Goal: Task Accomplishment & Management: Manage account settings

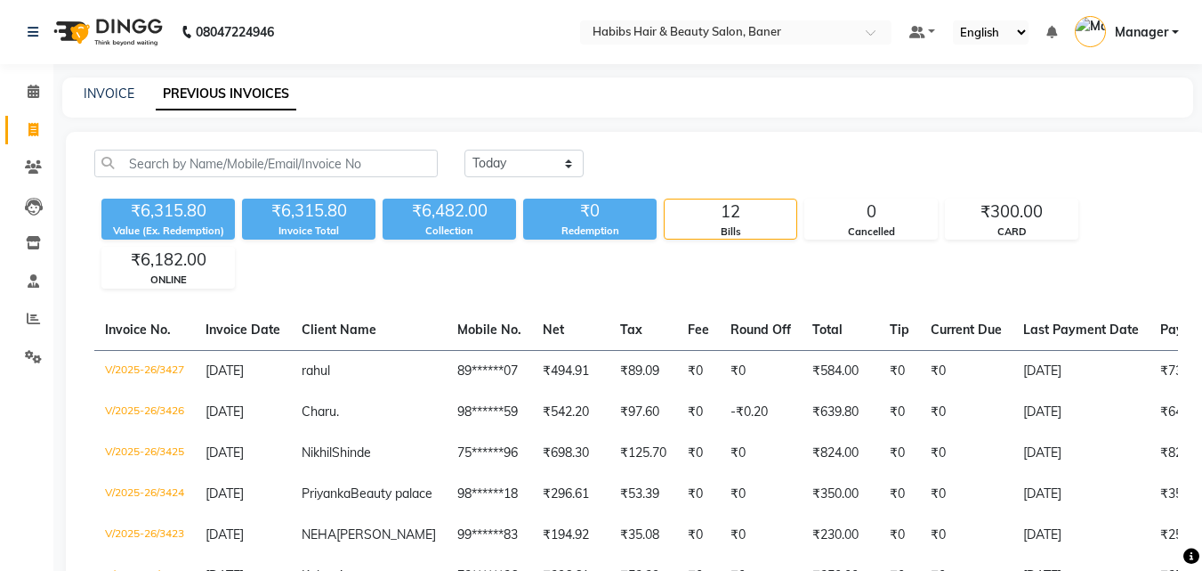
select select "[DATE]"
click at [37, 133] on icon at bounding box center [33, 129] width 10 height 13
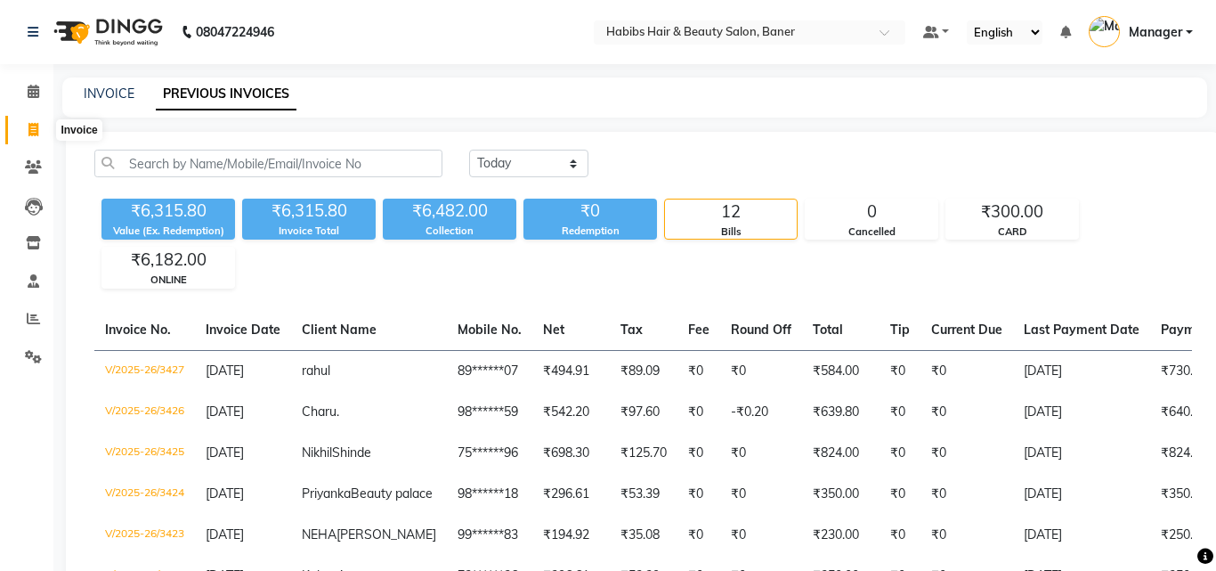
select select "5356"
select select "service"
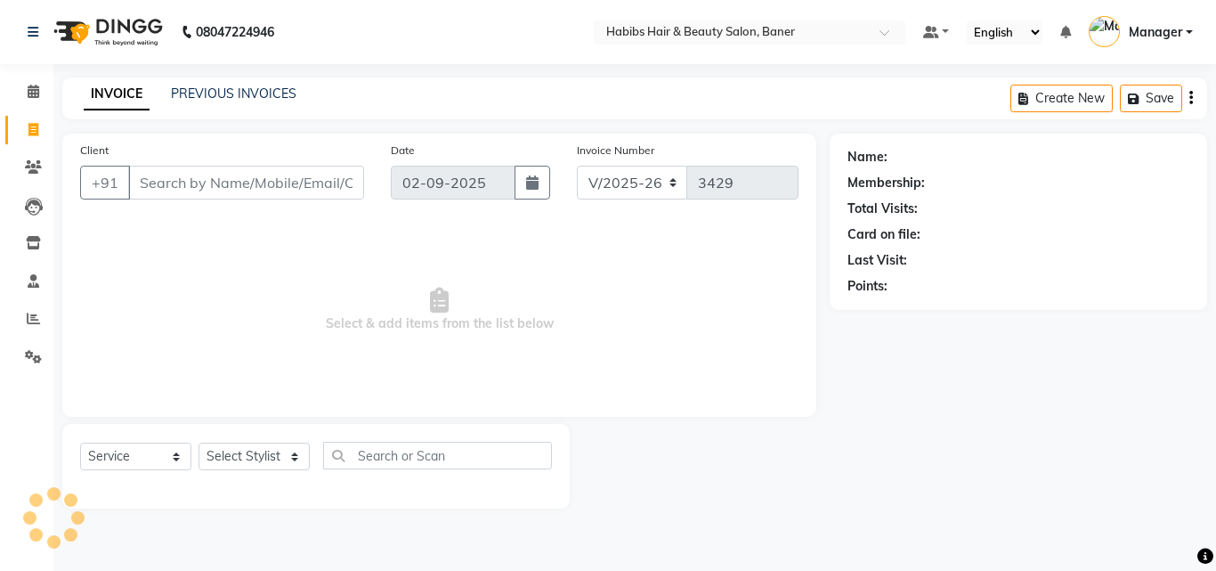
click at [236, 181] on input "Client" at bounding box center [246, 183] width 236 height 34
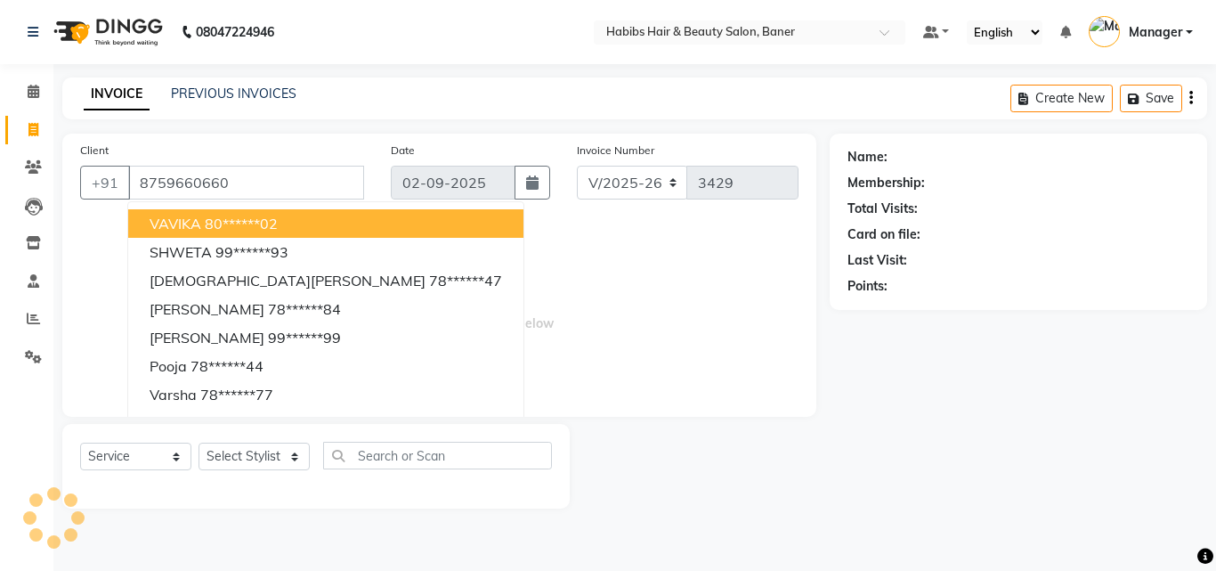
type input "8759660660"
select select "1: Object"
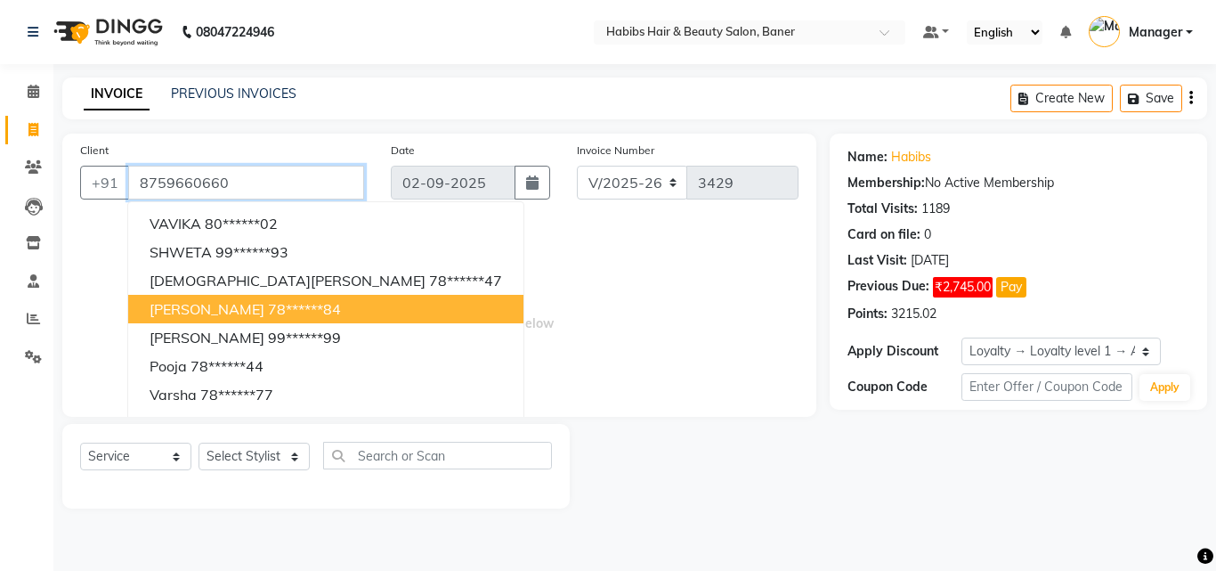
click at [283, 196] on input "8759660660" at bounding box center [246, 183] width 236 height 34
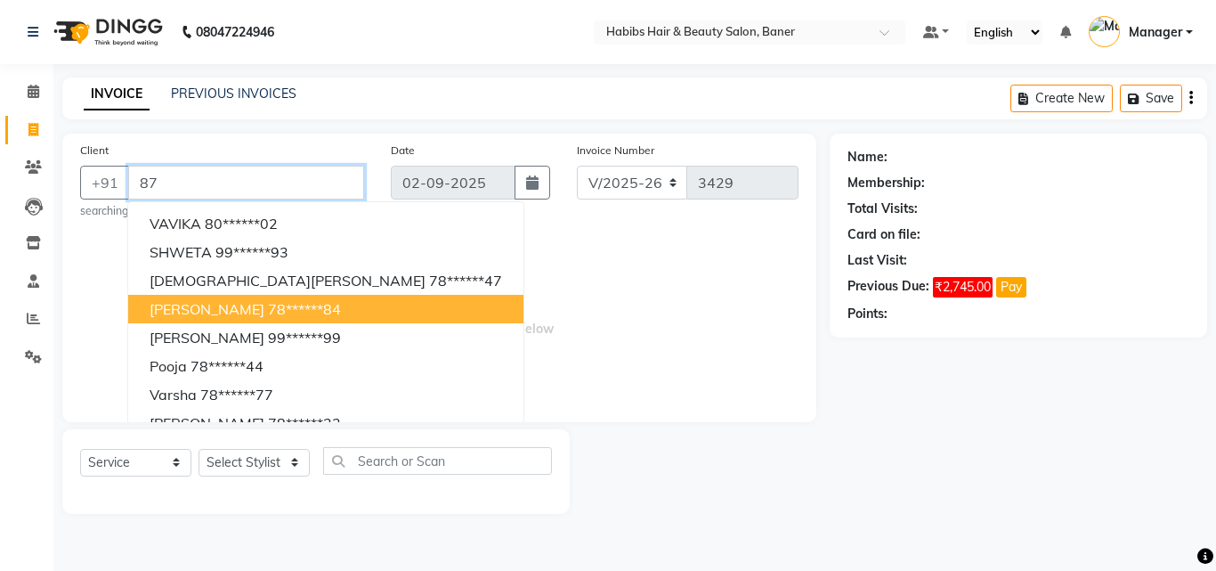
type input "8"
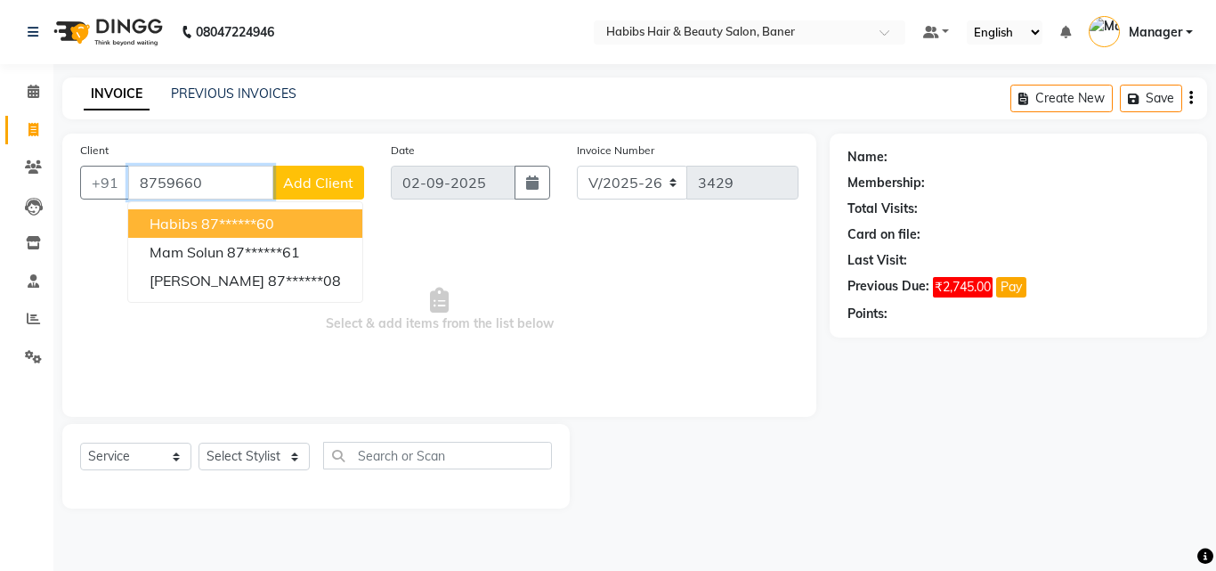
click at [263, 218] on ngb-highlight "87******60" at bounding box center [237, 223] width 73 height 18
type input "87******60"
select select "1: Object"
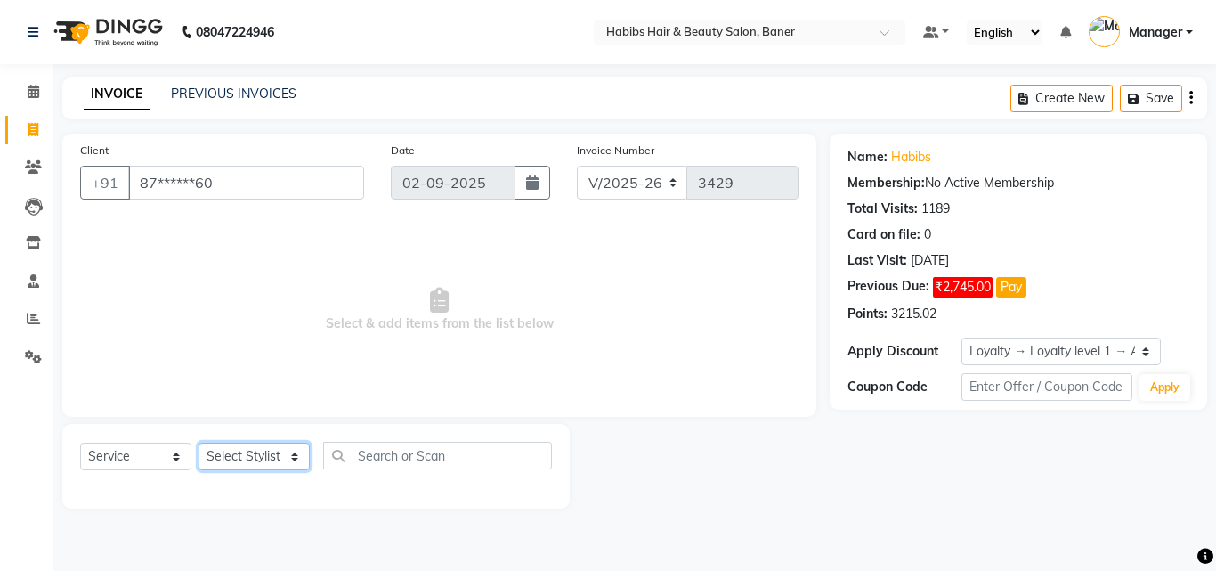
click at [263, 450] on select "Select Stylist Admin [PERSON_NAME] Manager [PERSON_NAME] [PERSON_NAME] Ram Roha…" at bounding box center [253, 456] width 111 height 28
click at [388, 453] on input "text" at bounding box center [437, 455] width 229 height 28
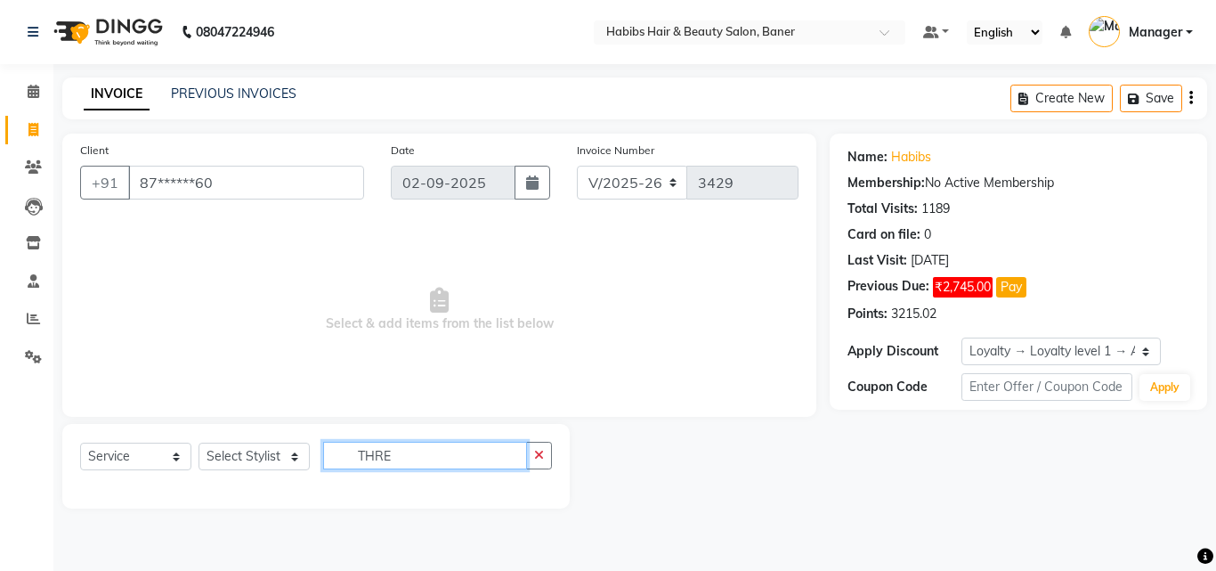
type input "THRE"
click at [247, 464] on select "Select Stylist Admin [PERSON_NAME] Manager [PERSON_NAME] [PERSON_NAME] Ram Roha…" at bounding box center [253, 456] width 111 height 28
select select "67829"
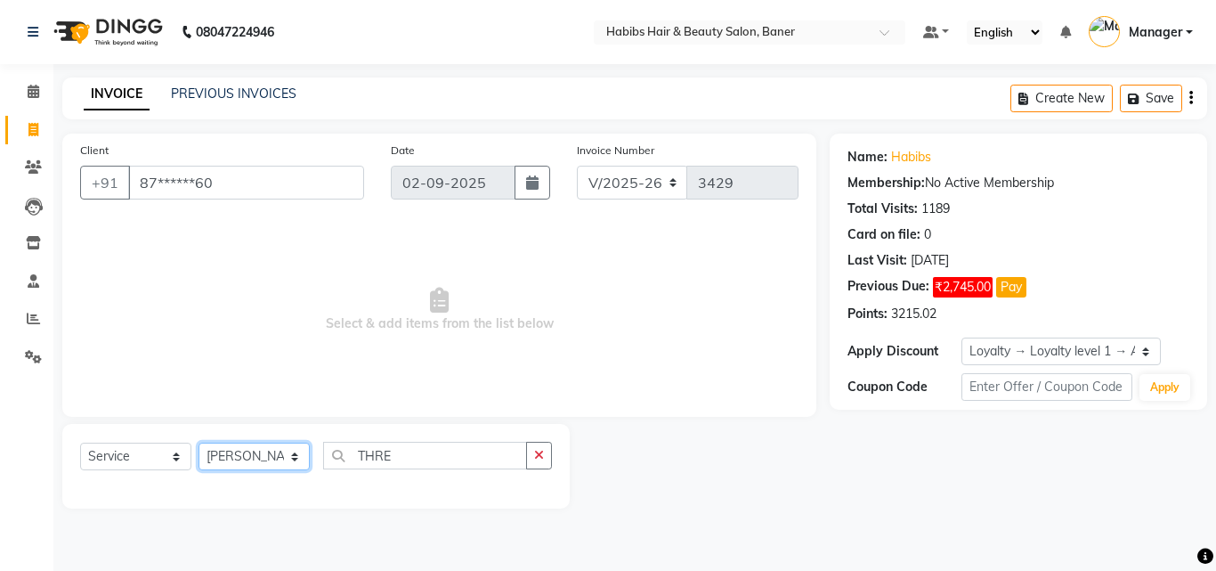
click at [198, 442] on select "Select Stylist Admin [PERSON_NAME] Manager [PERSON_NAME] [PERSON_NAME] Ram Roha…" at bounding box center [253, 456] width 111 height 28
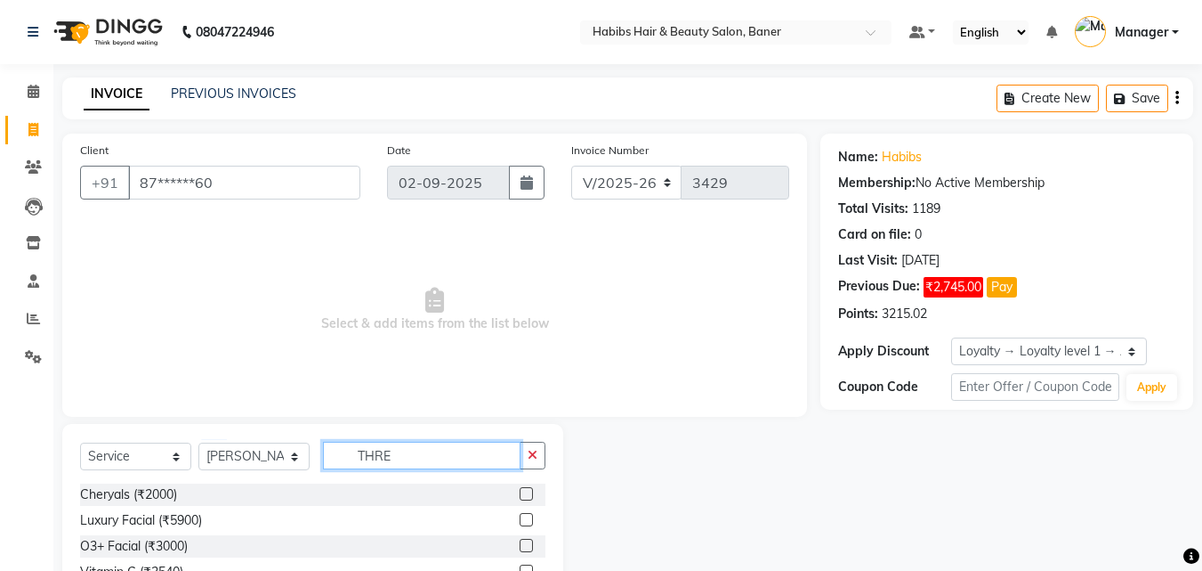
drag, startPoint x: 401, startPoint y: 459, endPoint x: 265, endPoint y: 468, distance: 136.5
click at [265, 468] on div "Select Service Product Membership Package Voucher Prepaid Gift Card Select Styl…" at bounding box center [312, 462] width 465 height 42
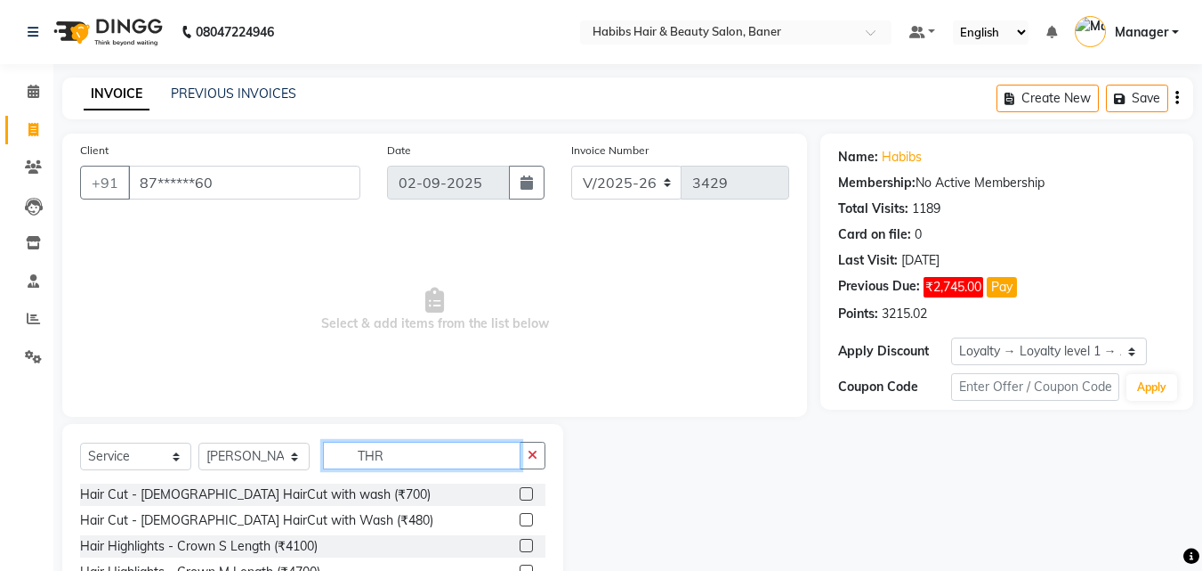
type input "THRE"
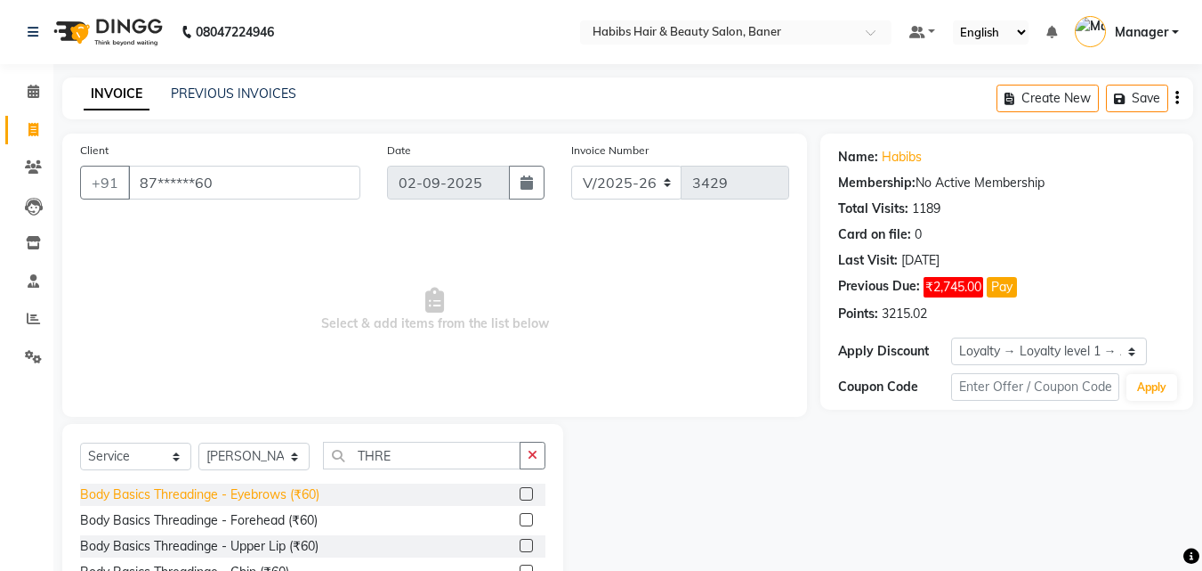
click at [301, 490] on div "Body Basics Threadinge - Eyebrows (₹60)" at bounding box center [199, 494] width 239 height 19
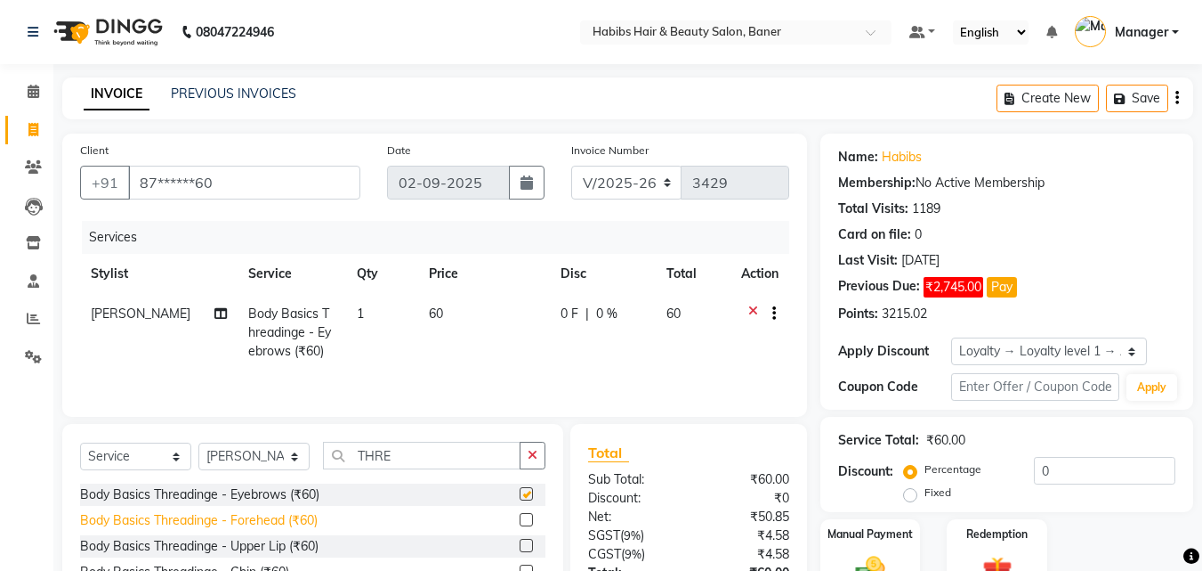
checkbox input "false"
click at [304, 514] on div "Body Basics Threadinge - Forehead (₹60)" at bounding box center [199, 520] width 238 height 19
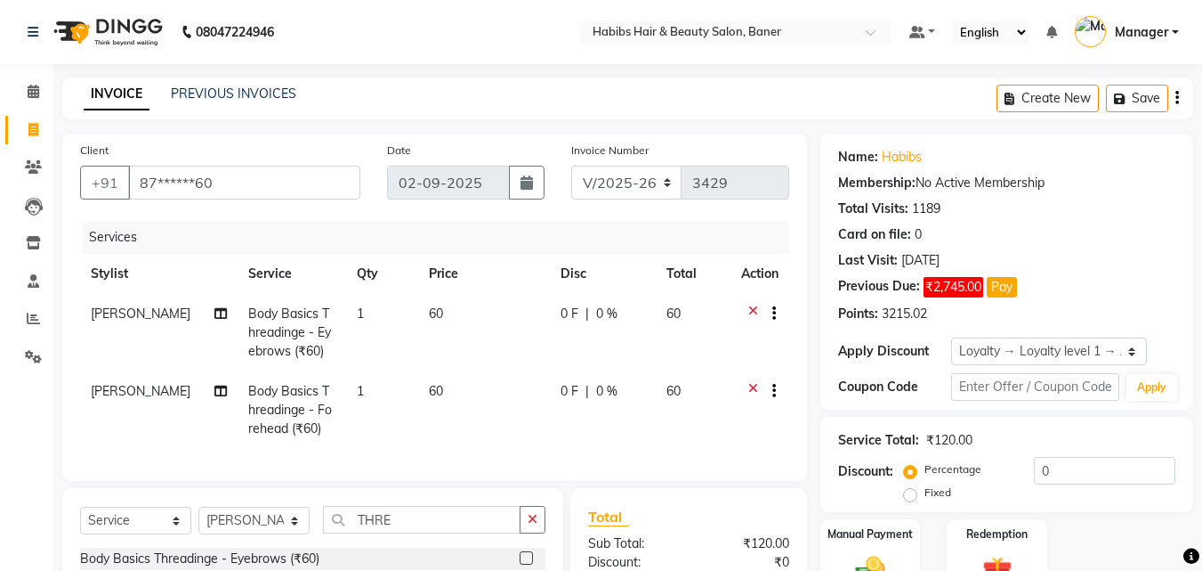
checkbox input "false"
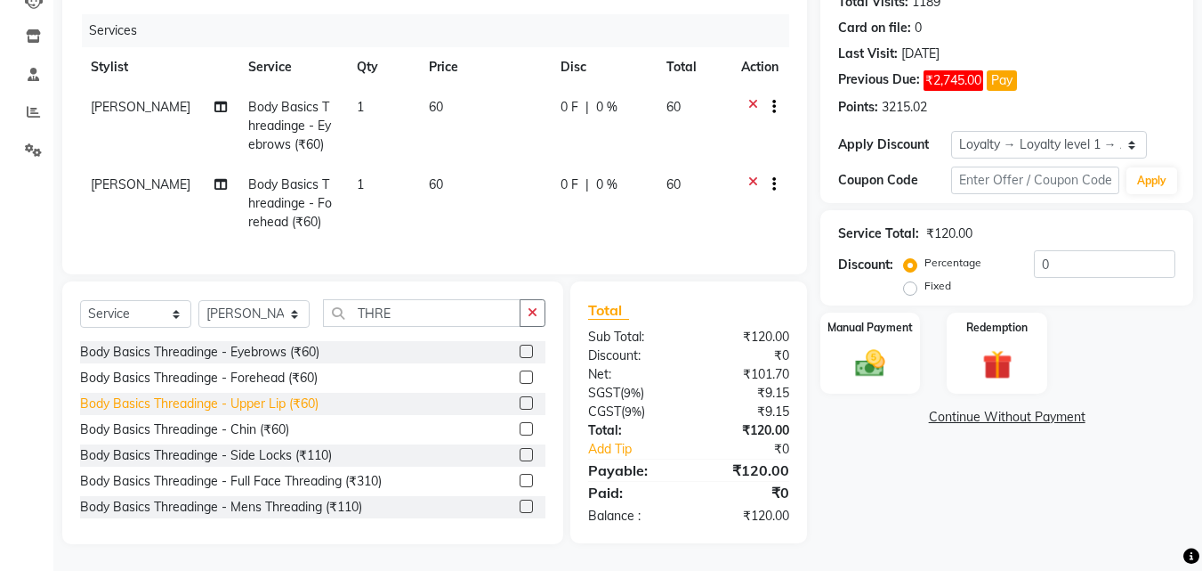
click at [276, 398] on div "Body Basics Threadinge - Upper Lip (₹60)" at bounding box center [199, 403] width 239 height 19
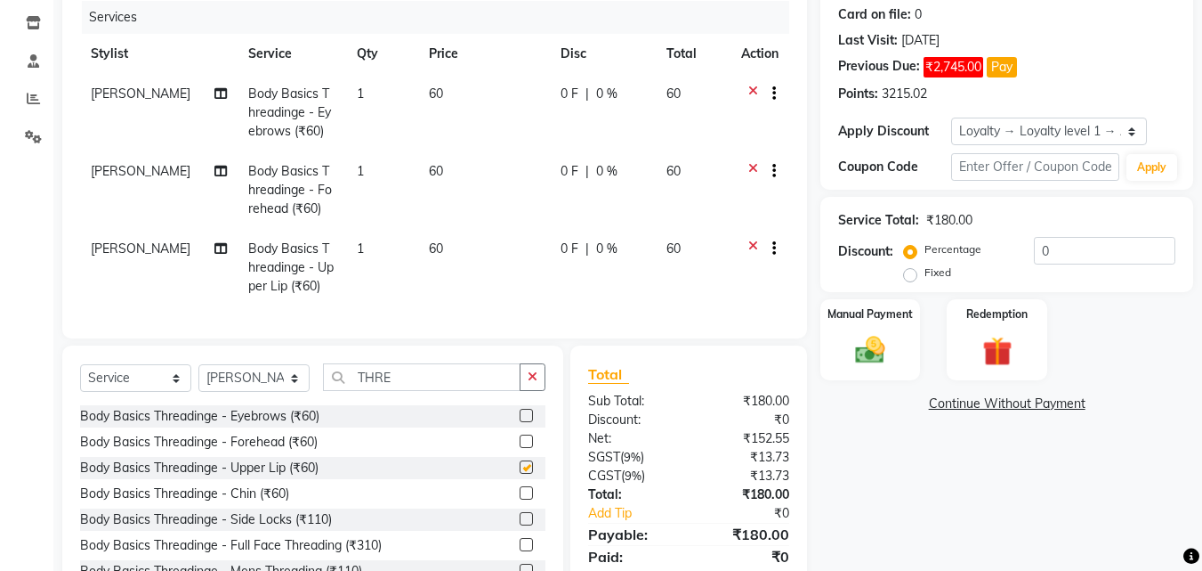
checkbox input "false"
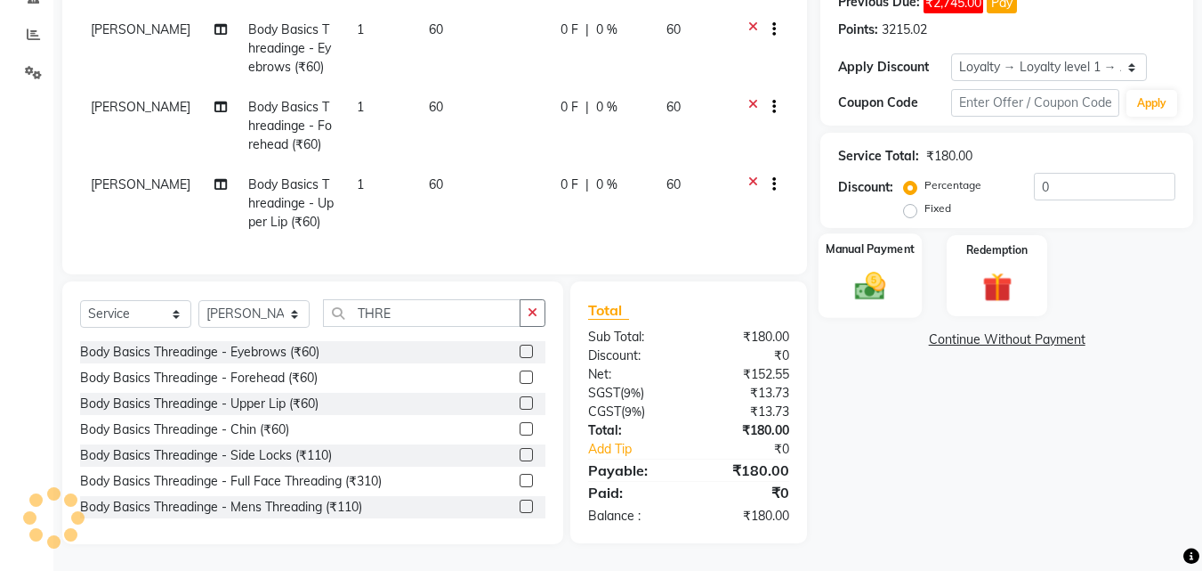
click at [886, 271] on img at bounding box center [871, 286] width 50 height 36
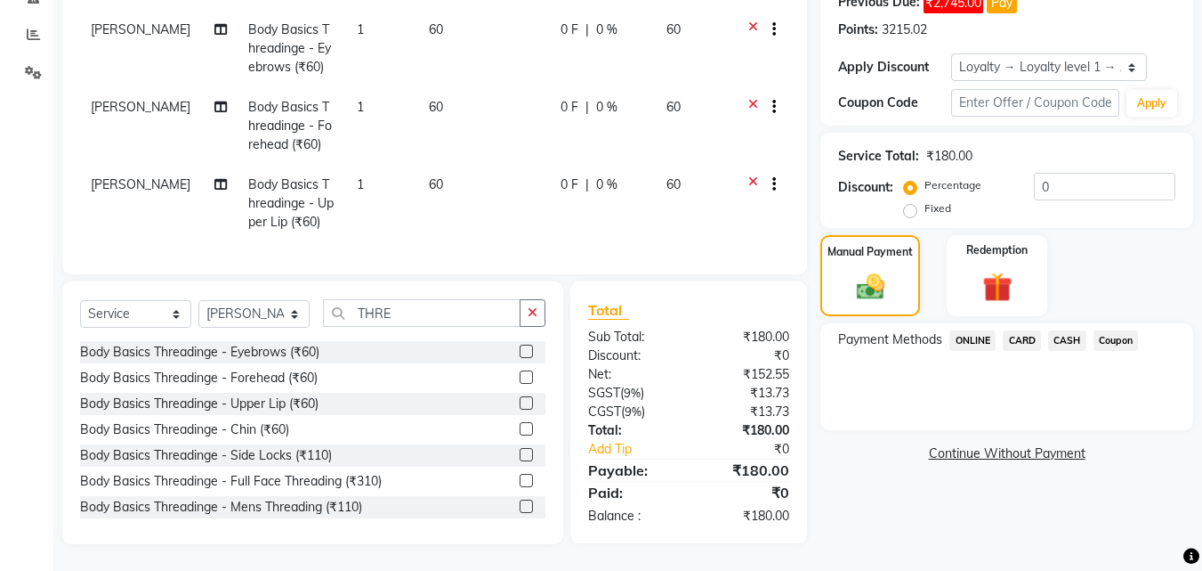
click at [967, 330] on span "ONLINE" at bounding box center [973, 340] width 46 height 20
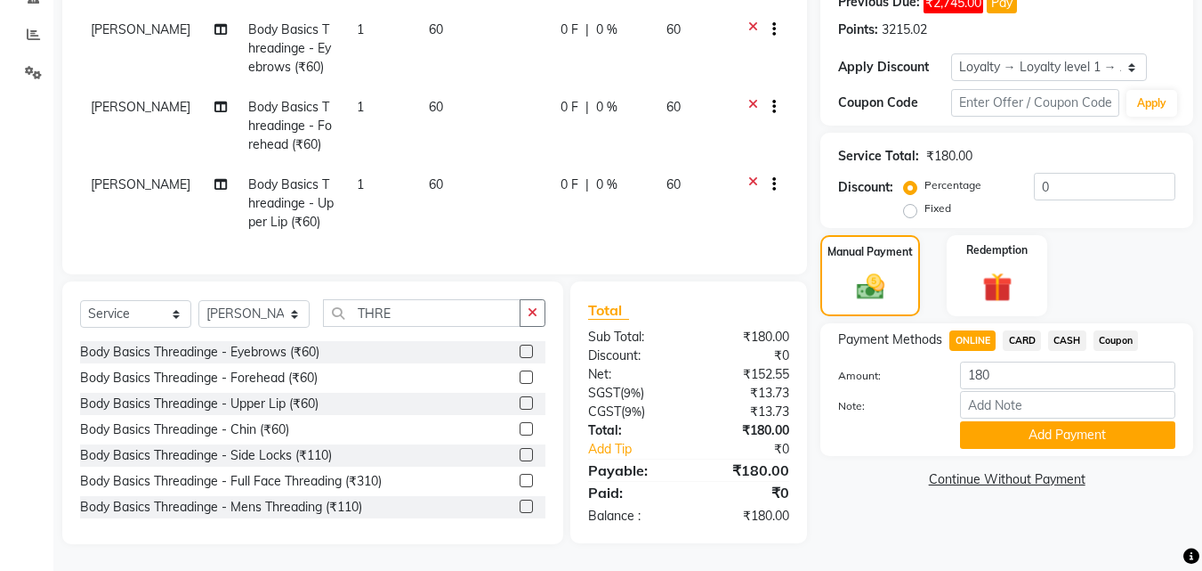
click at [983, 422] on button "Add Payment" at bounding box center [1067, 435] width 215 height 28
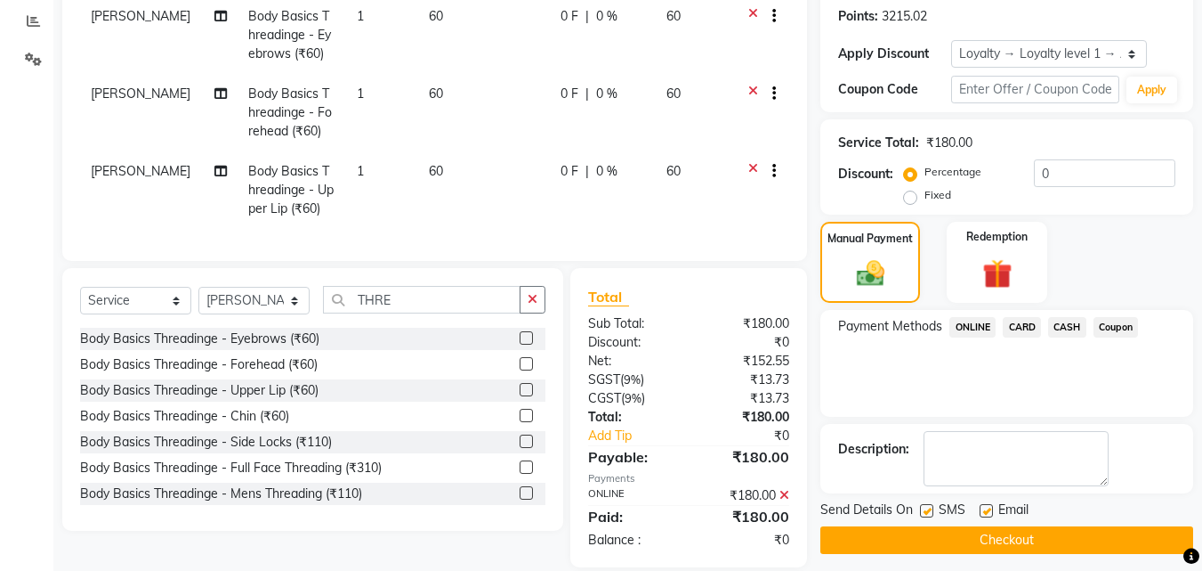
scroll to position [422, 0]
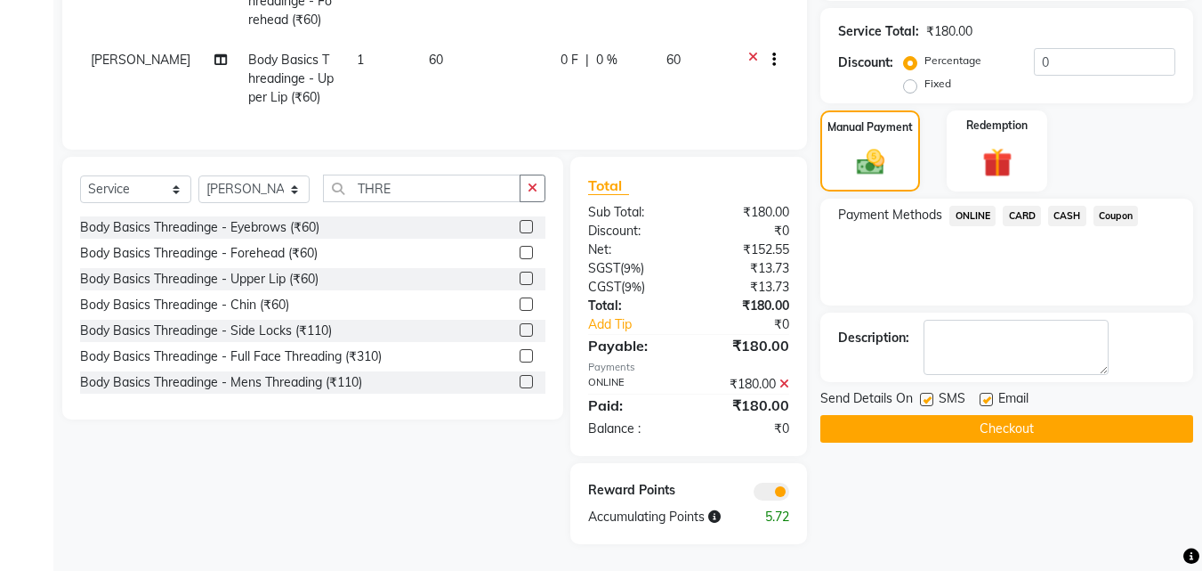
drag, startPoint x: 974, startPoint y: 414, endPoint x: 962, endPoint y: 409, distance: 12.7
click at [973, 415] on button "Checkout" at bounding box center [1007, 429] width 373 height 28
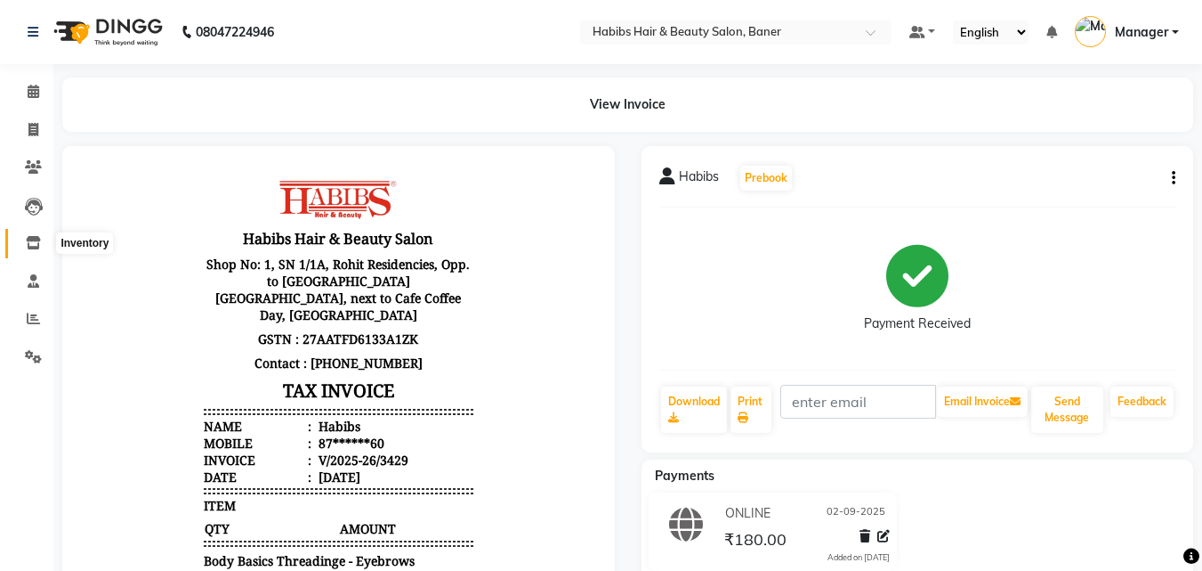
drag, startPoint x: 30, startPoint y: 238, endPoint x: 47, endPoint y: 235, distance: 17.1
click at [31, 238] on icon at bounding box center [33, 242] width 15 height 13
select select
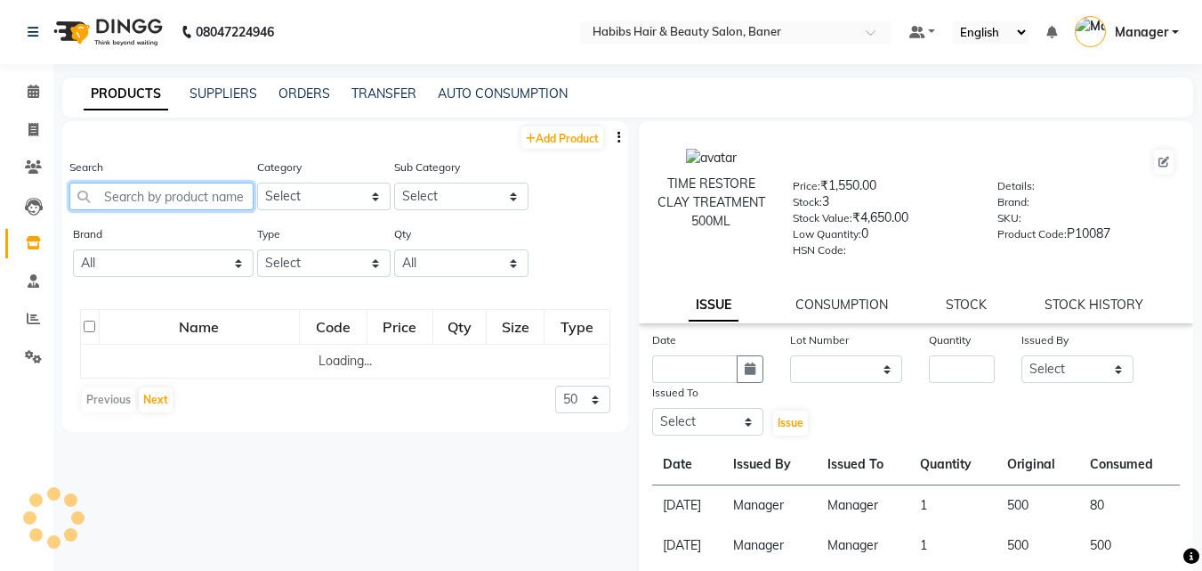
click at [126, 201] on input "text" at bounding box center [161, 196] width 184 height 28
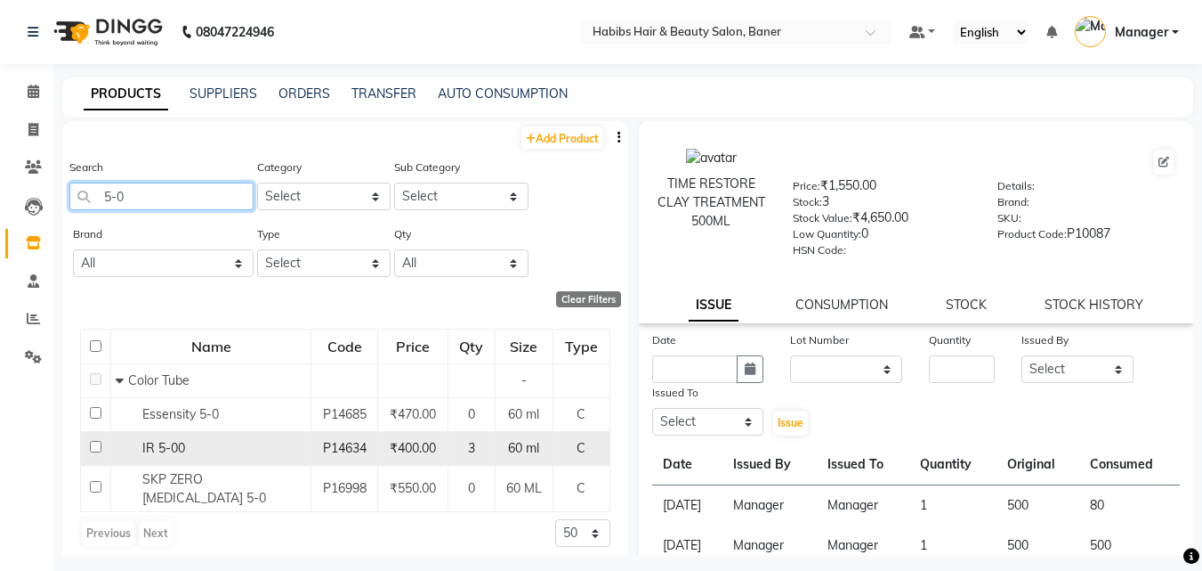
type input "5-0"
click at [286, 444] on div "IR 5-00" at bounding box center [211, 448] width 190 height 19
select select
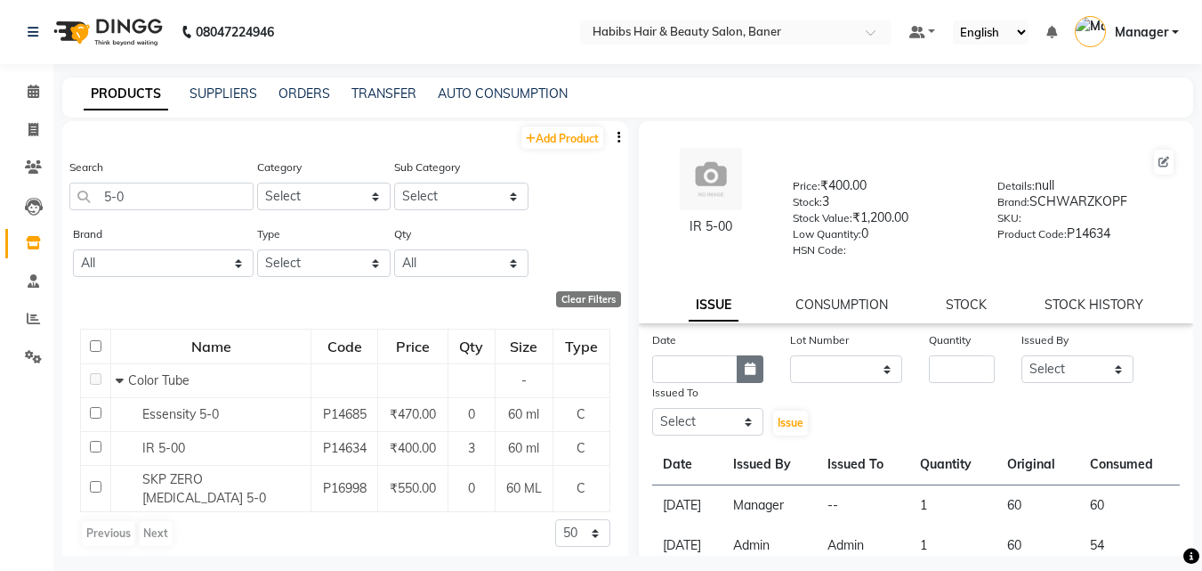
click at [745, 370] on icon "button" at bounding box center [750, 368] width 11 height 12
select select "9"
select select "2025"
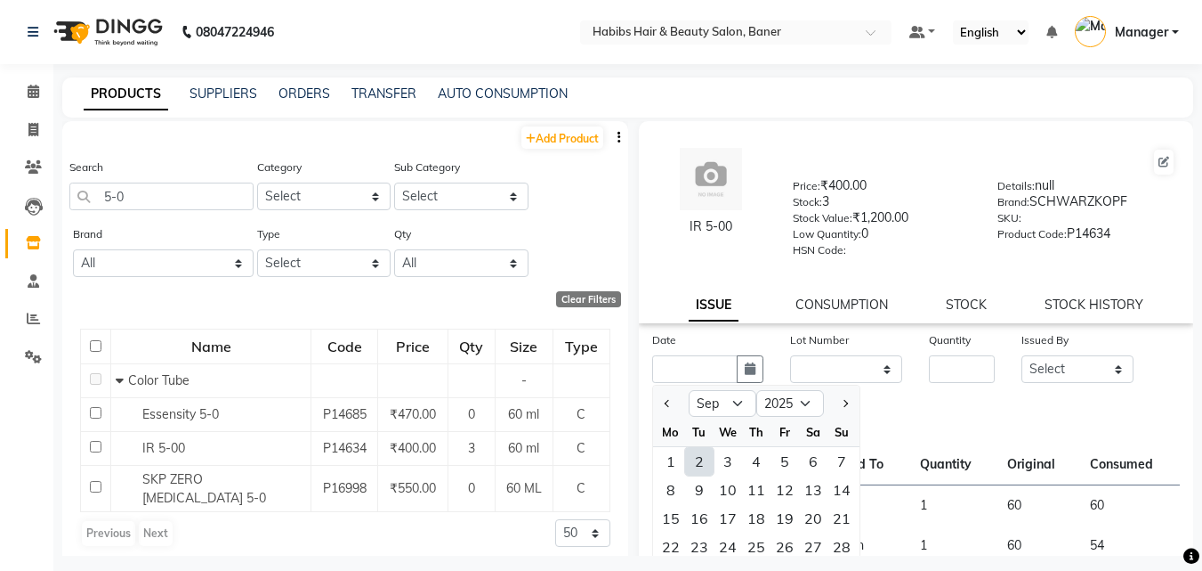
click at [703, 456] on div "2" at bounding box center [699, 461] width 28 height 28
type input "02-09-2025"
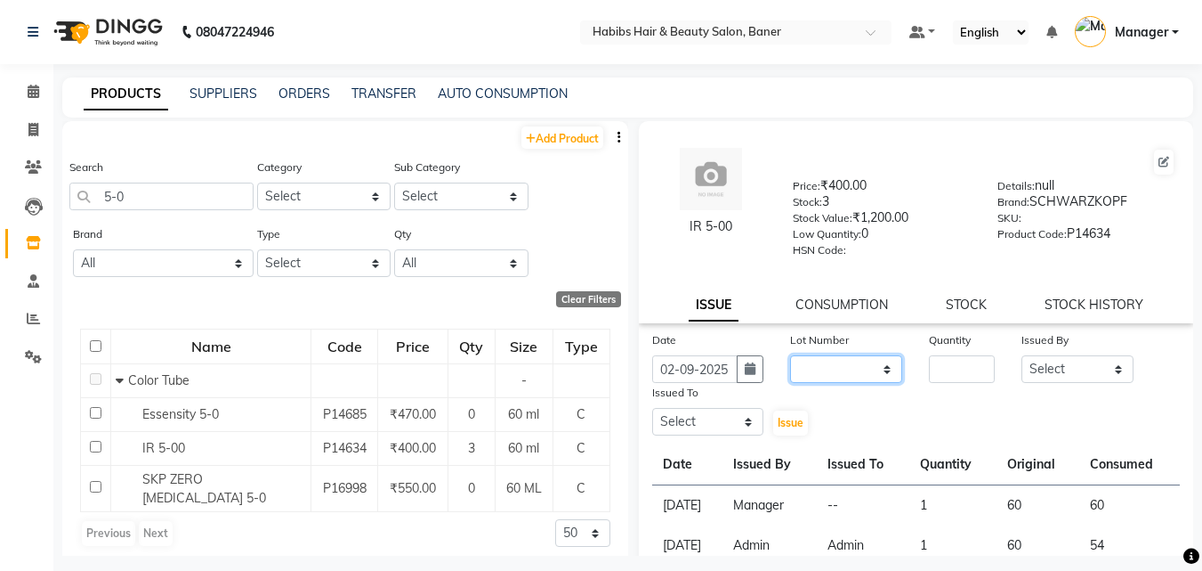
click at [846, 373] on select "None" at bounding box center [846, 369] width 112 height 28
select select "0: null"
click at [790, 355] on select "None" at bounding box center [846, 369] width 112 height 28
click at [943, 380] on input "number" at bounding box center [962, 369] width 66 height 28
type input "1"
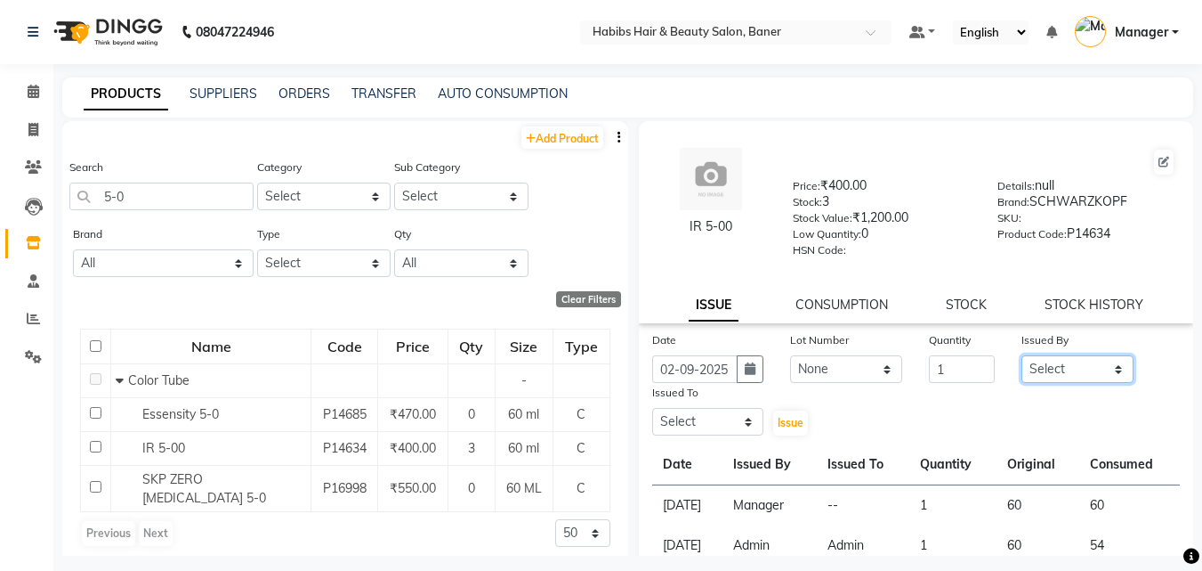
click at [1036, 375] on select "Select Admin Akshay Gaikwad Kiran Manager Pooja Singh Pratik Bhad Ram Rohan Son…" at bounding box center [1078, 369] width 112 height 28
select select "35759"
click at [1022, 355] on select "Select Admin Akshay Gaikwad Kiran Manager Pooja Singh Pratik Bhad Ram Rohan Son…" at bounding box center [1078, 369] width 112 height 28
click at [715, 428] on select "Select Admin Akshay Gaikwad Kiran Manager Pooja Singh Pratik Bhad Ram Rohan Son…" at bounding box center [708, 422] width 112 height 28
select select "90441"
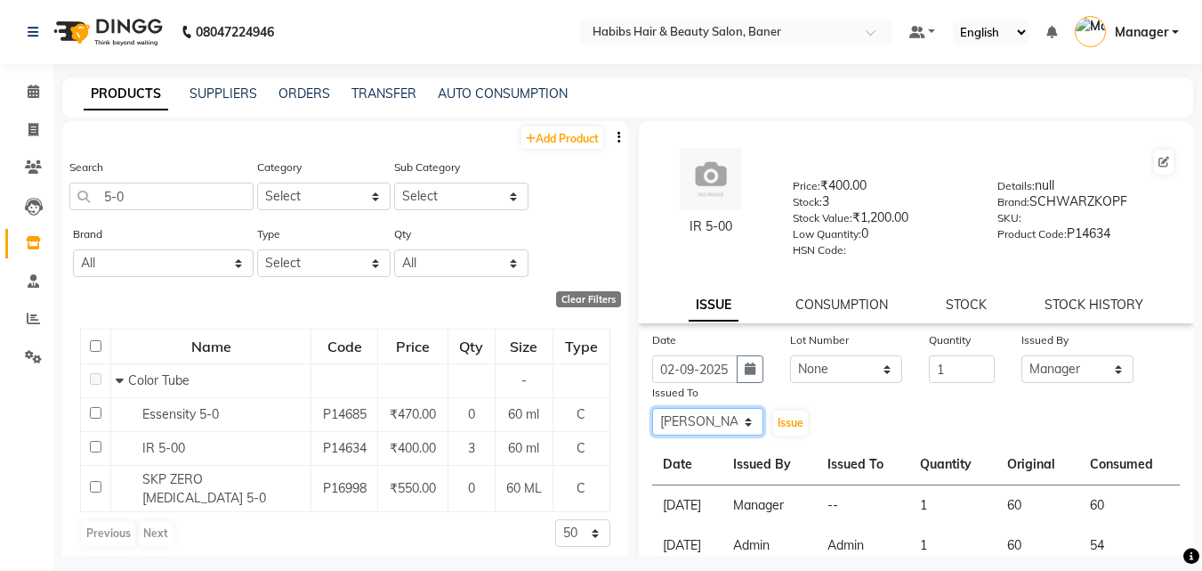
click at [652, 408] on select "Select Admin Akshay Gaikwad Kiran Manager Pooja Singh Pratik Bhad Ram Rohan Son…" at bounding box center [708, 422] width 112 height 28
click at [787, 428] on span "Issue" at bounding box center [791, 422] width 26 height 13
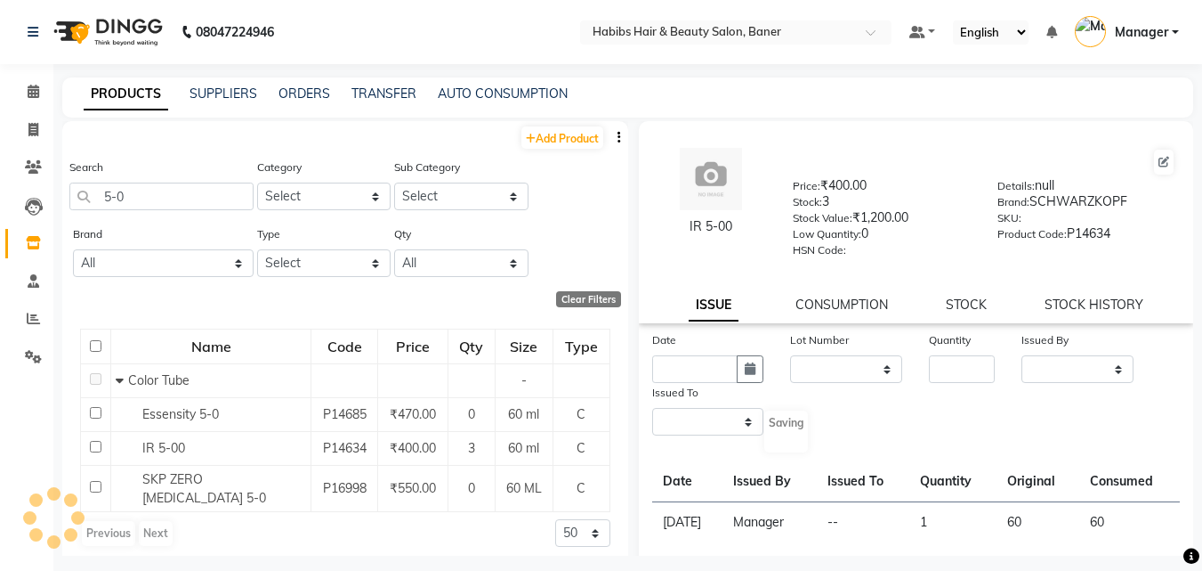
select select
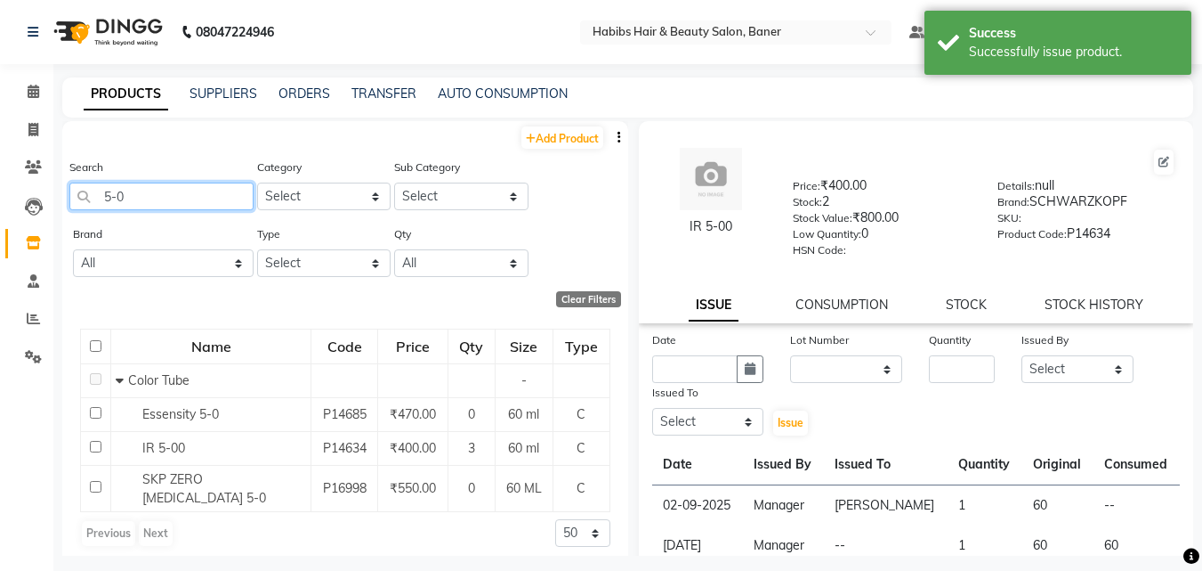
drag, startPoint x: 134, startPoint y: 197, endPoint x: 36, endPoint y: 255, distance: 114.5
click at [36, 239] on app-home "08047224946 Select Location × Habibs Hair & Beauty Salon, Baner Default Panel M…" at bounding box center [601, 291] width 1202 height 582
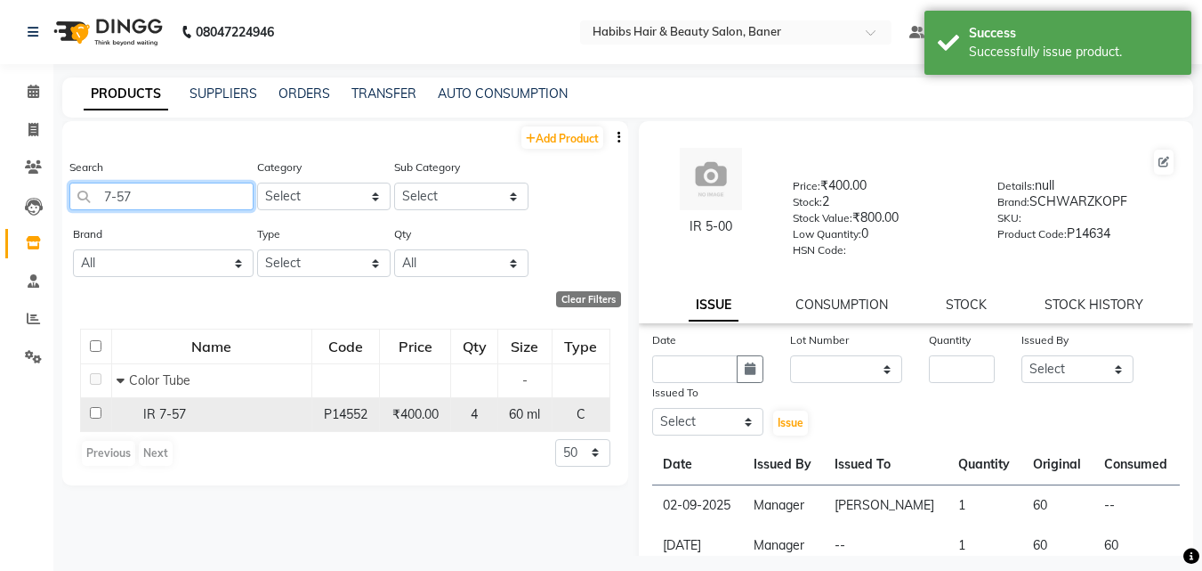
type input "7-57"
click at [182, 410] on span "IR 7-57" at bounding box center [164, 414] width 43 height 16
select select
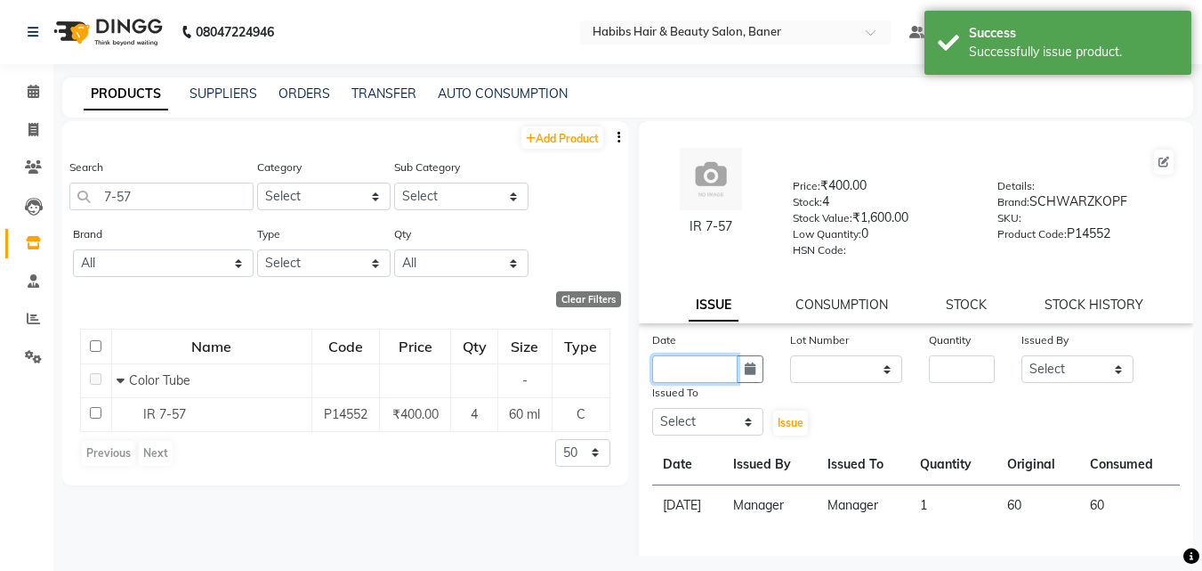
drag, startPoint x: 709, startPoint y: 359, endPoint x: 706, endPoint y: 368, distance: 10.4
click at [709, 362] on input "text" at bounding box center [695, 369] width 86 height 28
select select "9"
select select "2025"
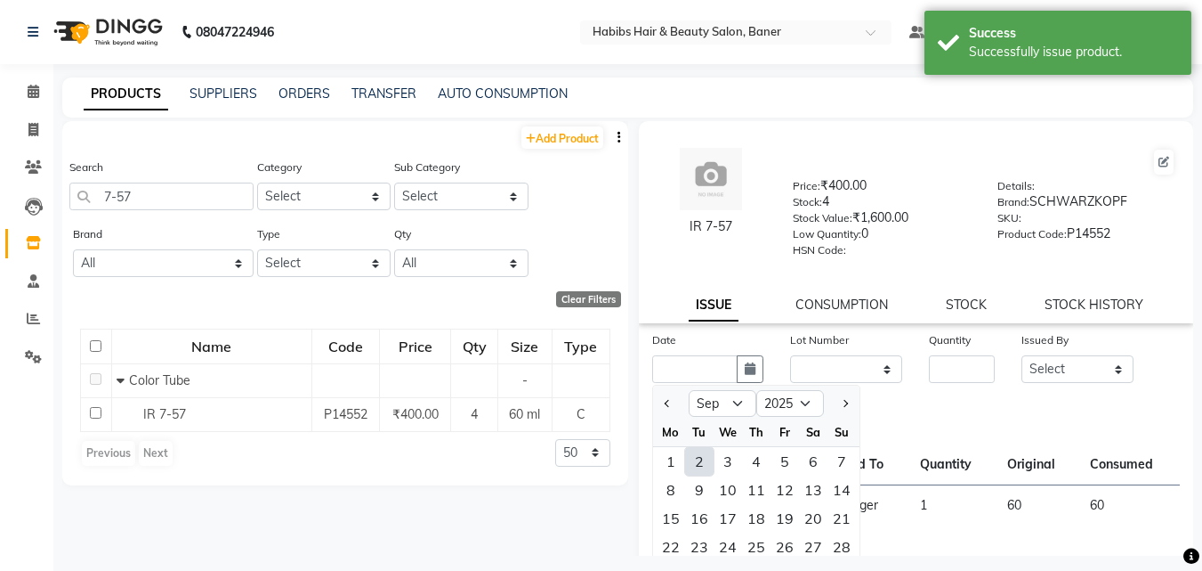
click at [692, 461] on div "2" at bounding box center [699, 461] width 28 height 28
type input "02-09-2025"
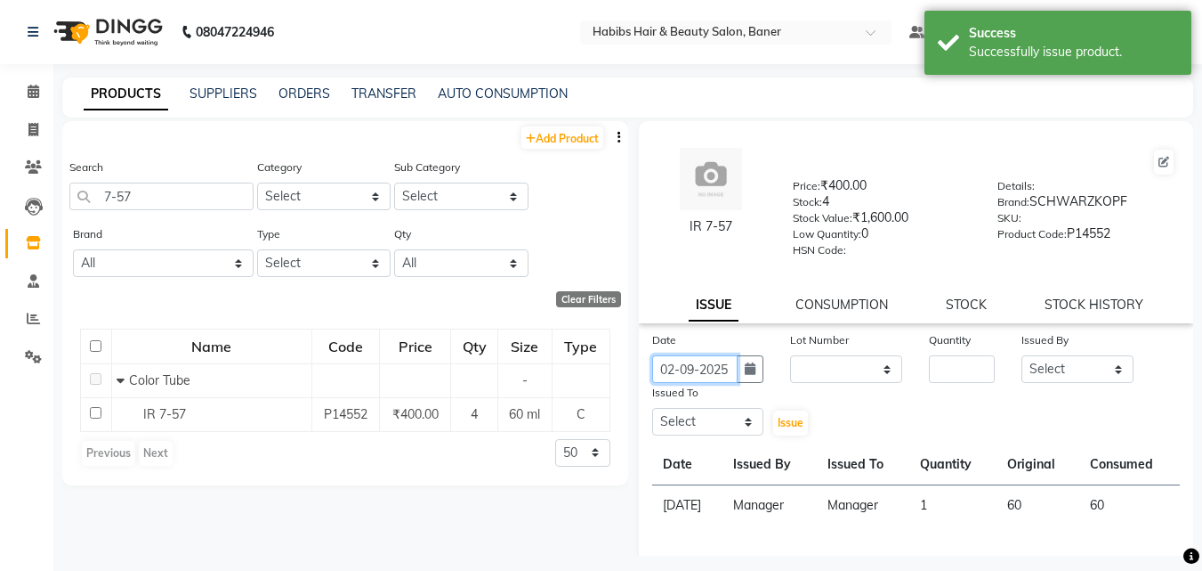
scroll to position [0, 4]
click at [832, 374] on select "None" at bounding box center [846, 369] width 112 height 28
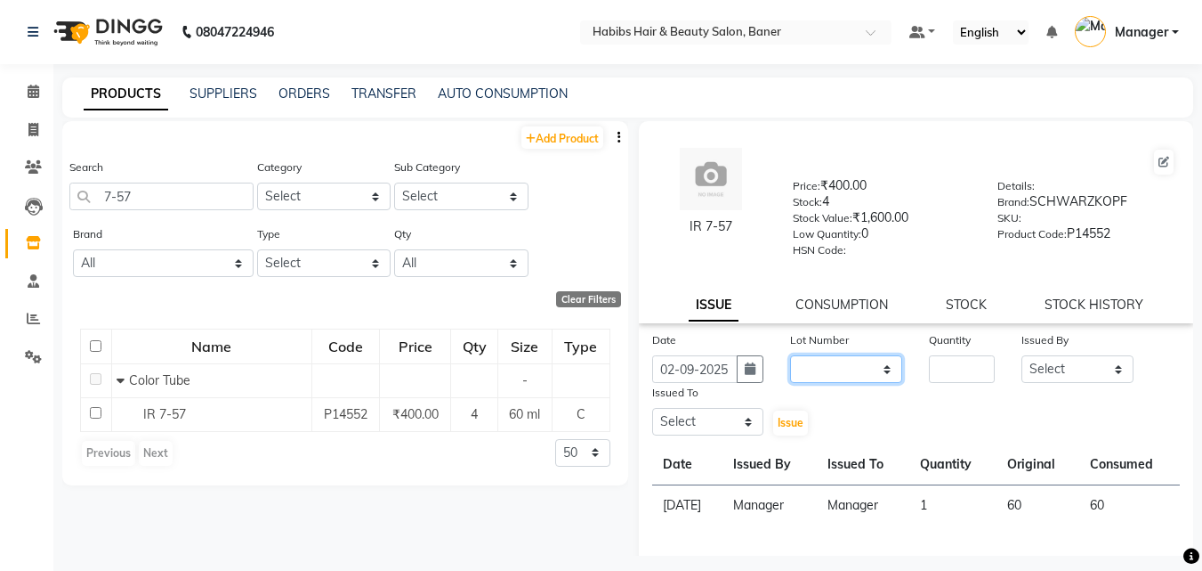
select select "0: null"
click at [790, 355] on select "None" at bounding box center [846, 369] width 112 height 28
click at [967, 368] on input "number" at bounding box center [962, 369] width 66 height 28
type input "1"
click at [1045, 370] on select "Select Admin Akshay Gaikwad Kiran Manager Pooja Singh Pratik Bhad Ram Rohan Son…" at bounding box center [1078, 369] width 112 height 28
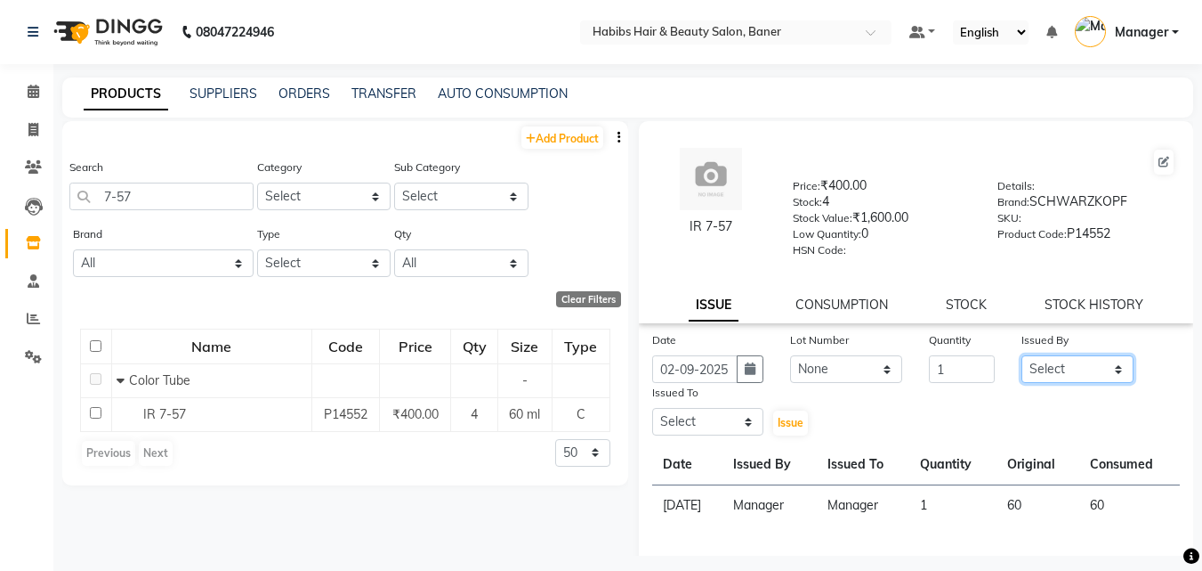
select select "35759"
click at [1022, 355] on select "Select Admin Akshay Gaikwad Kiran Manager Pooja Singh Pratik Bhad Ram Rohan Son…" at bounding box center [1078, 369] width 112 height 28
click at [717, 414] on select "Select Admin Akshay Gaikwad Kiran Manager Pooja Singh Pratik Bhad Ram Rohan Son…" at bounding box center [708, 422] width 112 height 28
select select "90441"
click at [652, 408] on select "Select Admin Akshay Gaikwad Kiran Manager Pooja Singh Pratik Bhad Ram Rohan Son…" at bounding box center [708, 422] width 112 height 28
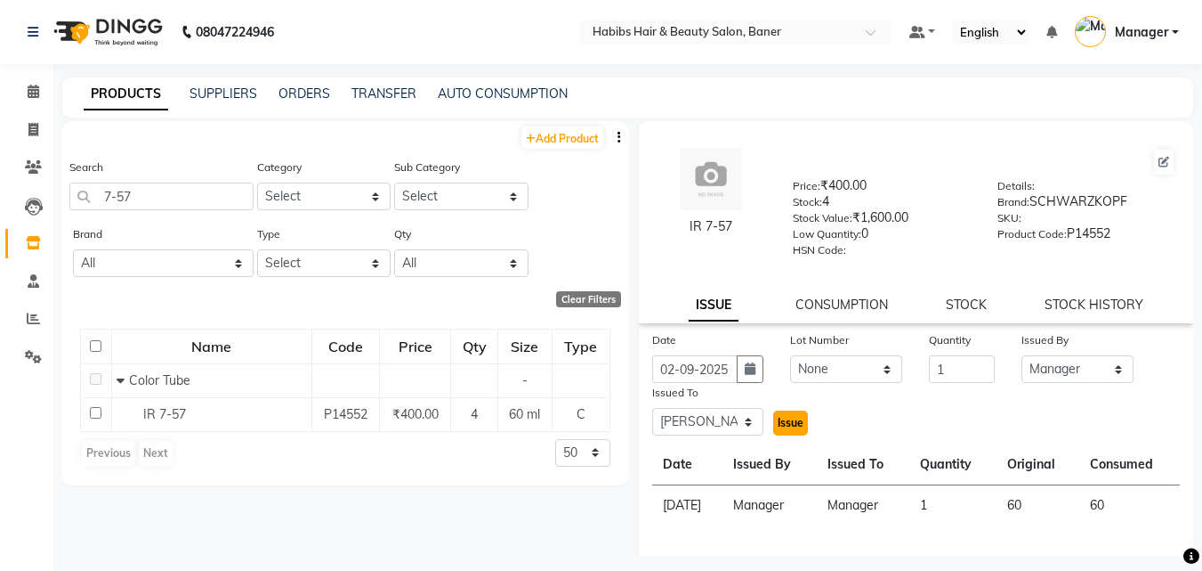
click at [789, 421] on span "Issue" at bounding box center [791, 422] width 26 height 13
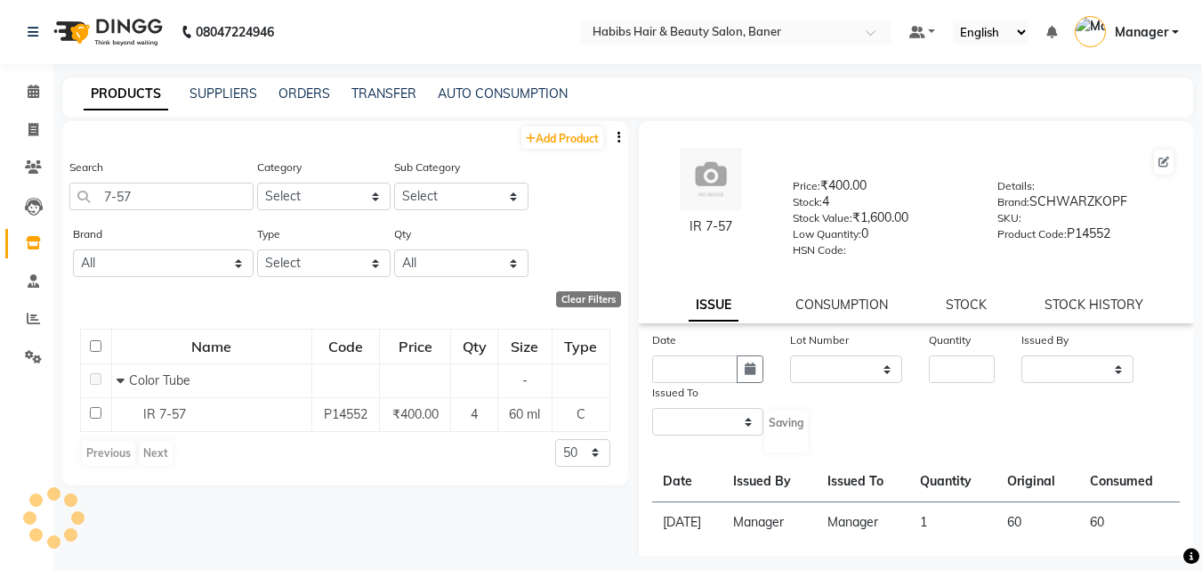
select select
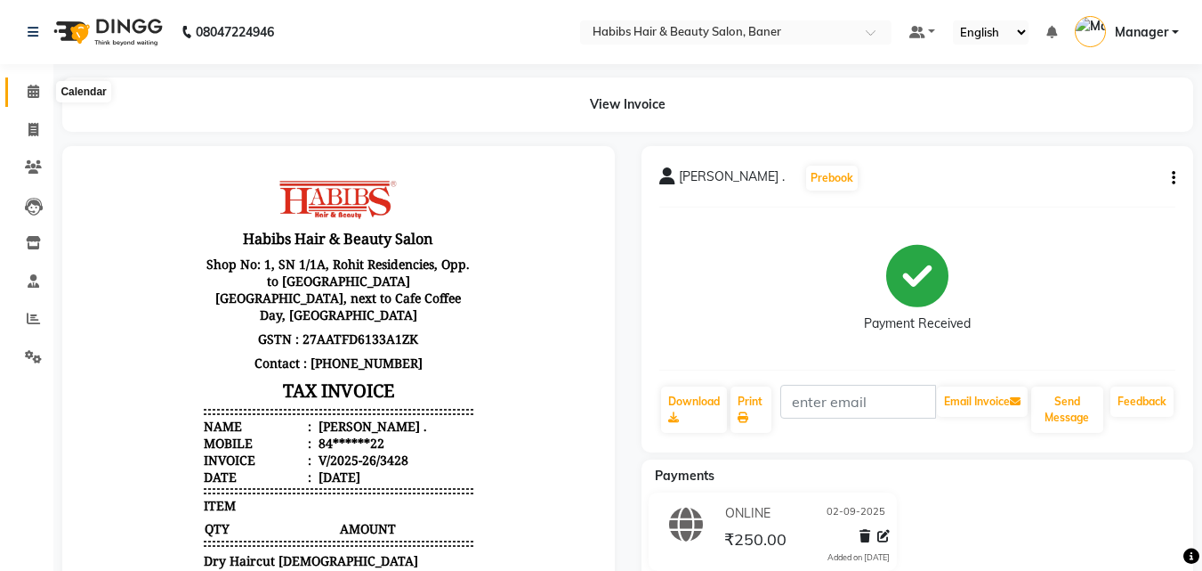
click at [28, 89] on icon at bounding box center [34, 91] width 12 height 13
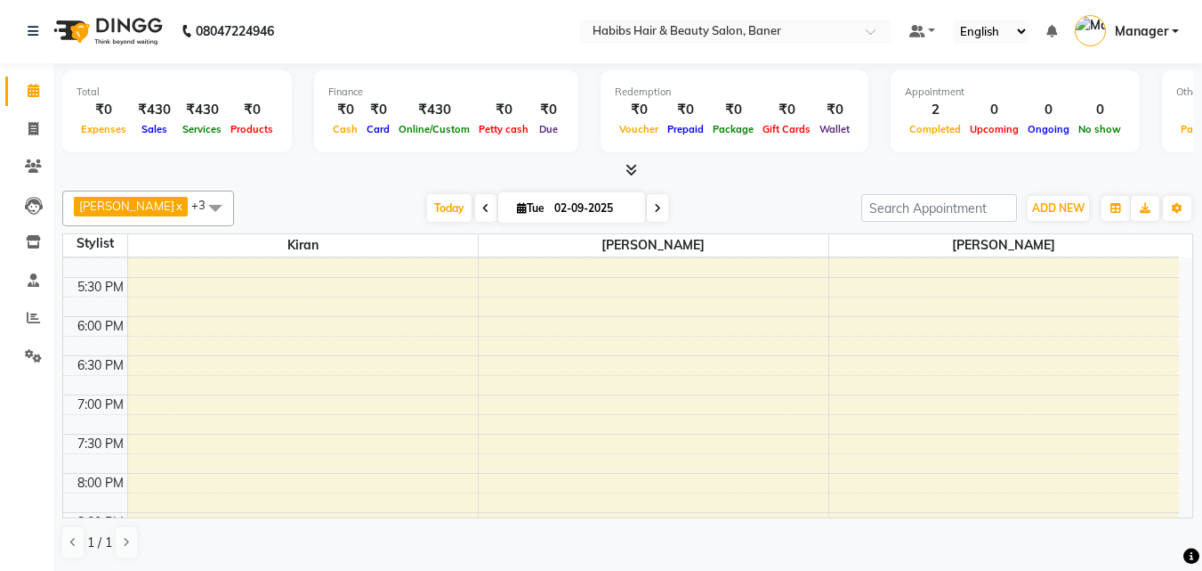
scroll to position [623, 0]
click at [99, 541] on span "1 / 1" at bounding box center [99, 542] width 25 height 19
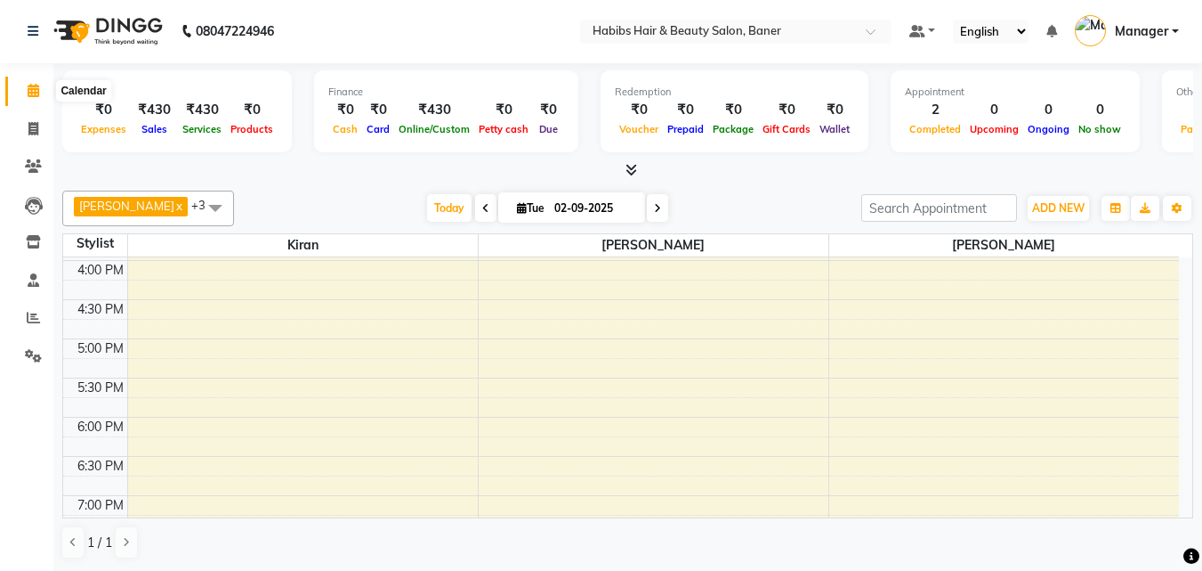
click at [34, 88] on icon at bounding box center [34, 90] width 12 height 13
click at [198, 209] on span at bounding box center [216, 207] width 36 height 34
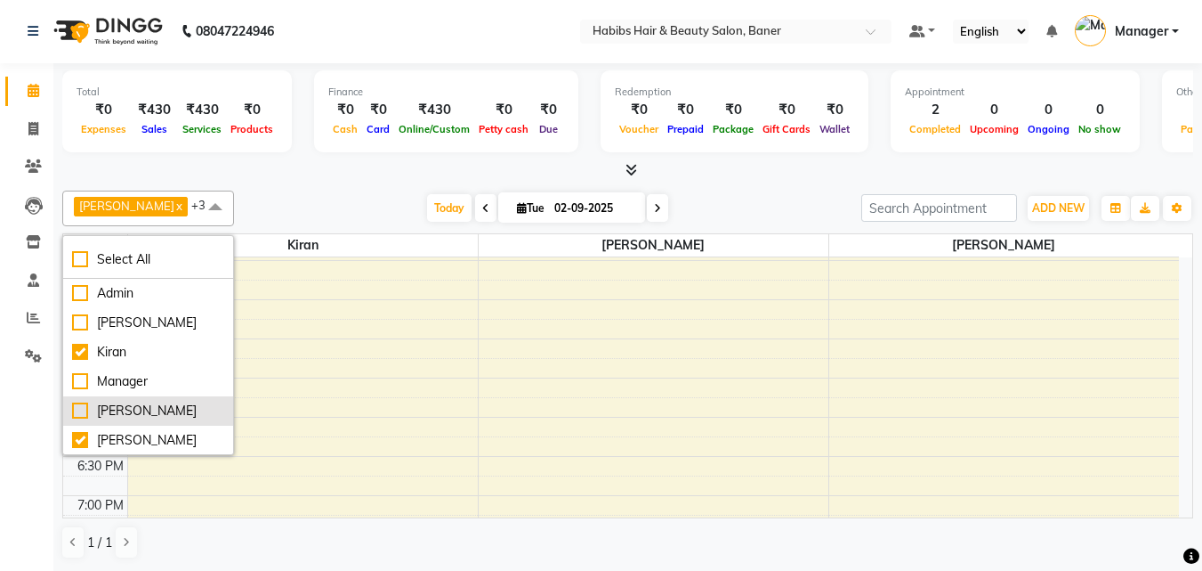
click at [78, 420] on div "[PERSON_NAME]" at bounding box center [148, 410] width 152 height 19
checkbox input "true"
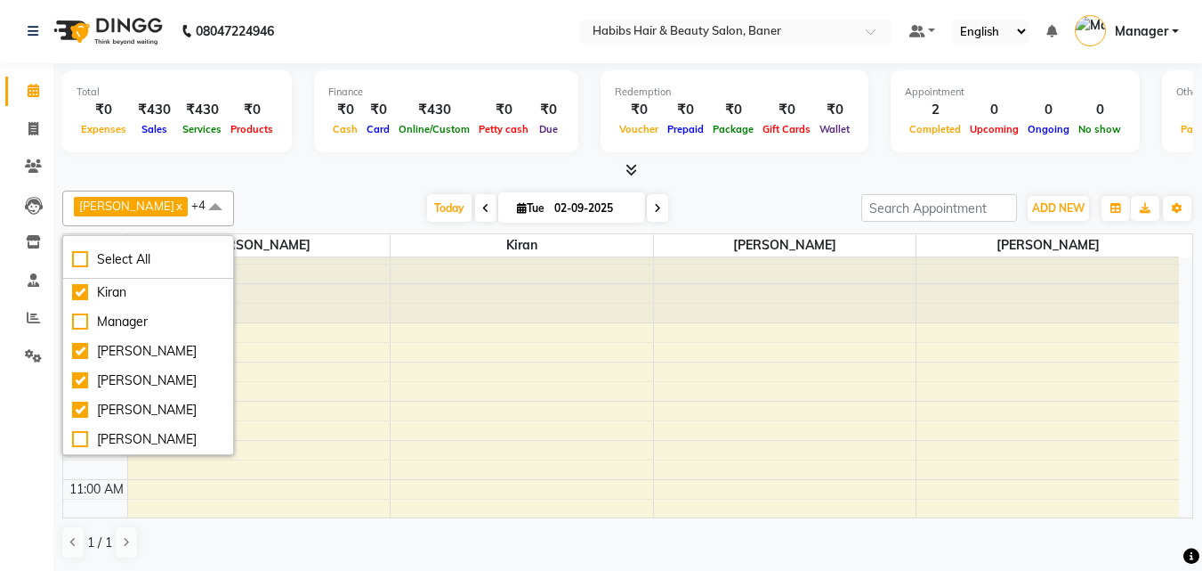
scroll to position [0, 0]
click at [333, 207] on div "[DATE] [DATE]" at bounding box center [548, 208] width 610 height 27
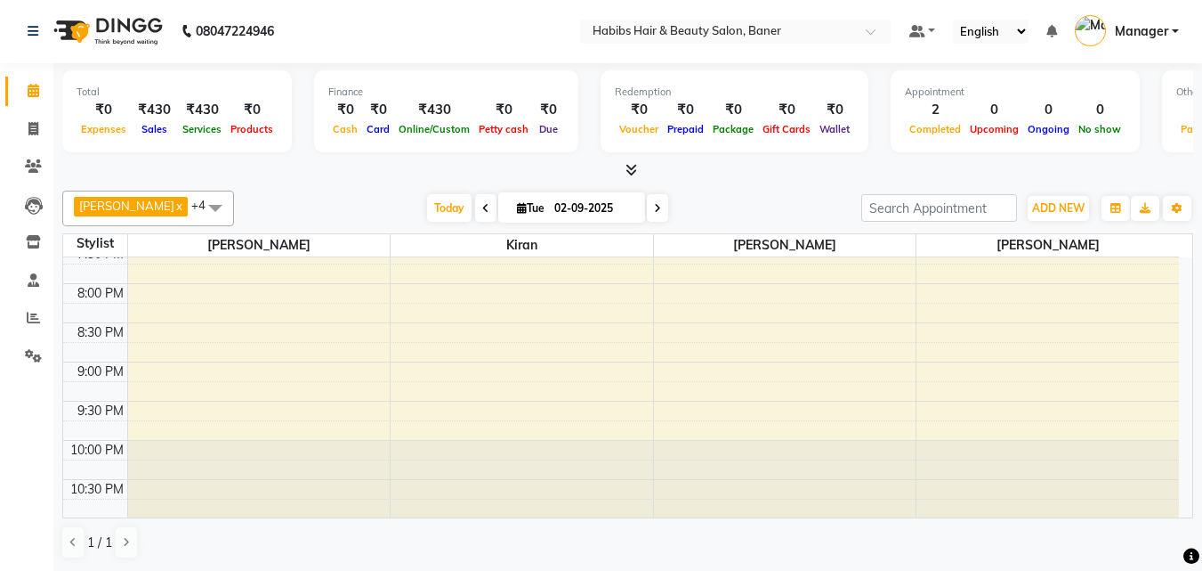
scroll to position [914, 0]
click at [475, 201] on span at bounding box center [485, 208] width 21 height 28
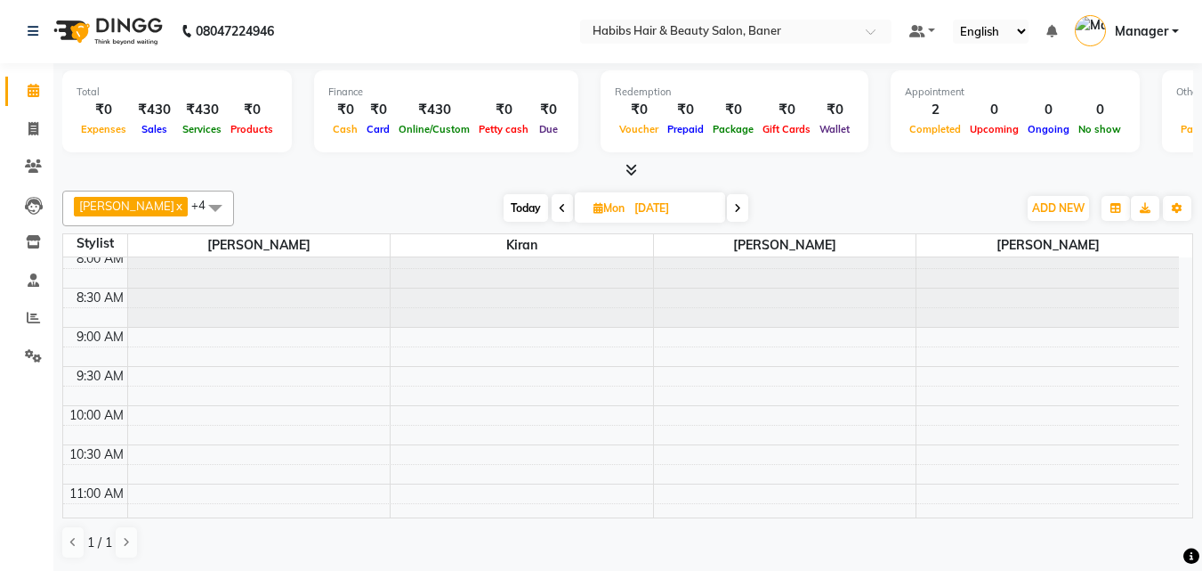
scroll to position [0, 0]
click at [552, 210] on span at bounding box center [562, 208] width 21 height 28
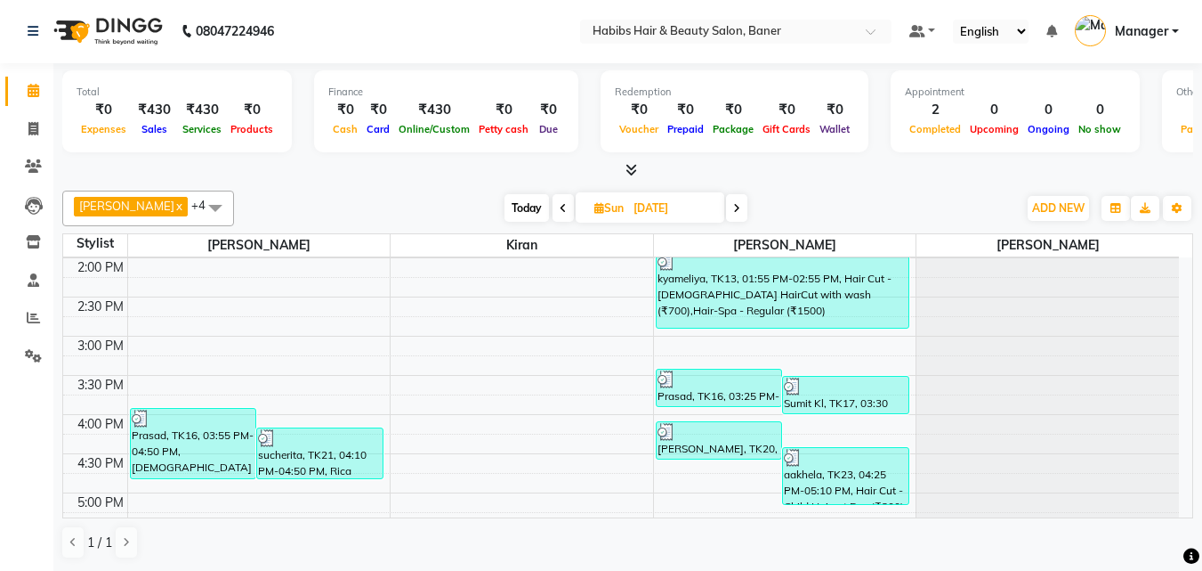
scroll to position [202, 0]
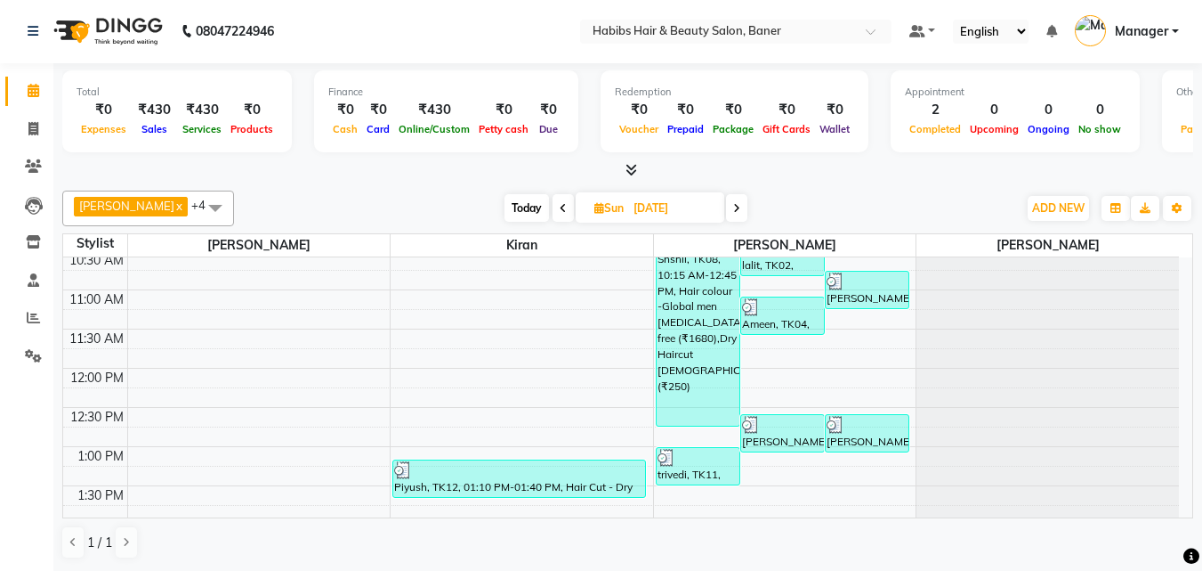
click at [553, 214] on span at bounding box center [563, 208] width 21 height 28
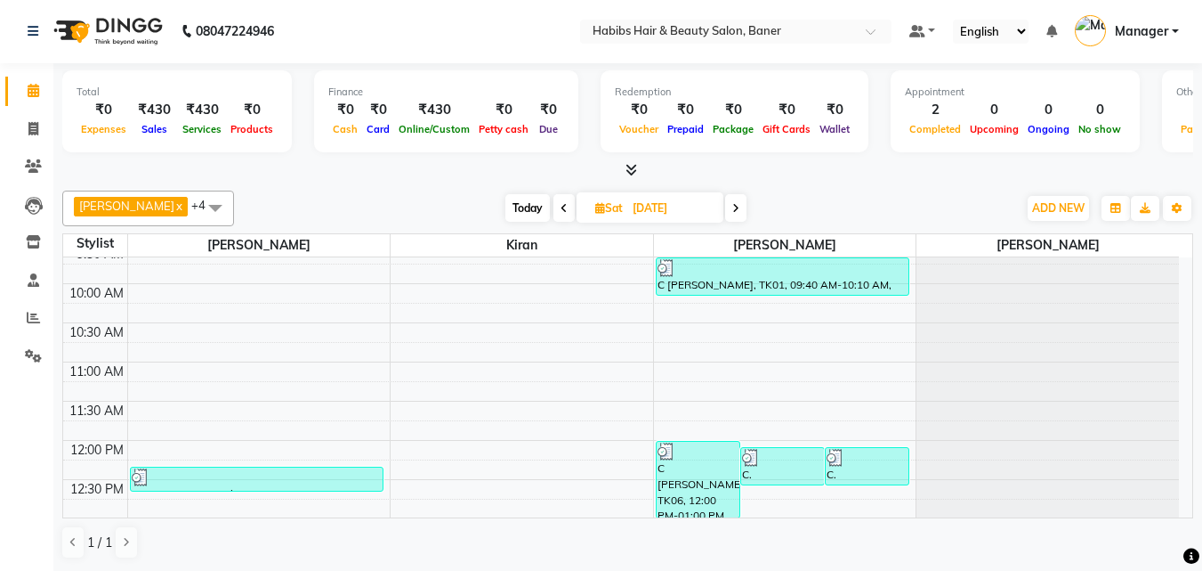
scroll to position [104, 0]
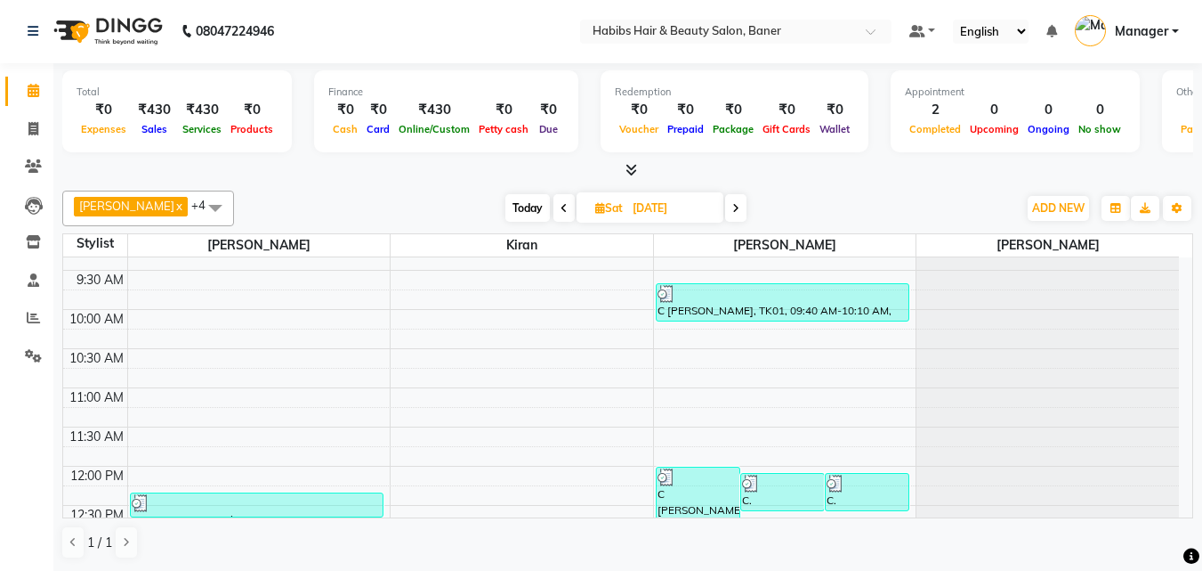
click at [506, 209] on span "Today" at bounding box center [528, 208] width 45 height 28
type input "02-09-2025"
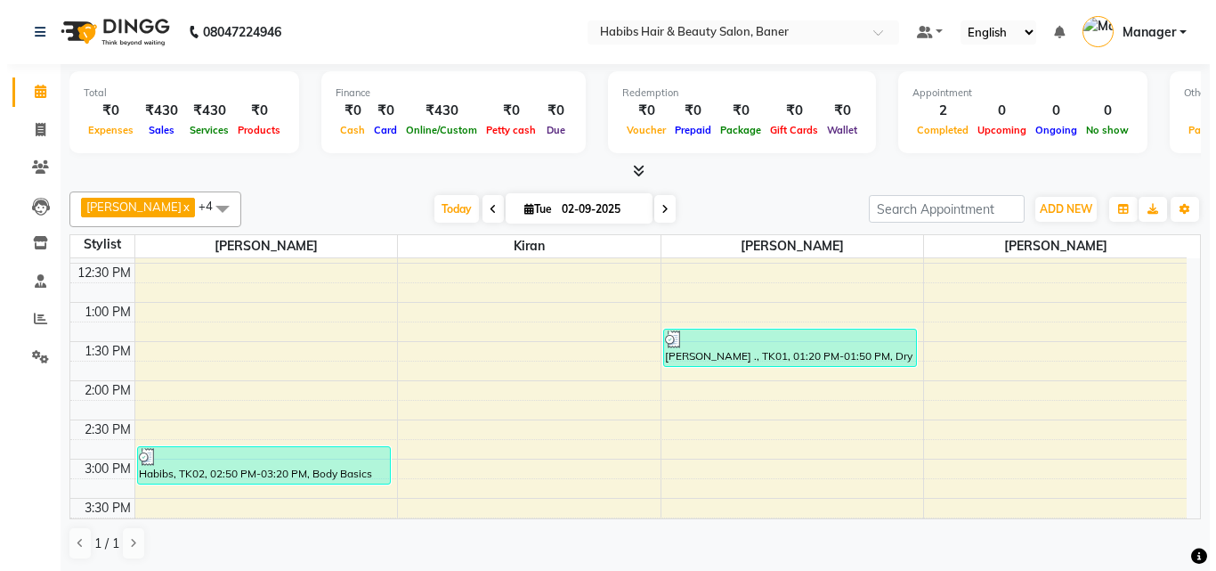
scroll to position [178, 0]
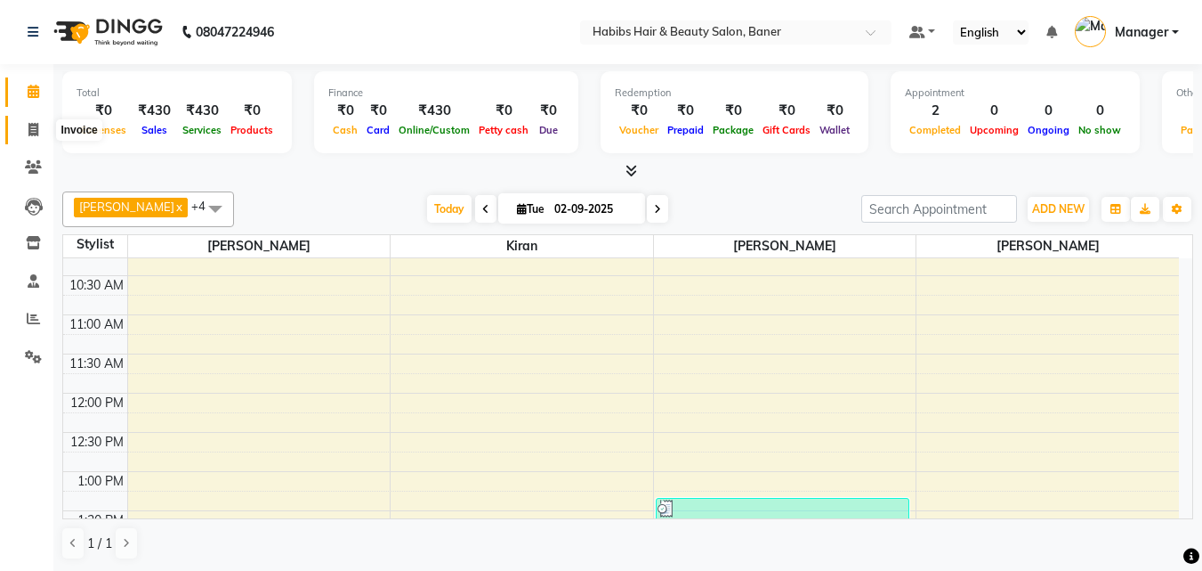
click at [27, 129] on span at bounding box center [33, 130] width 31 height 20
select select "service"
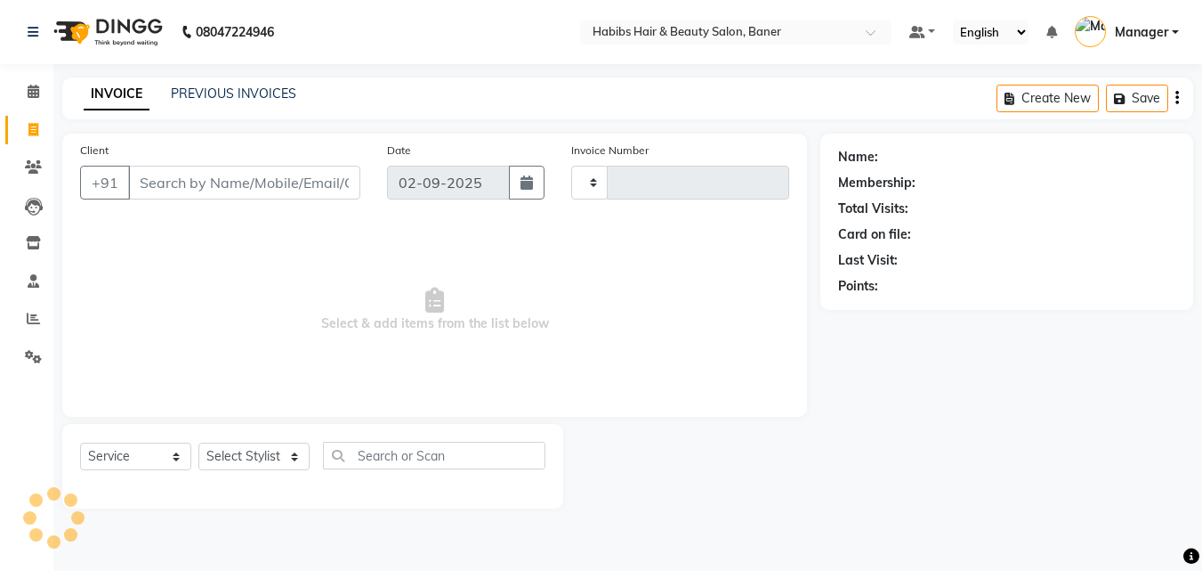
type input "3430"
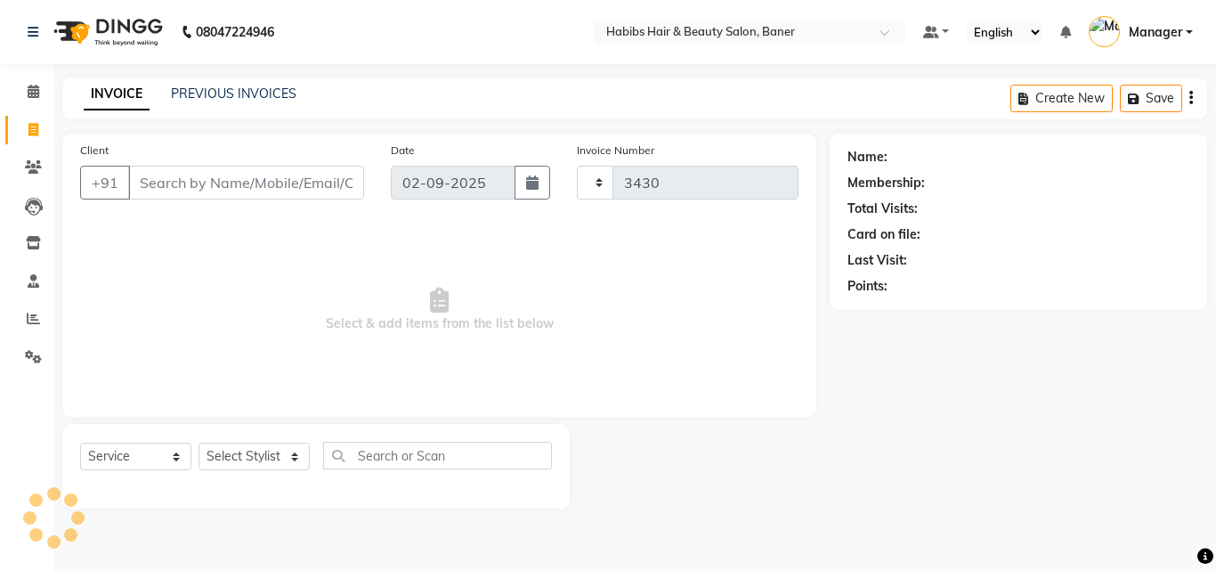
select select "5356"
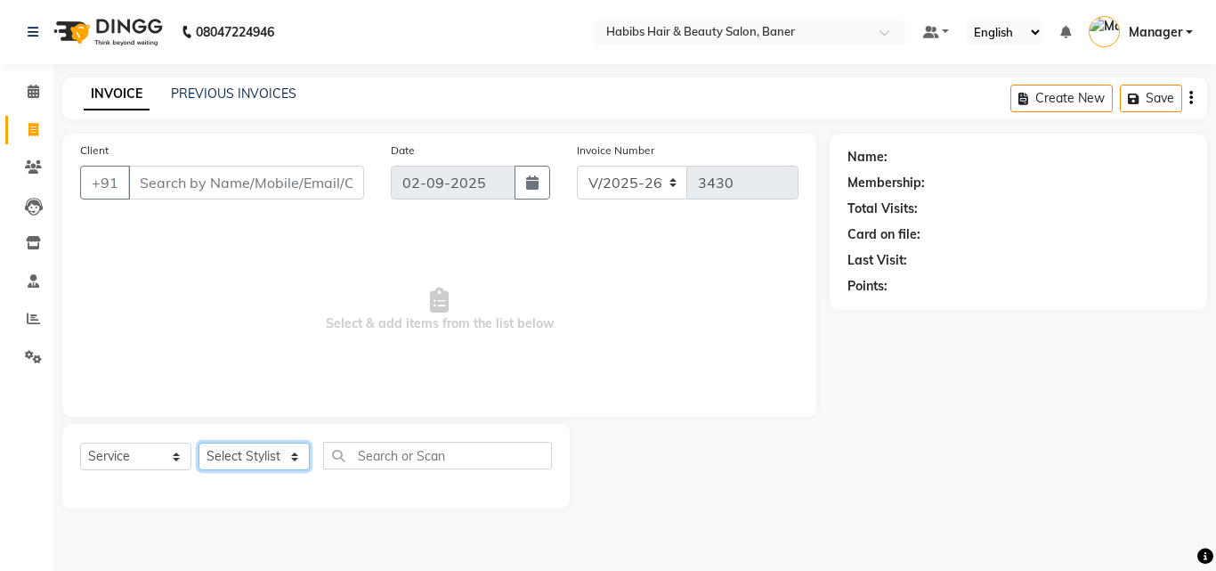
click at [252, 451] on select "Select Stylist Admin [PERSON_NAME] Manager [PERSON_NAME] [PERSON_NAME] Ram Roha…" at bounding box center [253, 456] width 111 height 28
select select "90509"
click at [198, 442] on select "Select Stylist Admin [PERSON_NAME] Manager [PERSON_NAME] [PERSON_NAME] Ram Roha…" at bounding box center [253, 456] width 111 height 28
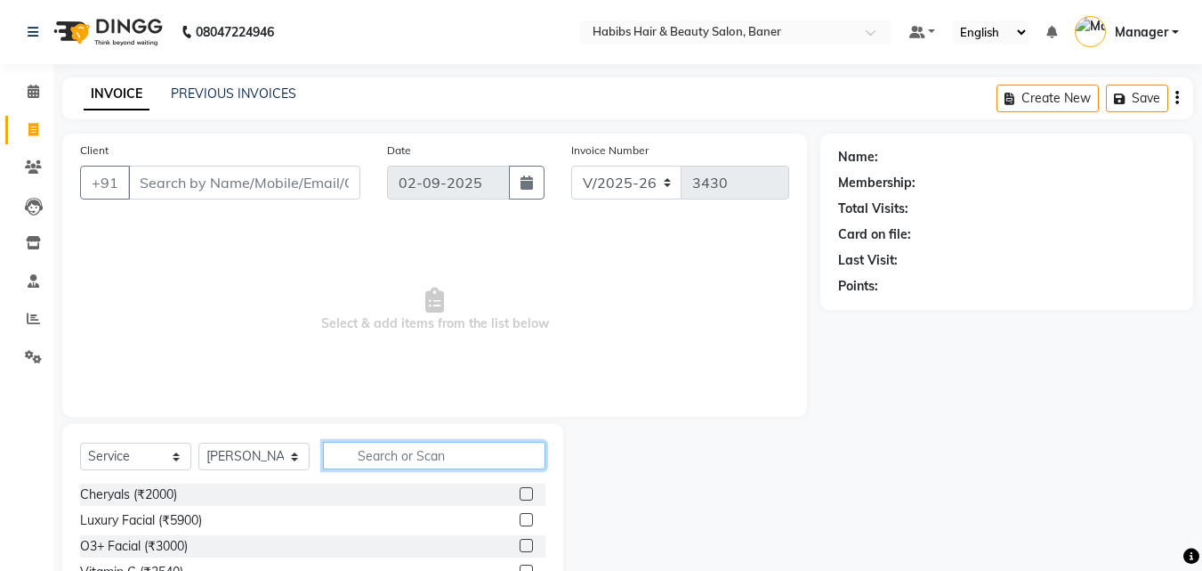
click at [396, 448] on input "text" at bounding box center [434, 455] width 223 height 28
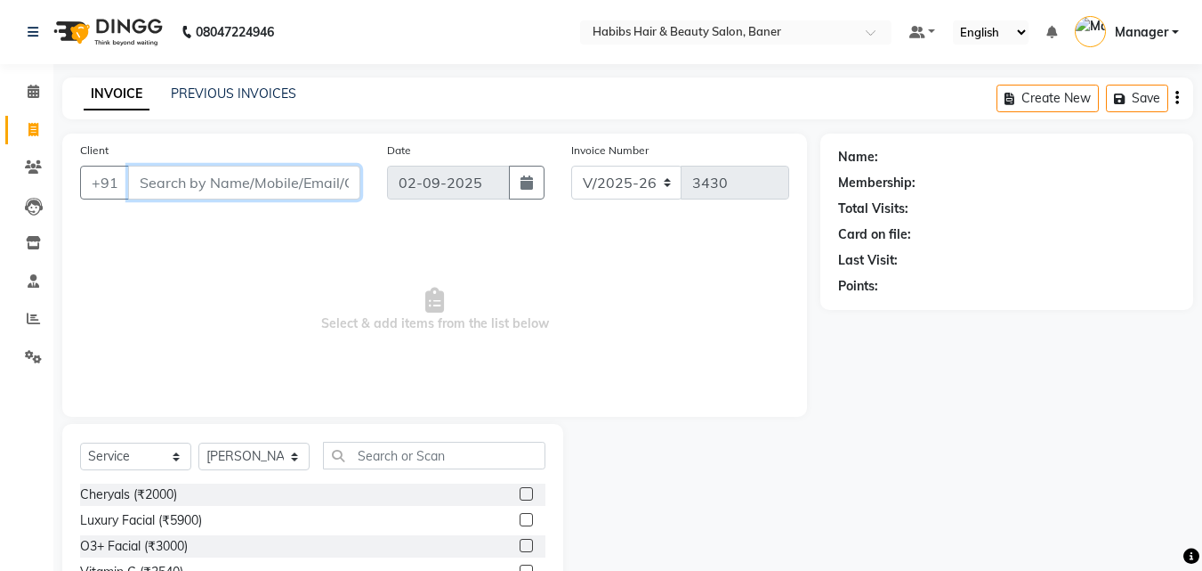
click at [207, 183] on input "Client" at bounding box center [244, 183] width 232 height 34
type input "9822037205"
click at [295, 182] on span "Add Client" at bounding box center [314, 183] width 70 height 18
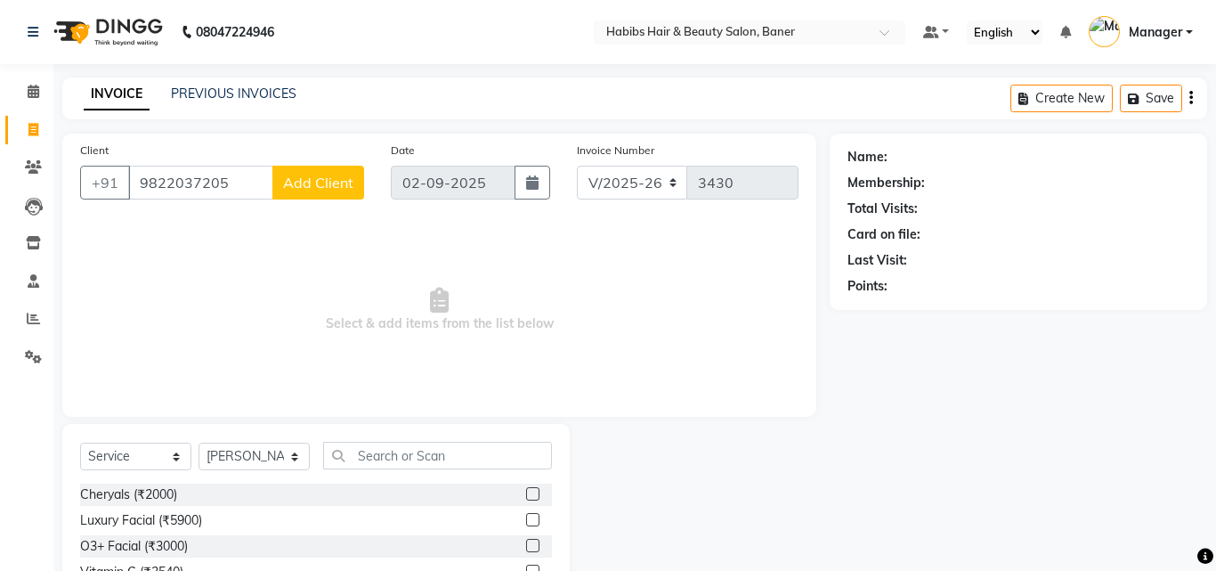
select select "22"
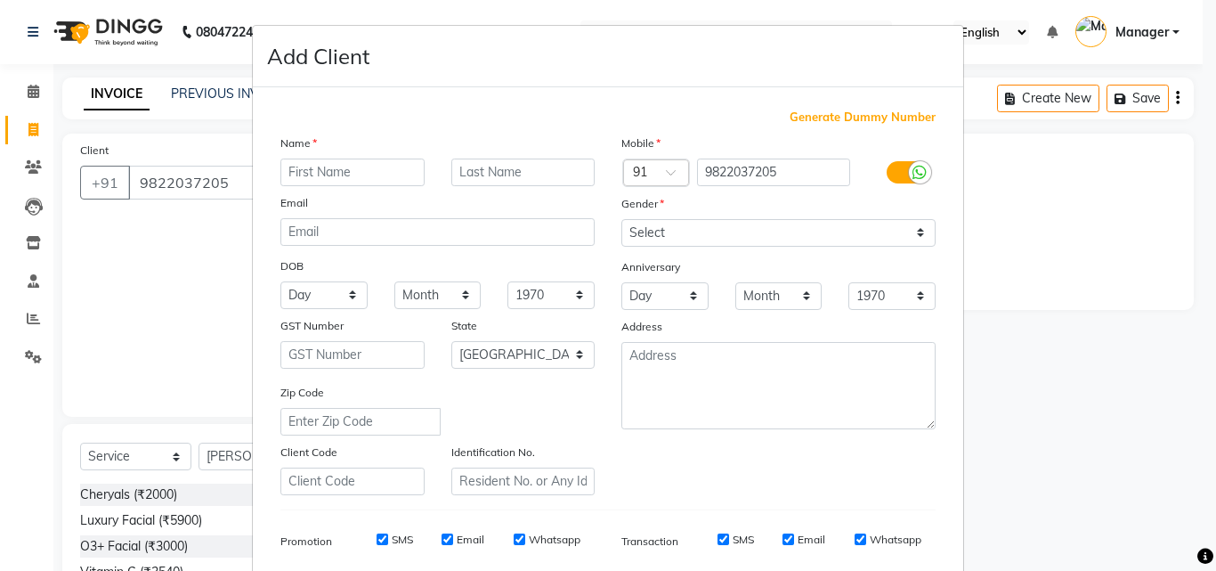
type input "a"
type input "ARYAN"
click at [751, 230] on select "Select [DEMOGRAPHIC_DATA] [DEMOGRAPHIC_DATA] Other Prefer Not To Say" at bounding box center [778, 233] width 314 height 28
select select "[DEMOGRAPHIC_DATA]"
click at [621, 219] on select "Select [DEMOGRAPHIC_DATA] [DEMOGRAPHIC_DATA] Other Prefer Not To Say" at bounding box center [778, 233] width 314 height 28
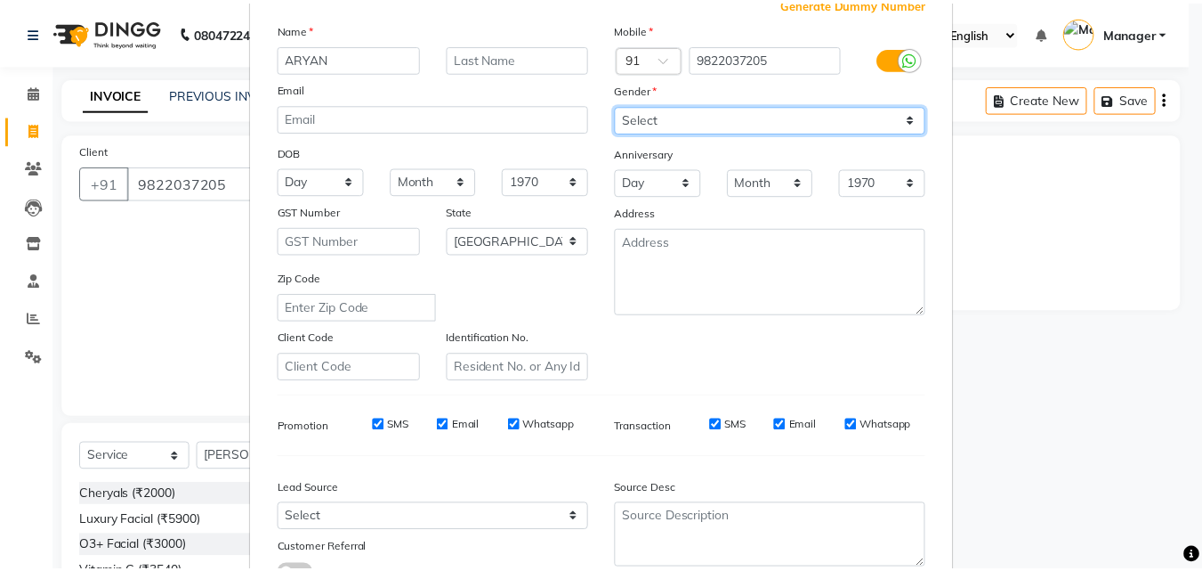
scroll to position [251, 0]
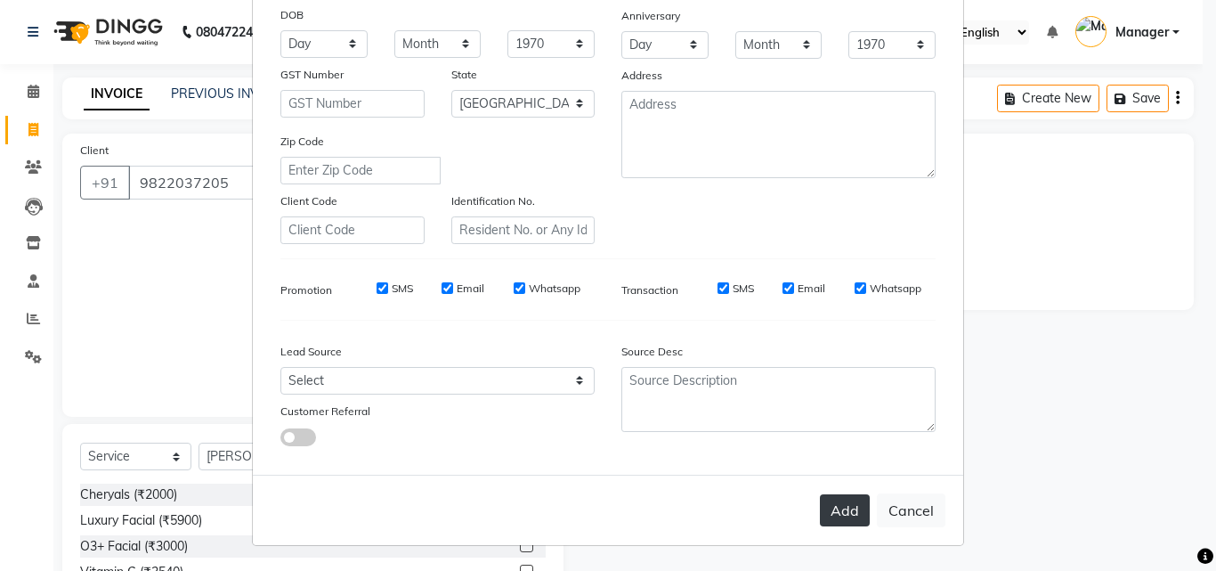
click at [842, 508] on button "Add" at bounding box center [845, 510] width 50 height 32
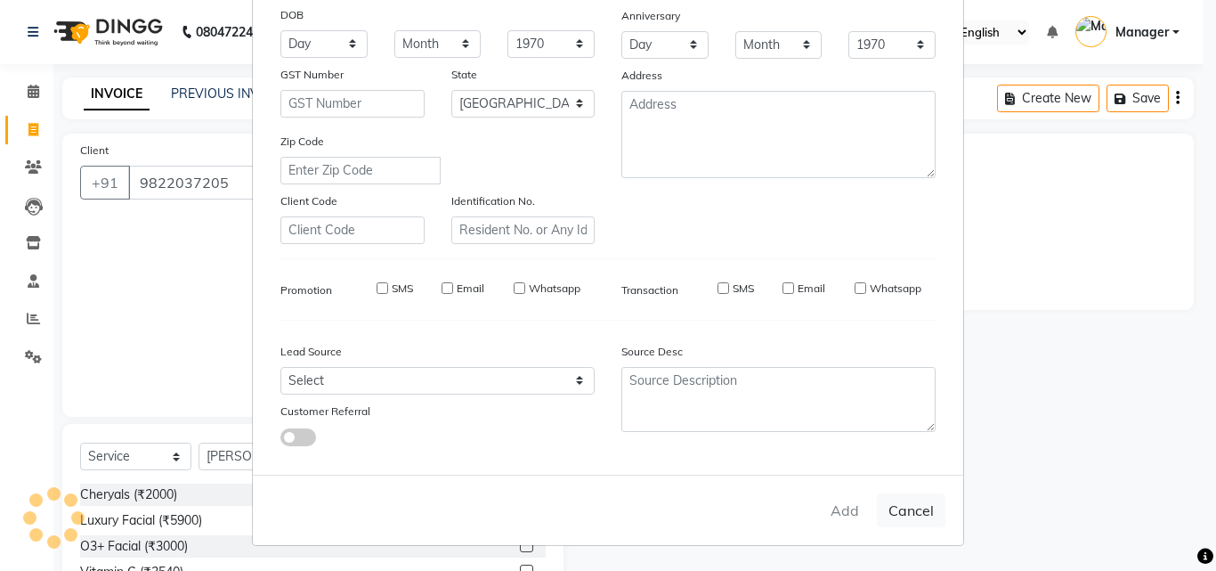
type input "98******05"
select select
select select "null"
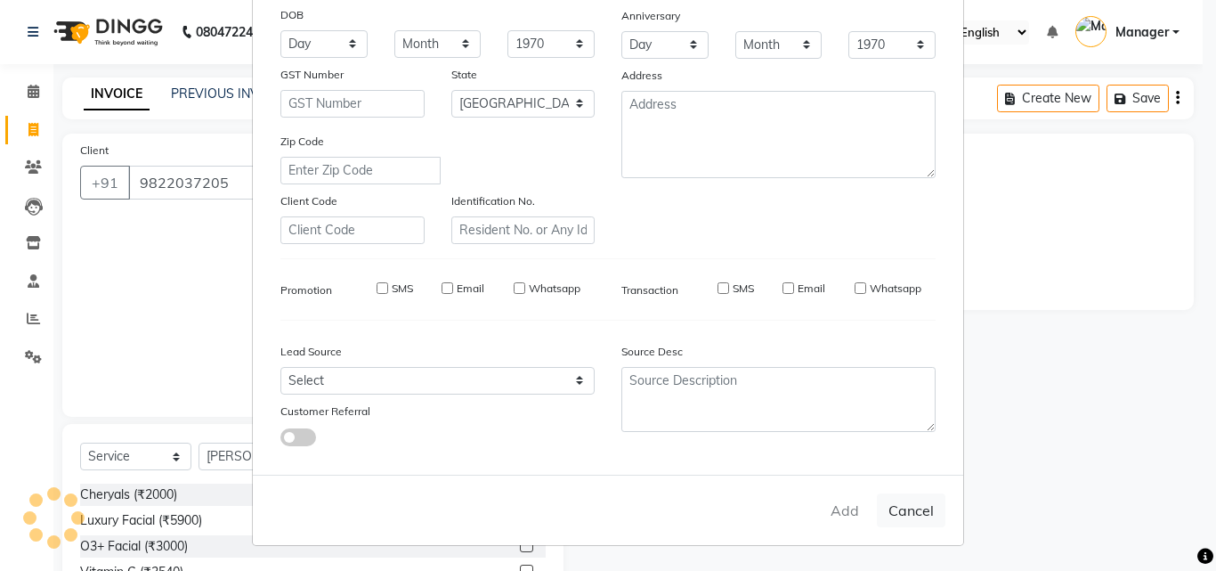
select select
checkbox input "false"
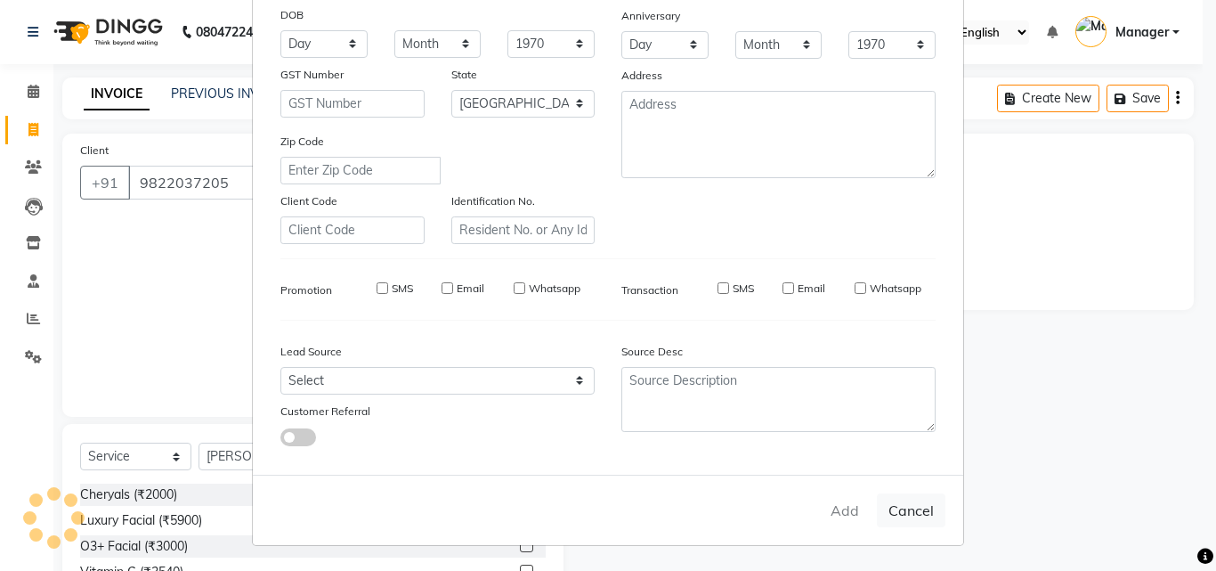
checkbox input "false"
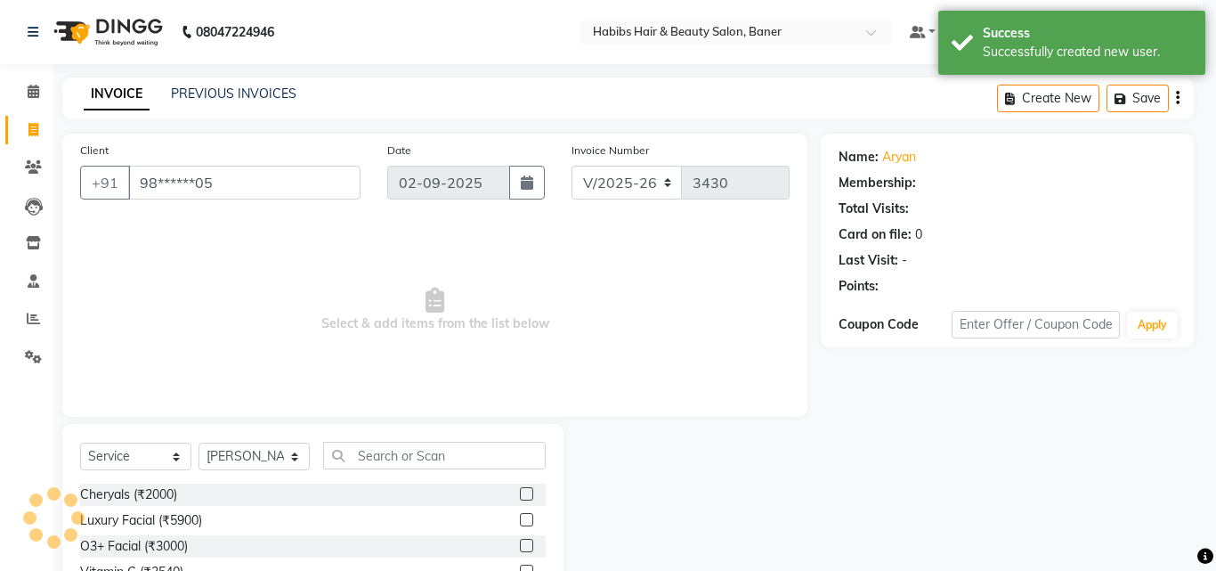
select select "1: Object"
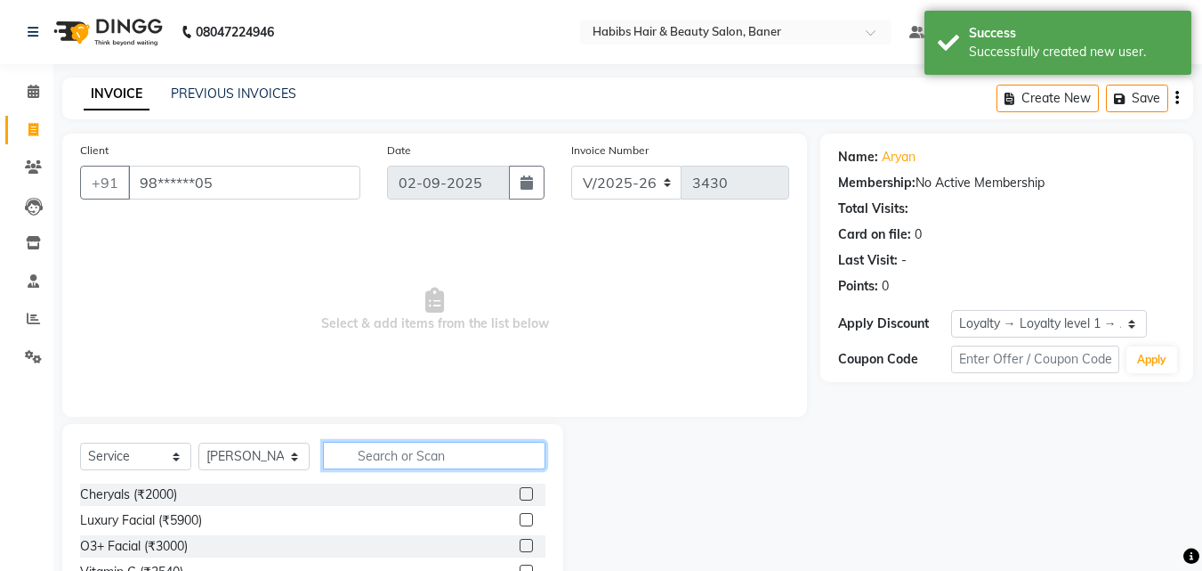
click at [412, 466] on input "text" at bounding box center [434, 455] width 223 height 28
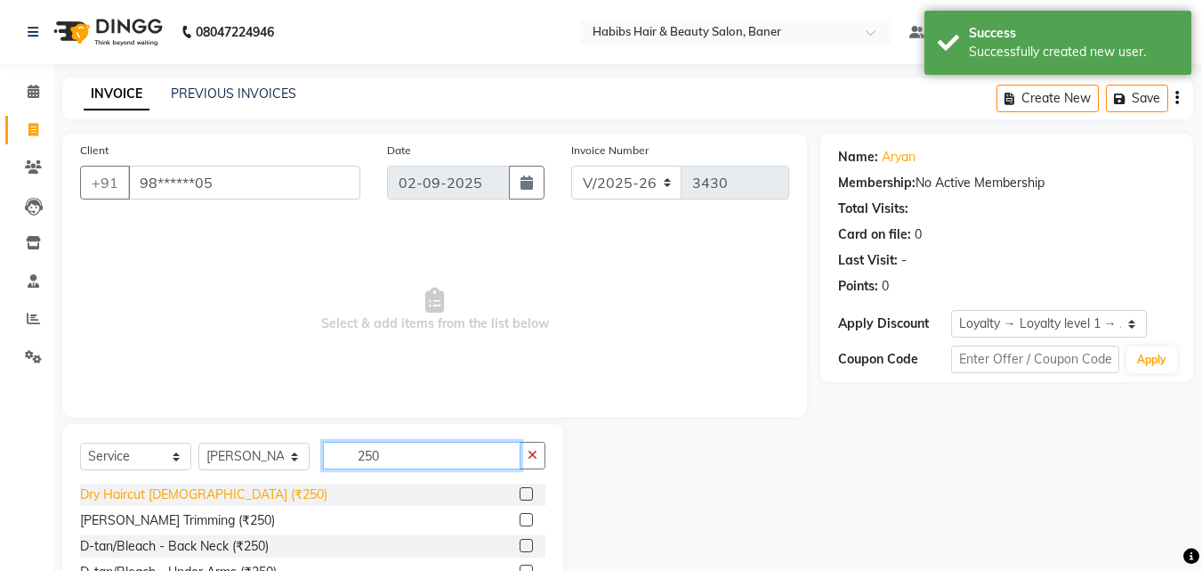
type input "250"
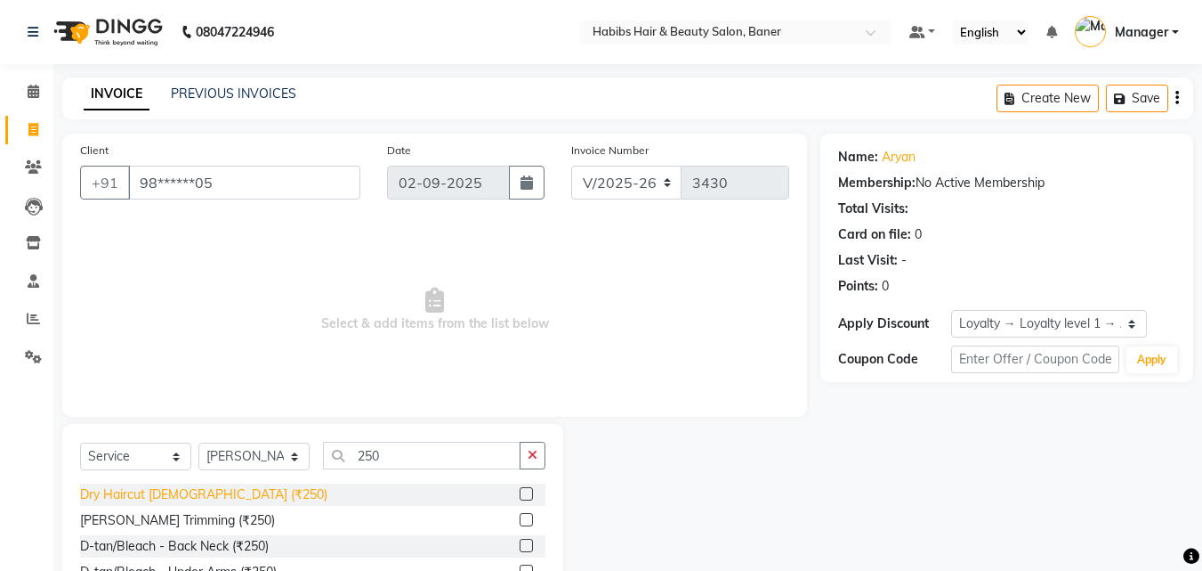
click at [197, 489] on div "Dry Haircut [DEMOGRAPHIC_DATA] (₹250)" at bounding box center [203, 494] width 247 height 19
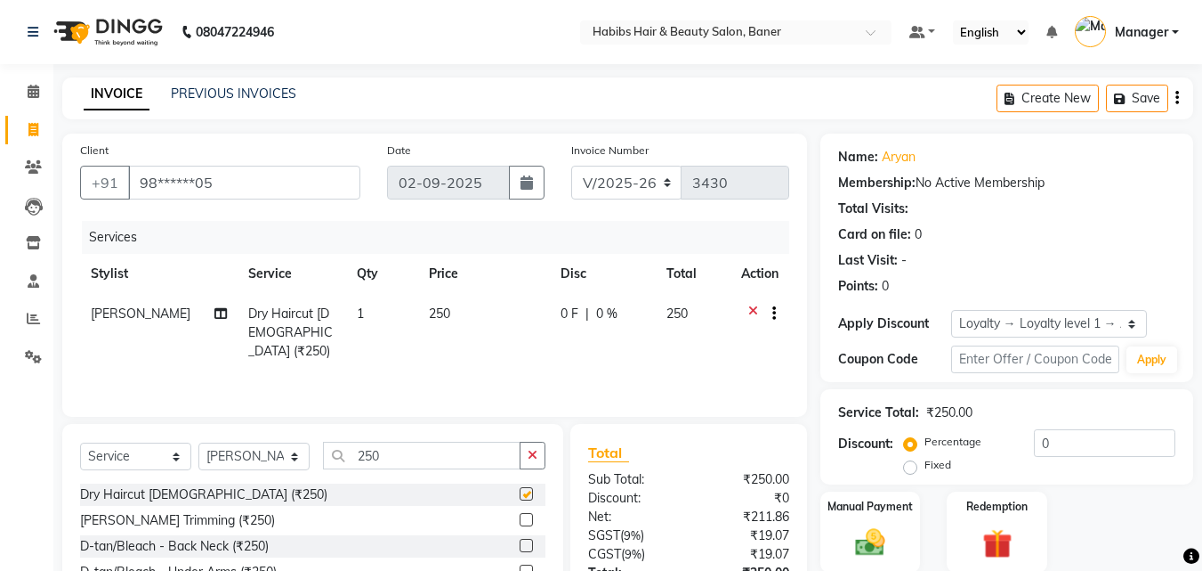
checkbox input "false"
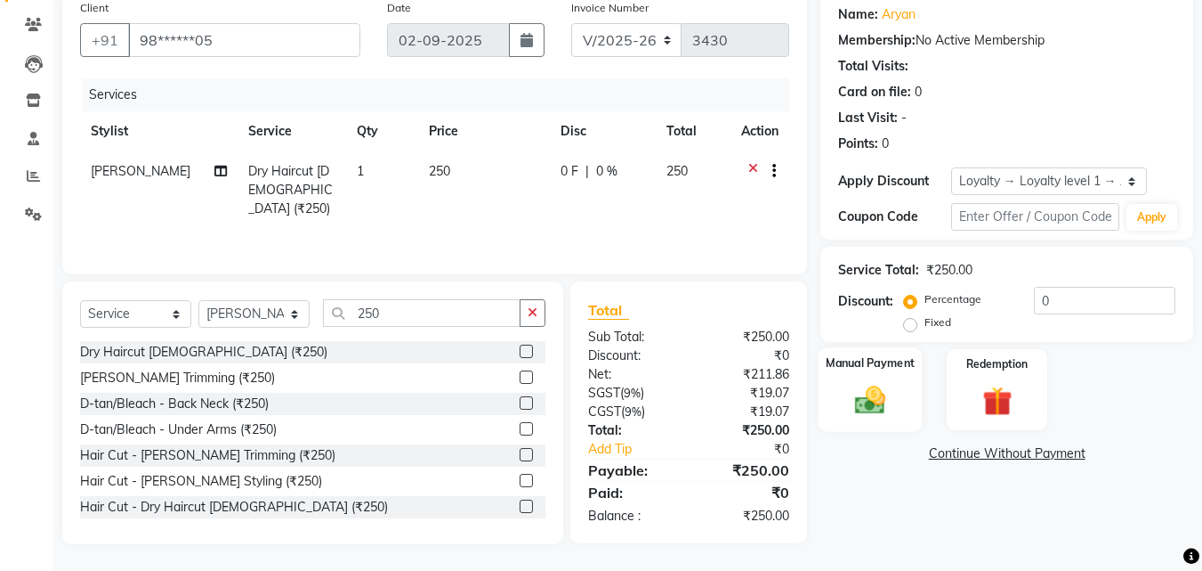
click at [870, 379] on div "Manual Payment" at bounding box center [871, 389] width 104 height 85
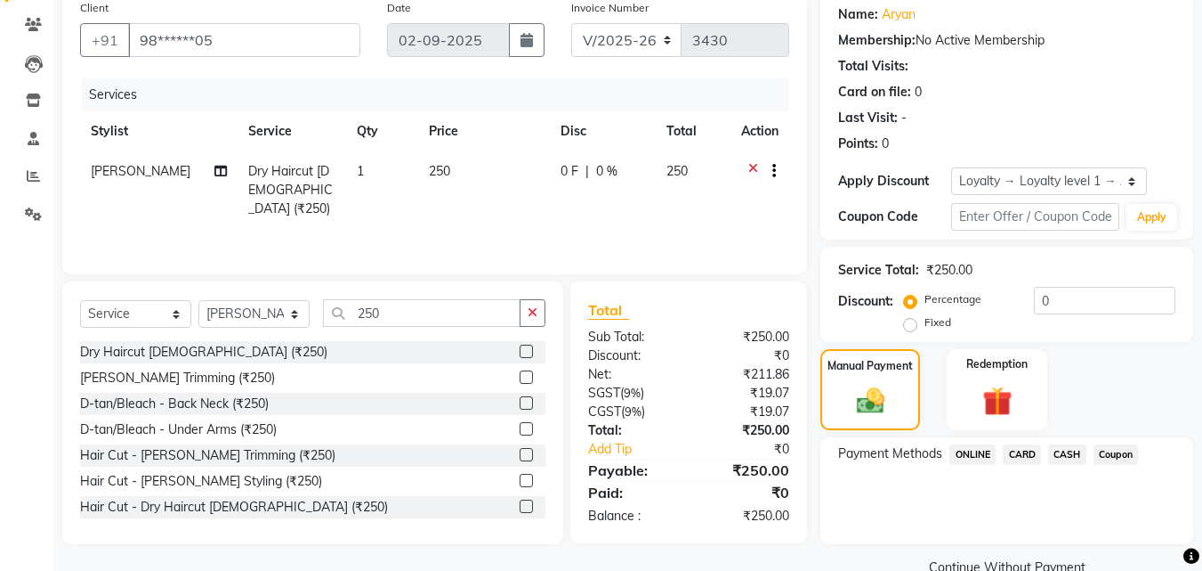
click at [968, 456] on span "ONLINE" at bounding box center [973, 454] width 46 height 20
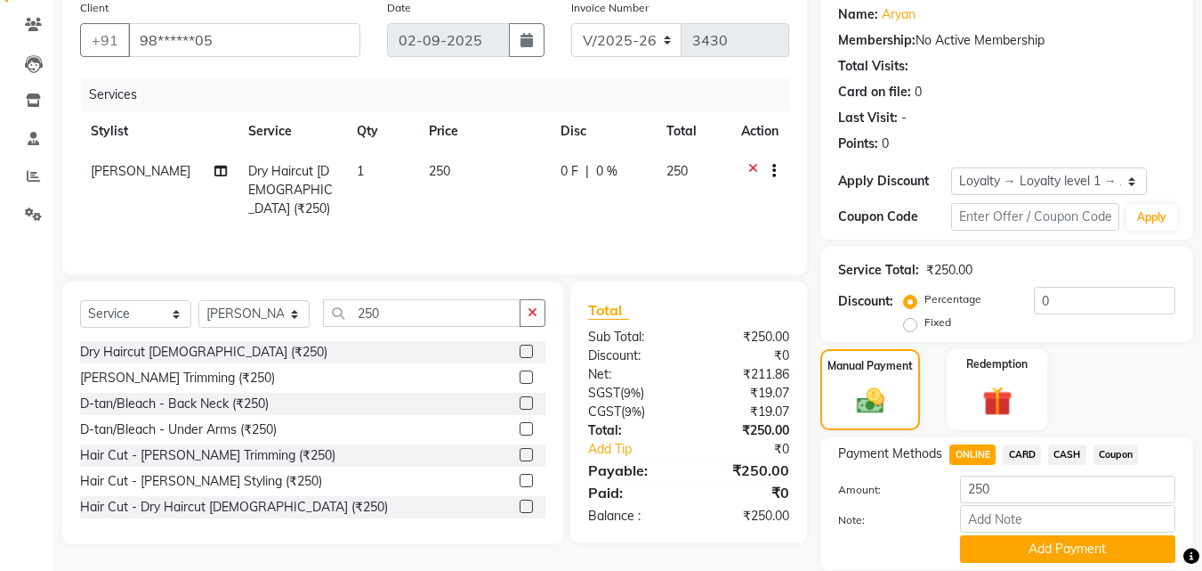
click at [1062, 452] on span "CASH" at bounding box center [1067, 454] width 38 height 20
click at [1095, 540] on button "Add Payment" at bounding box center [1067, 549] width 215 height 28
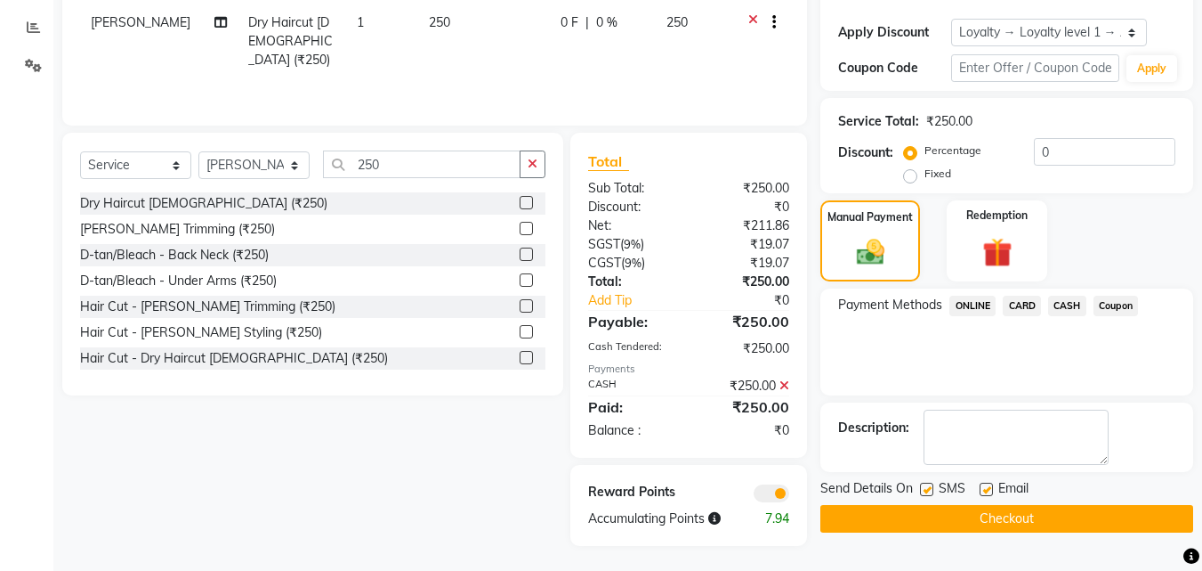
scroll to position [293, 0]
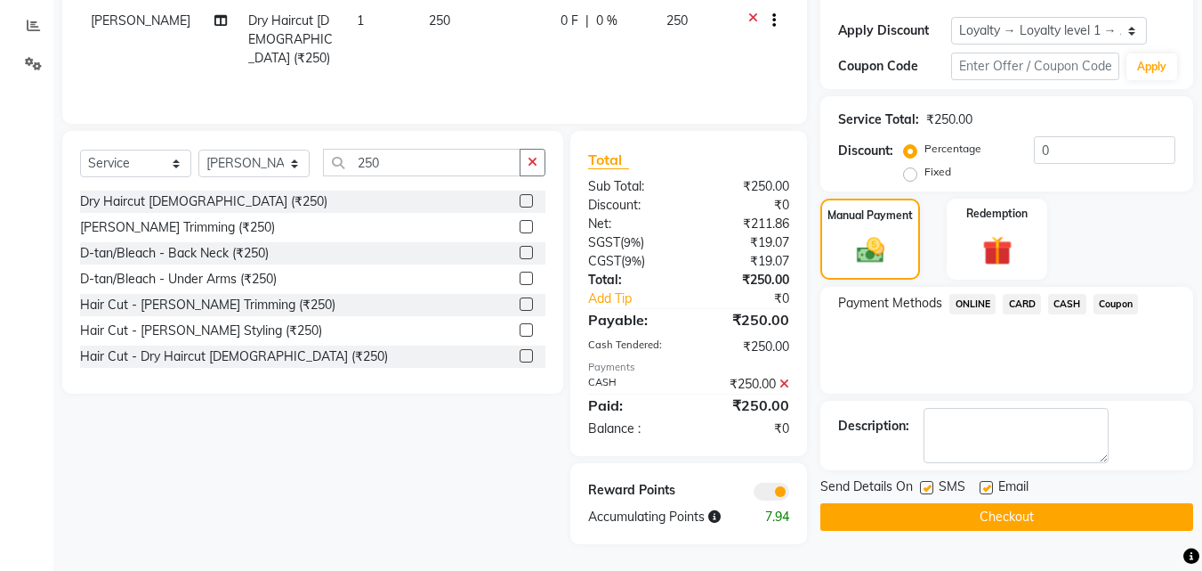
click at [1021, 513] on button "Checkout" at bounding box center [1007, 517] width 373 height 28
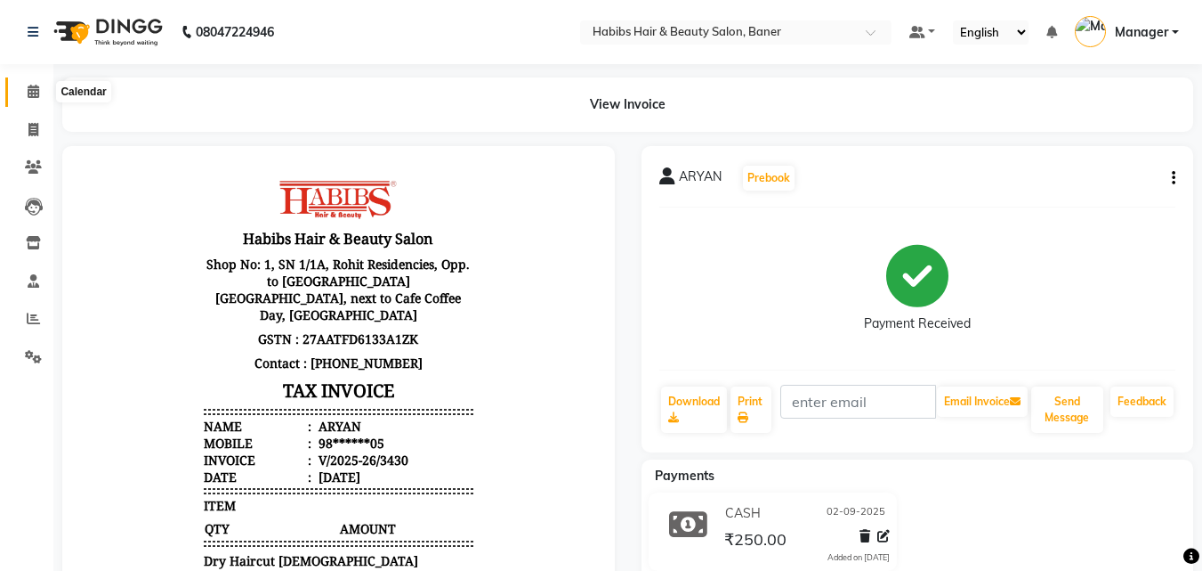
click at [41, 90] on span at bounding box center [33, 92] width 31 height 20
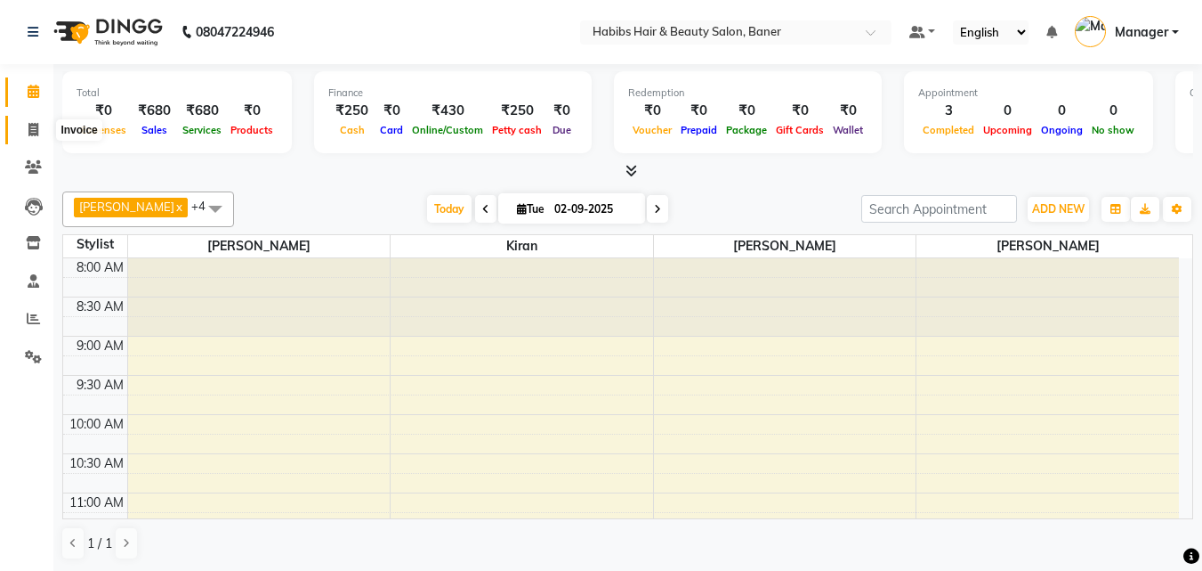
click at [30, 125] on icon at bounding box center [33, 129] width 10 height 13
select select "5356"
select select "service"
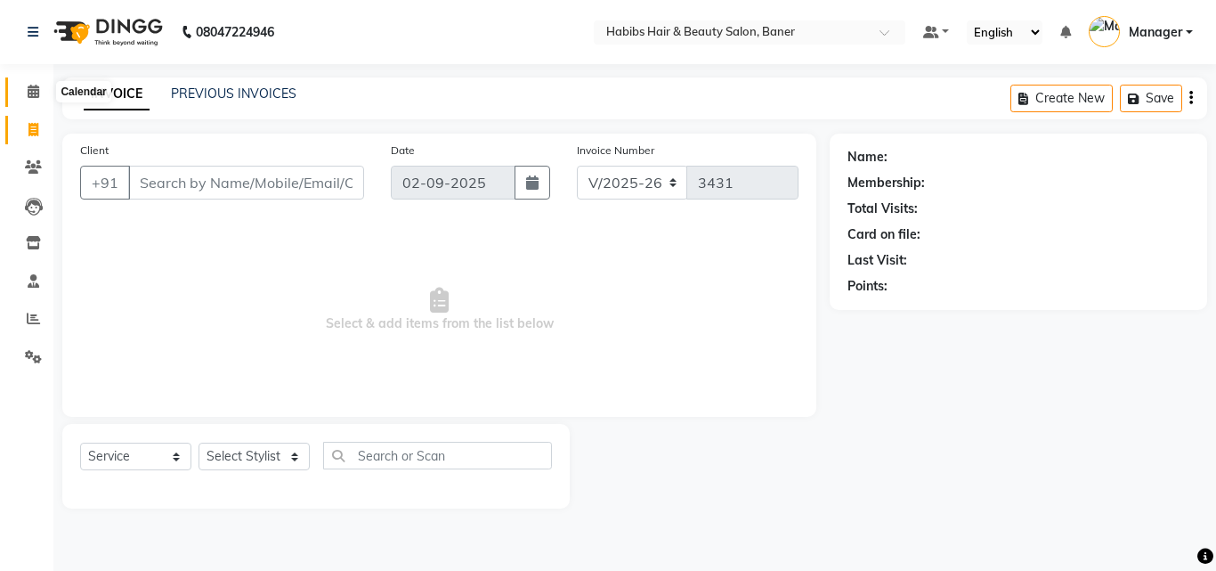
click at [37, 93] on icon at bounding box center [34, 91] width 12 height 13
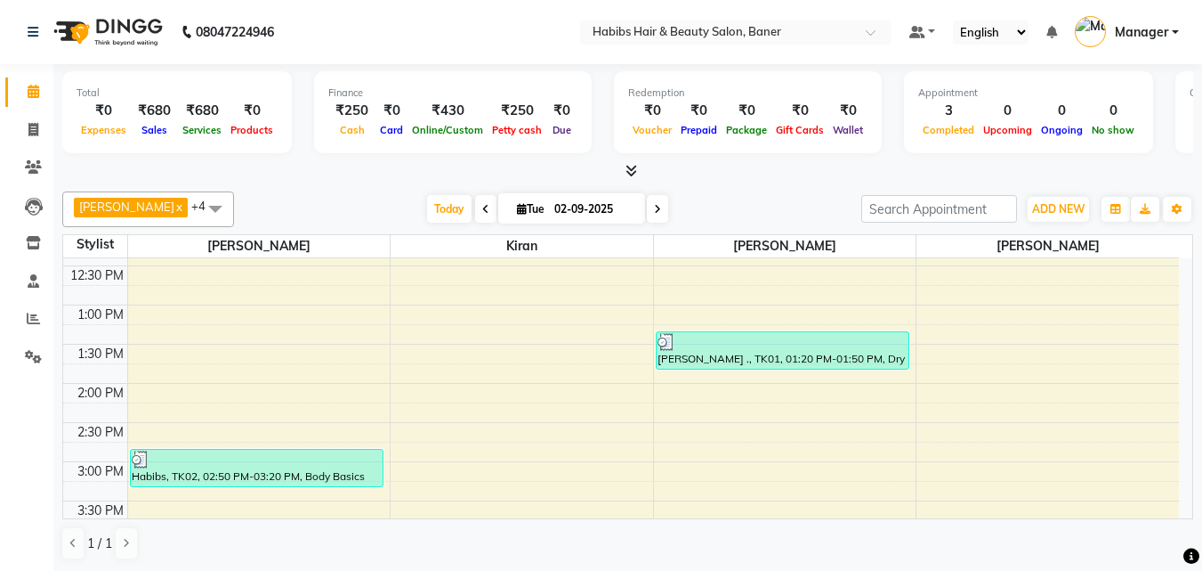
scroll to position [356, 0]
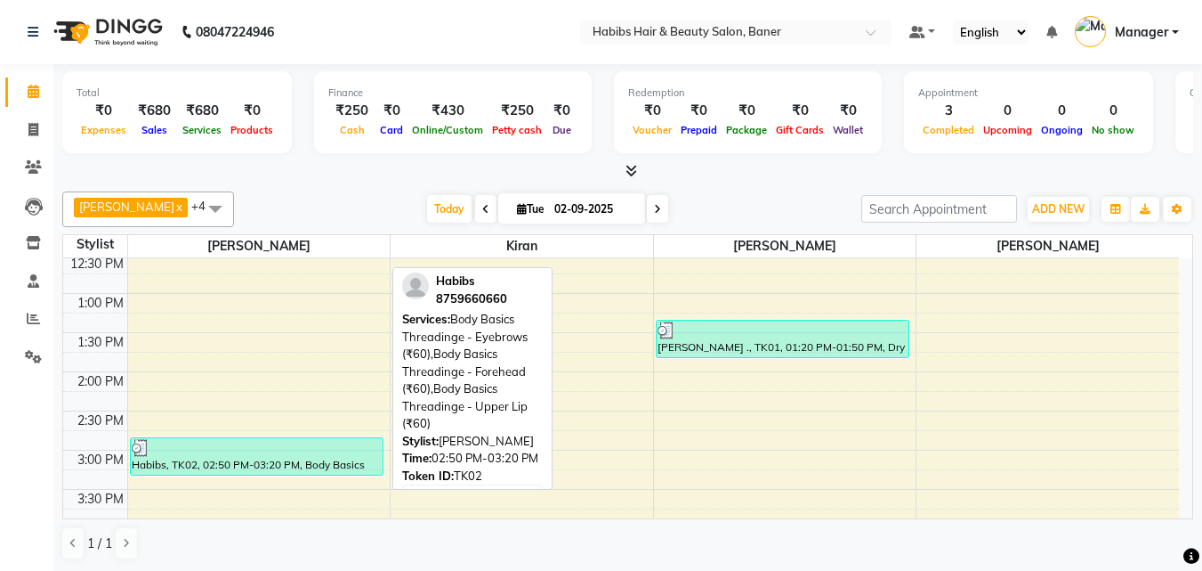
click at [283, 461] on div "Habibs, TK02, 02:50 PM-03:20 PM, Body Basics Threadinge - Eyebrows (₹60),Body B…" at bounding box center [257, 456] width 252 height 36
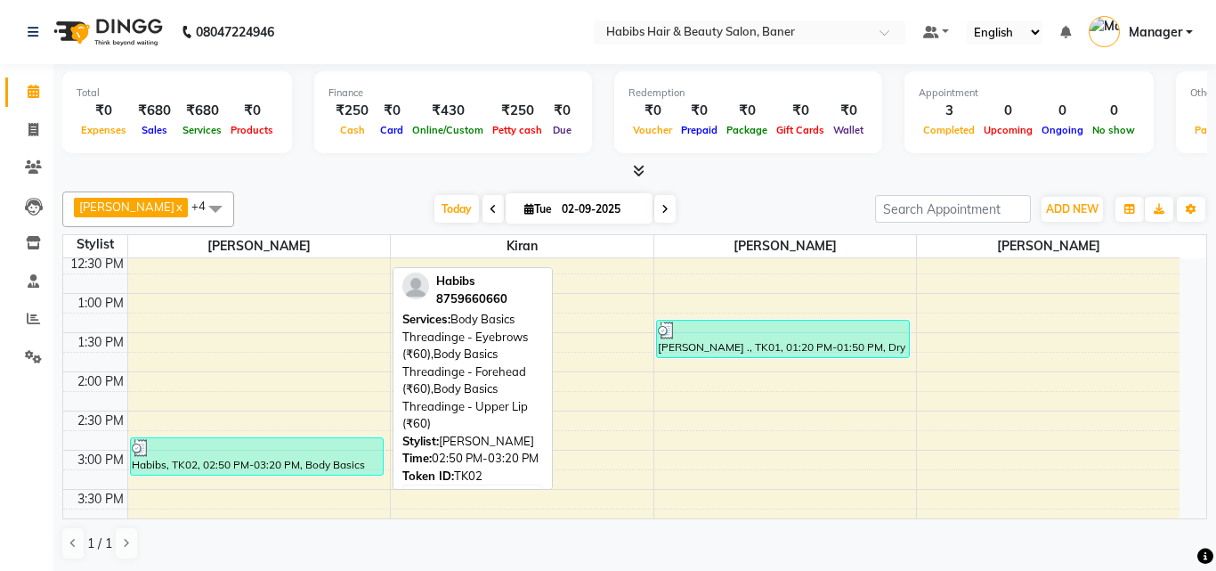
select select "3"
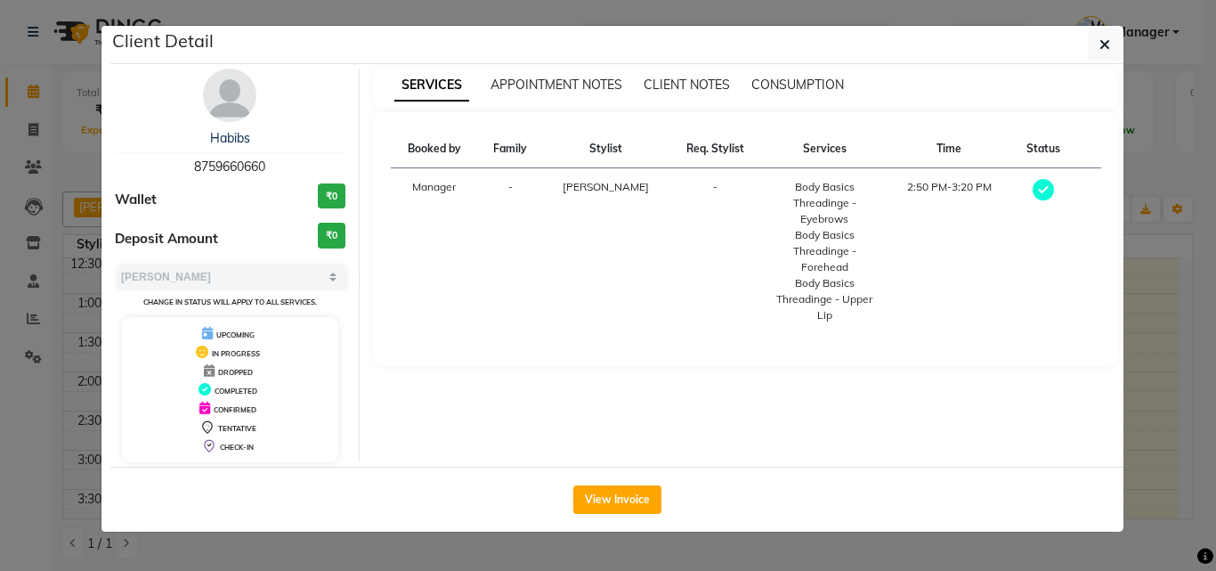
click at [1149, 387] on ngb-modal-window "Client Detail Habibs 8759660660 Wallet ₹0 Deposit Amount ₹0 Select MARK DONE UP…" at bounding box center [608, 285] width 1216 height 571
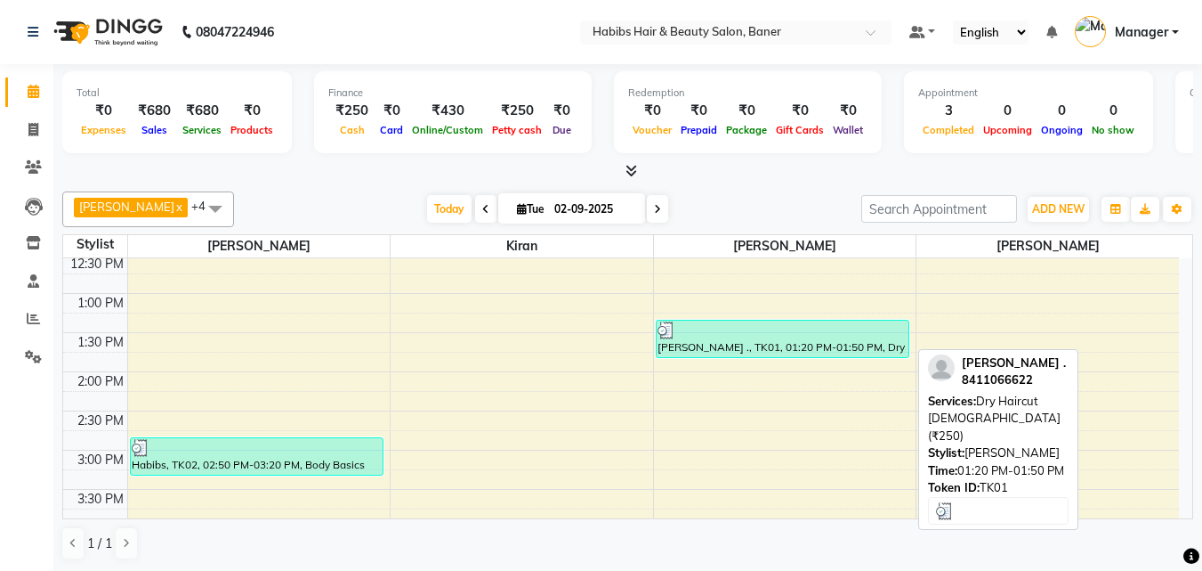
click at [752, 350] on div "[PERSON_NAME] ., TK01, 01:20 PM-01:50 PM, Dry Haircut [DEMOGRAPHIC_DATA] (₹250)" at bounding box center [783, 338] width 252 height 36
select select "3"
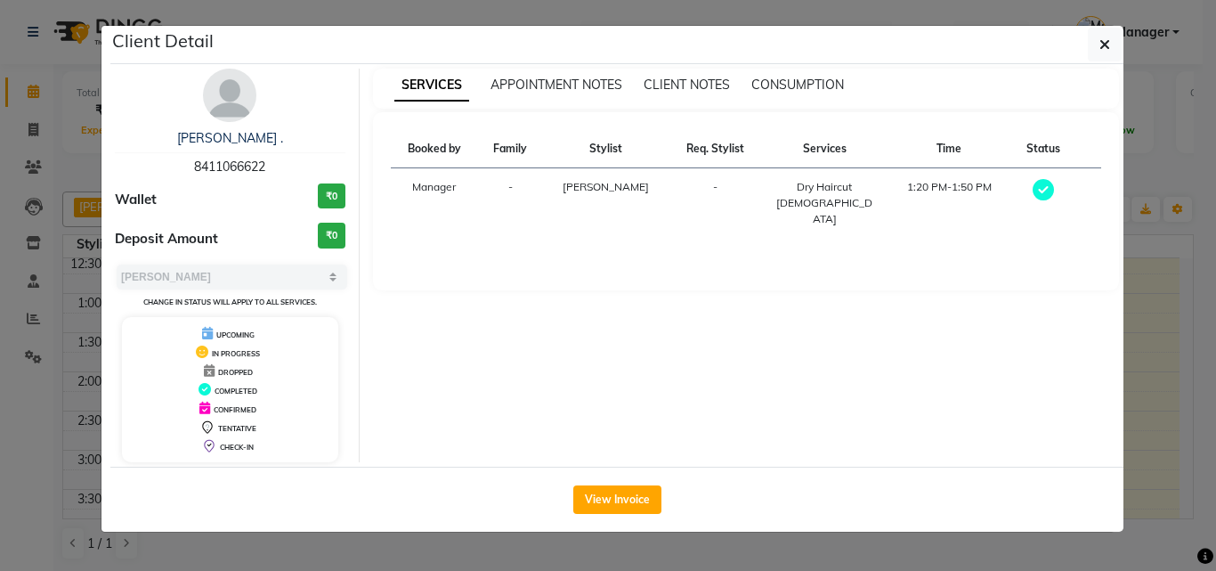
click at [1128, 369] on div "SERVICES APPOINTMENT NOTES CLIENT NOTES CONSUMPTION Booked by Family Stylist Re…" at bounding box center [746, 265] width 773 height 393
click at [28, 327] on ngb-modal-window "Client Detail [PERSON_NAME] . 8411066622 Wallet ₹0 Deposit Amount ₹0 Select MAR…" at bounding box center [608, 285] width 1216 height 571
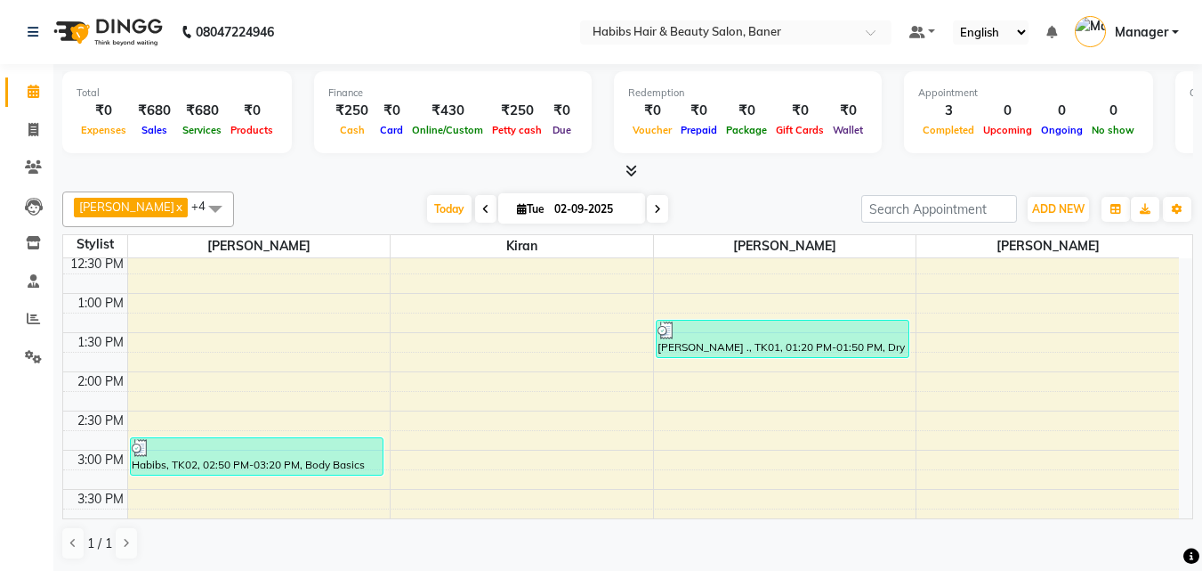
click at [108, 211] on span "[PERSON_NAME]" at bounding box center [126, 206] width 95 height 14
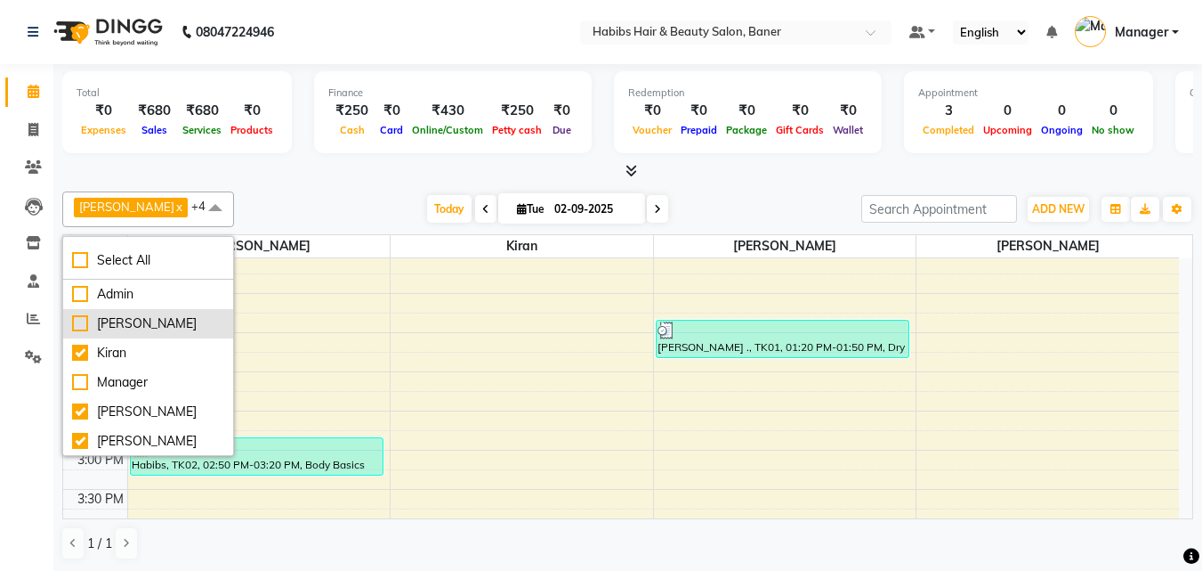
click at [78, 331] on div "[PERSON_NAME]" at bounding box center [148, 323] width 152 height 19
checkbox input "true"
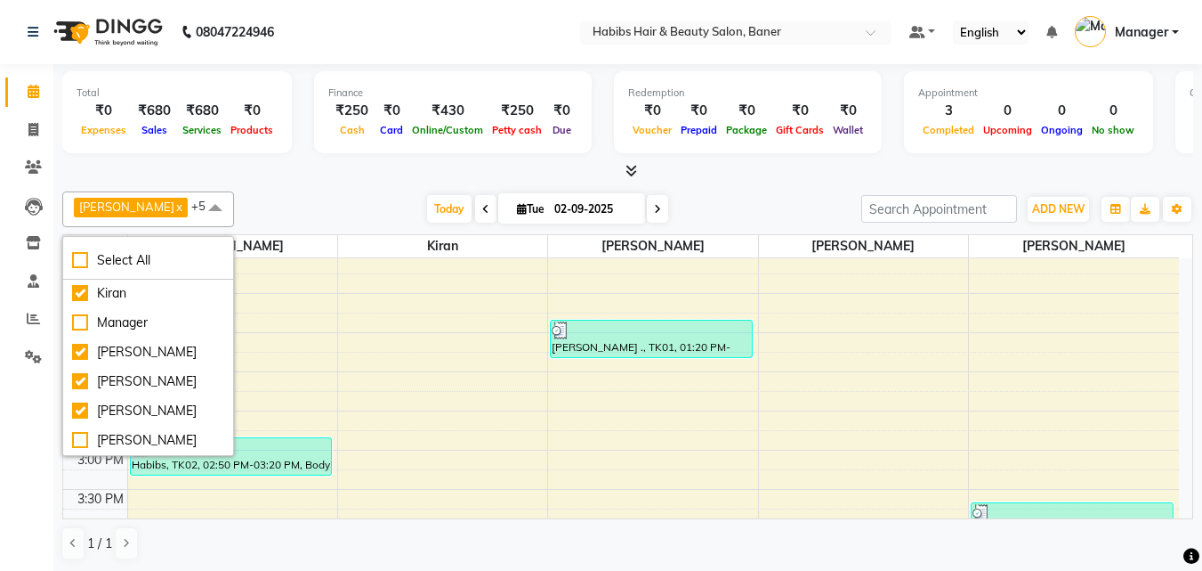
scroll to position [1, 0]
click at [665, 400] on div "8:00 AM 8:30 AM 9:00 AM 9:30 AM 10:00 AM 10:30 AM 11:00 AM 11:30 AM 12:00 PM 12…" at bounding box center [621, 488] width 1116 height 1174
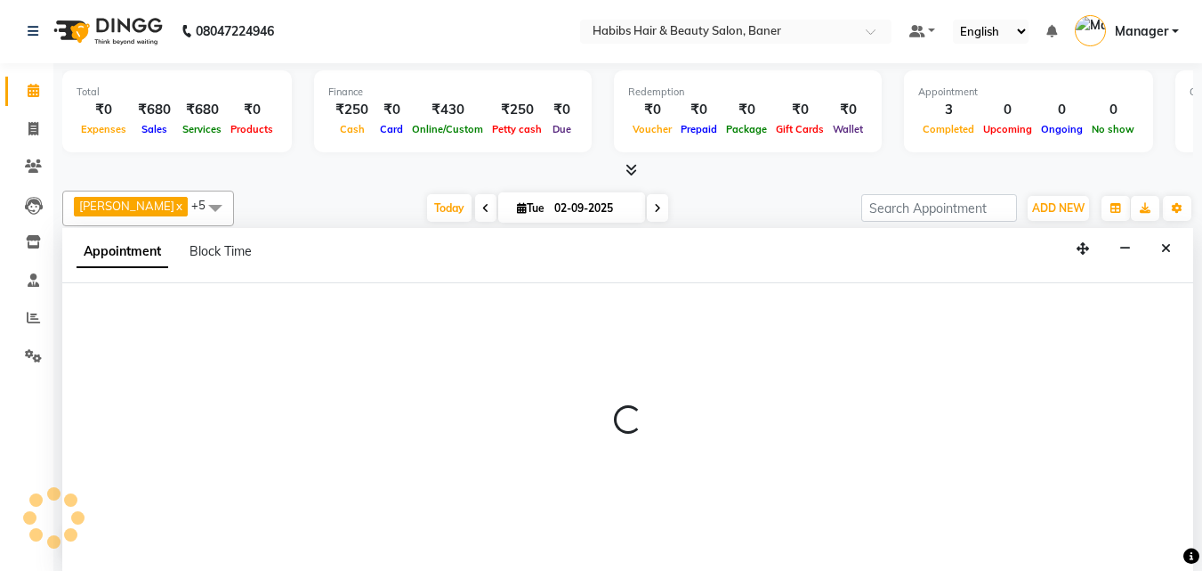
select select "88113"
select select "855"
select select "tentative"
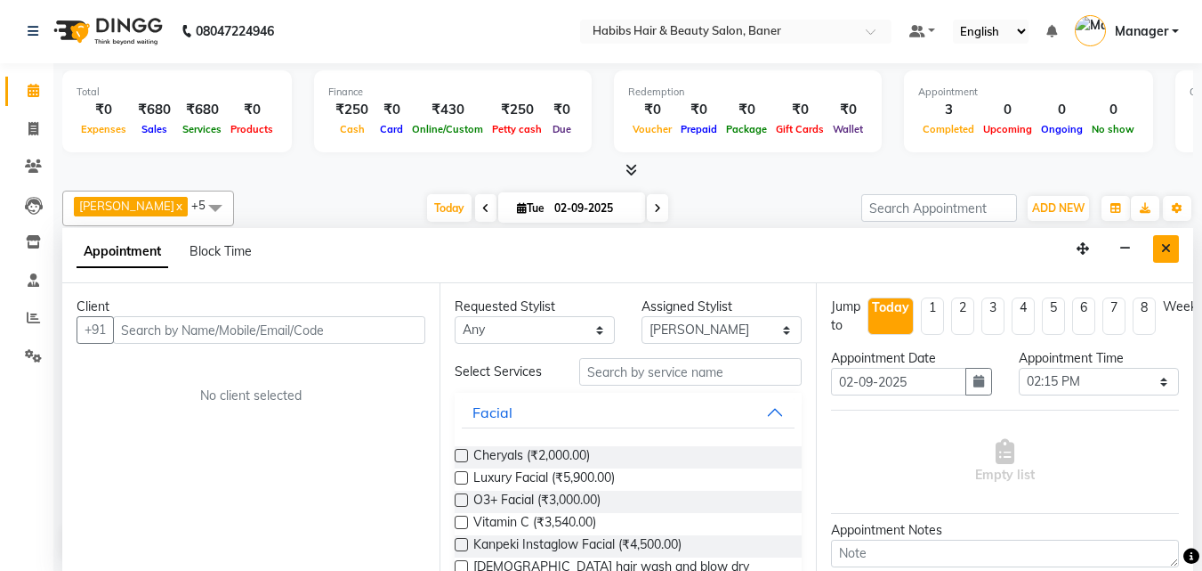
click at [1170, 252] on icon "Close" at bounding box center [1166, 248] width 10 height 12
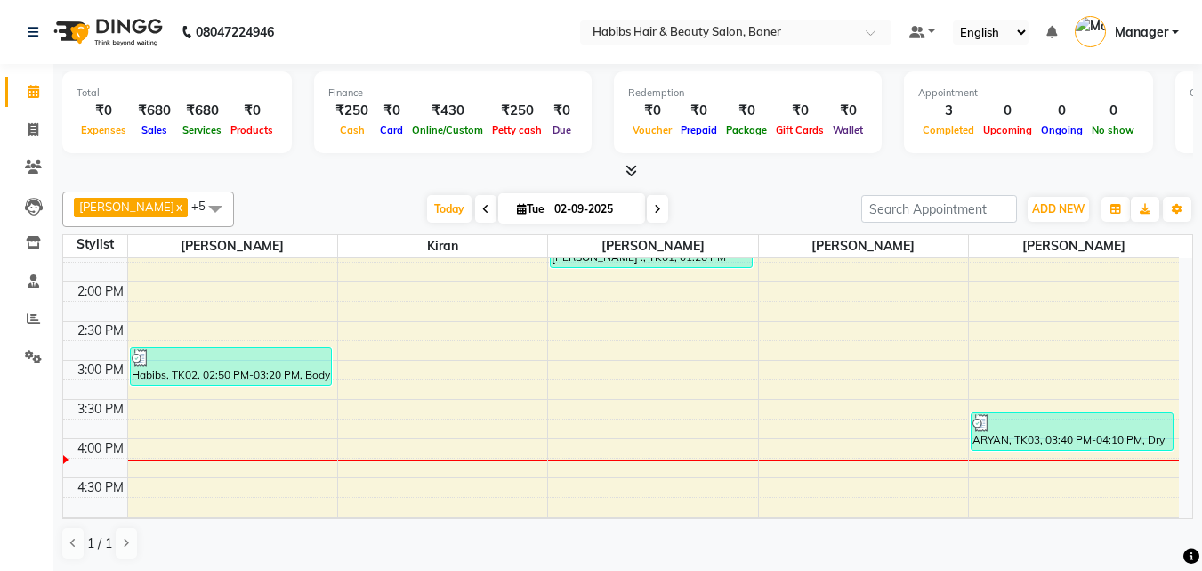
scroll to position [445, 0]
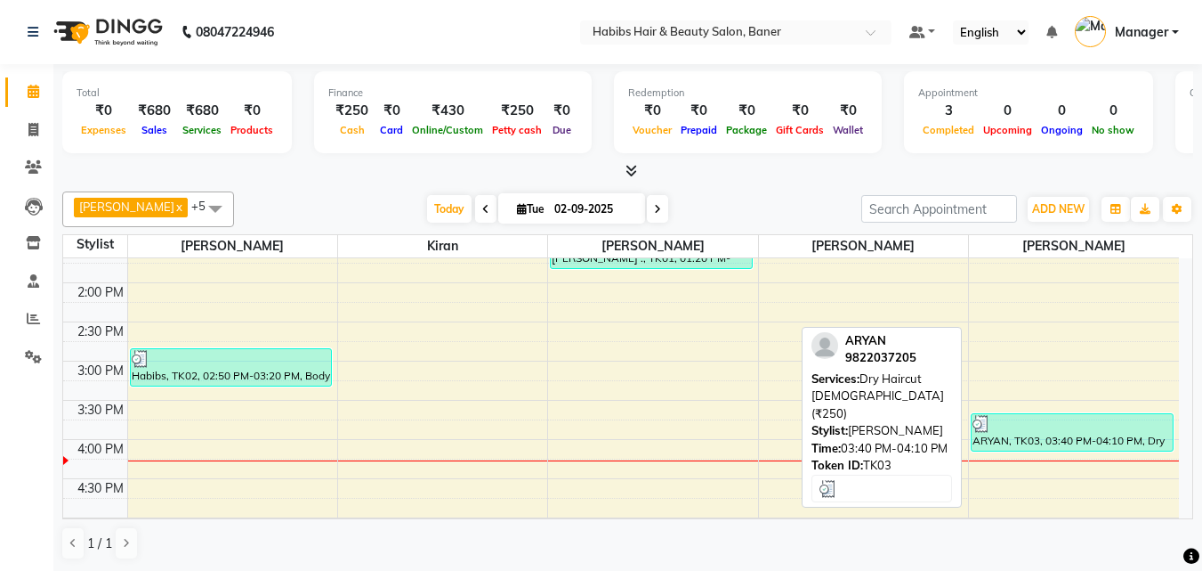
click at [1033, 442] on div "ARYAN, TK03, 03:40 PM-04:10 PM, Dry Haircut [DEMOGRAPHIC_DATA] (₹250)" at bounding box center [1072, 432] width 201 height 36
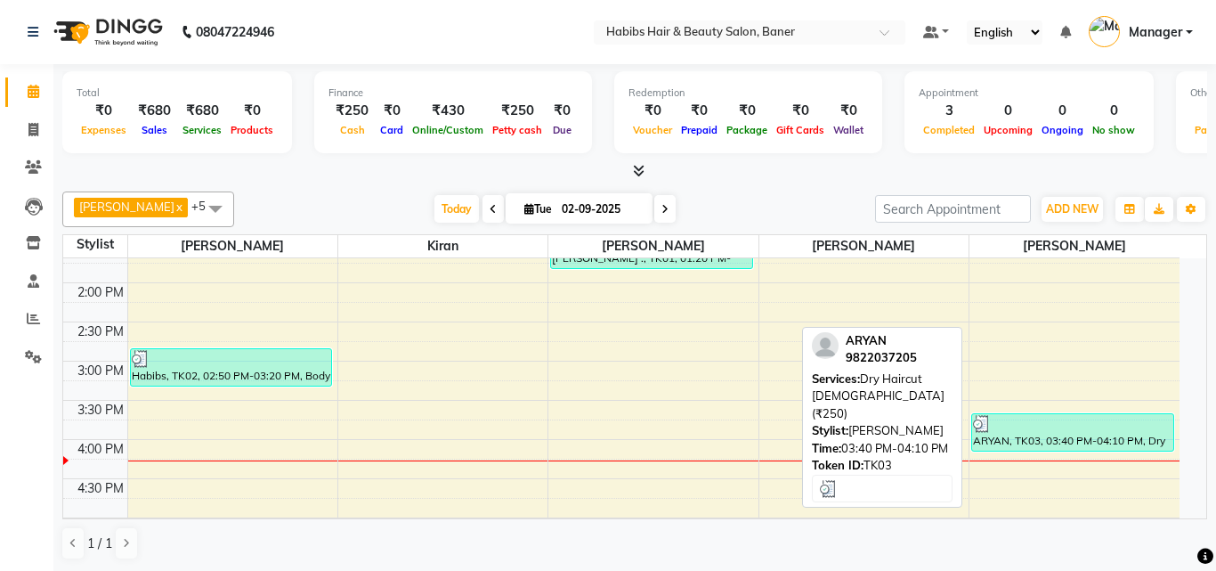
select select "3"
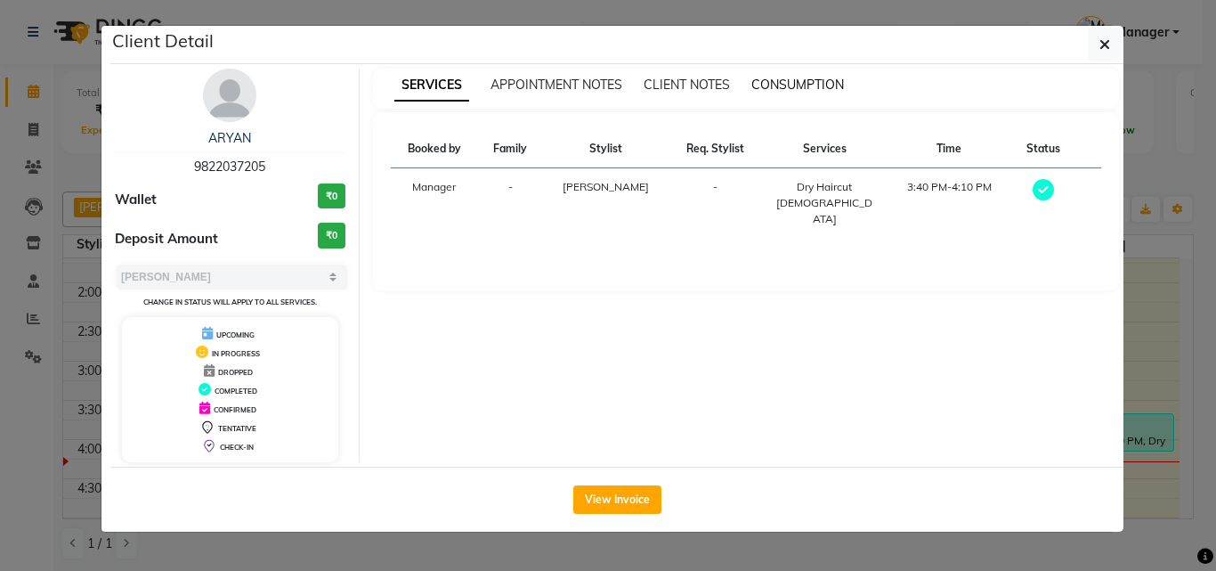
click at [818, 84] on span "CONSUMPTION" at bounding box center [797, 85] width 93 height 16
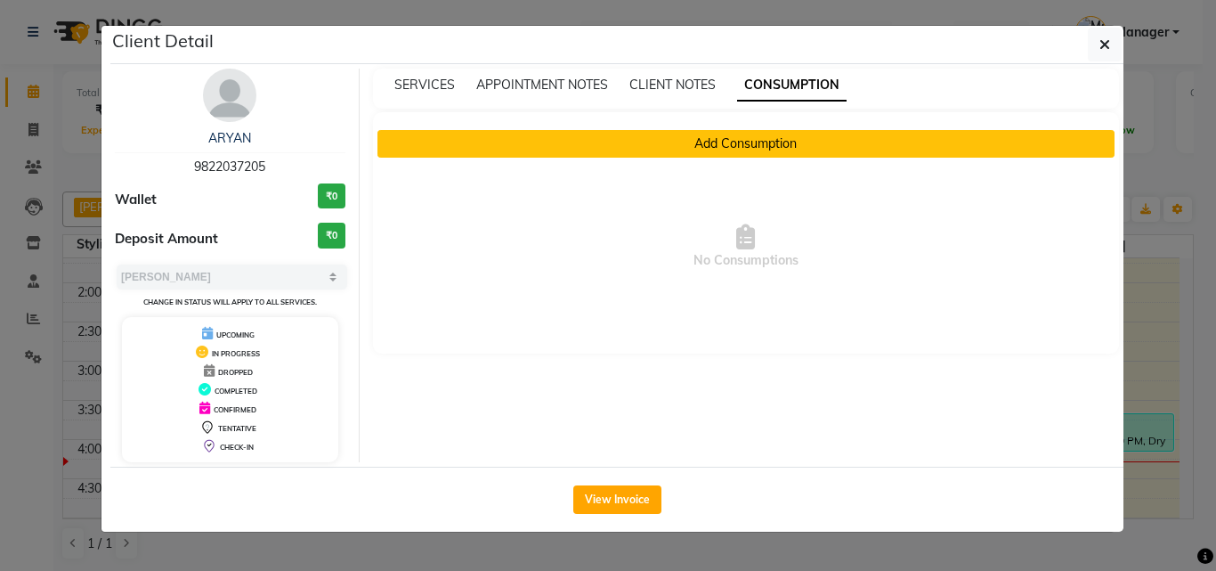
click at [787, 153] on button "Add Consumption" at bounding box center [746, 144] width 738 height 28
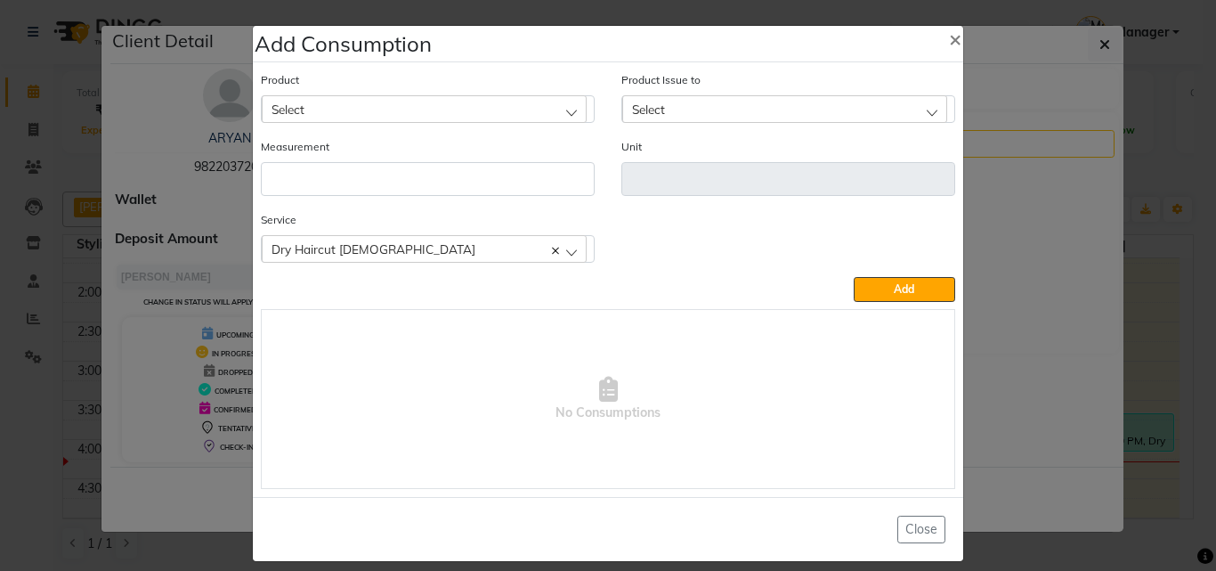
click at [433, 94] on div "Product Select" at bounding box center [428, 96] width 334 height 53
click at [437, 113] on div "Select" at bounding box center [424, 108] width 325 height 27
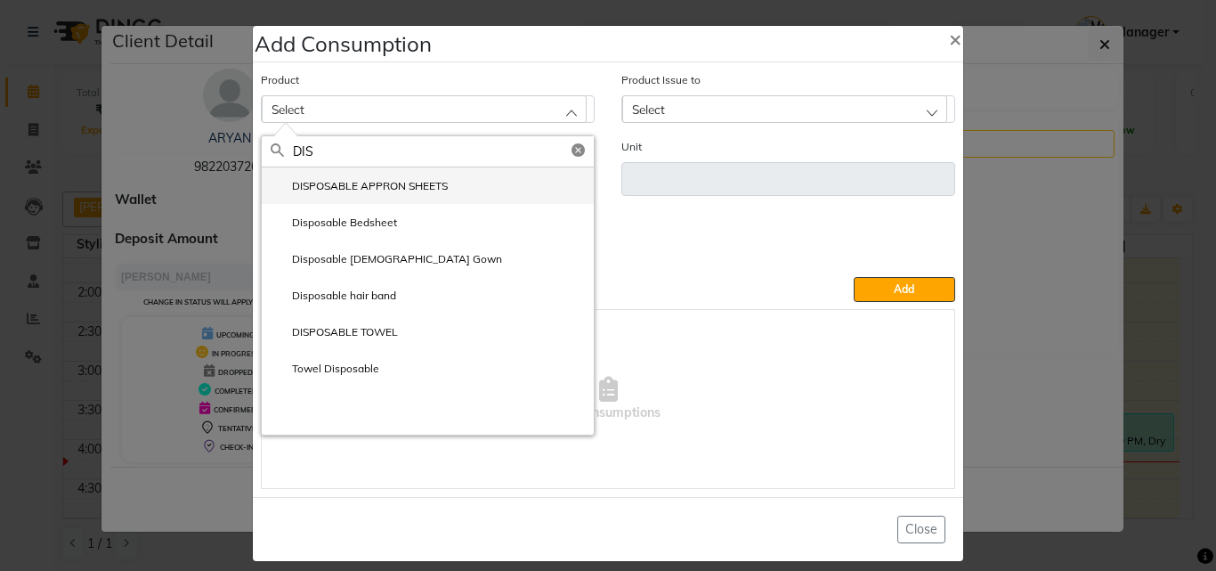
type input "DIS"
click at [415, 186] on label "DISPOSABLE APPRON SHEETS" at bounding box center [359, 186] width 177 height 16
type input "ml"
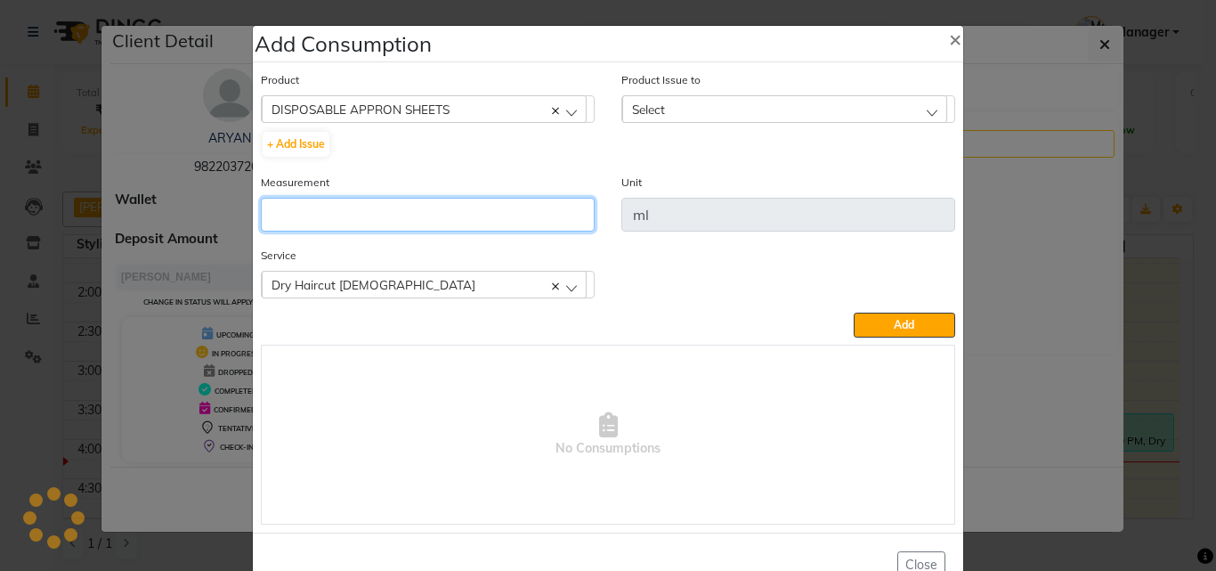
click at [412, 207] on input "number" at bounding box center [428, 215] width 334 height 34
type input "1"
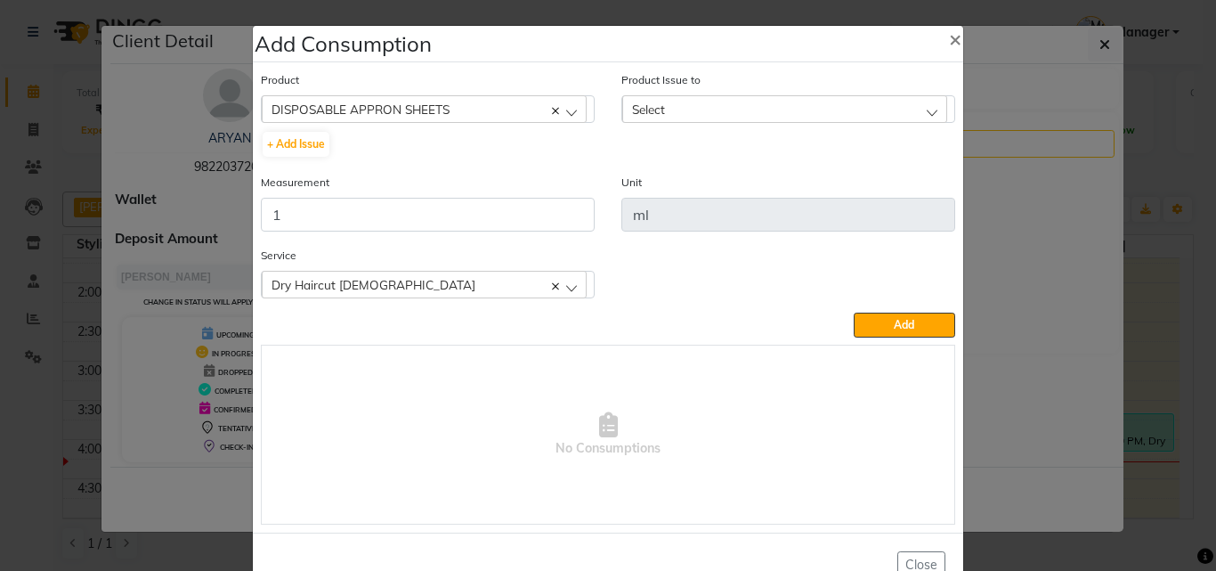
drag, startPoint x: 697, startPoint y: 90, endPoint x: 699, endPoint y: 108, distance: 17.9
click at [698, 103] on div "Product Issue to Select [DATE], Issued to: Manager, Balance: 49940 [DATE], Issu…" at bounding box center [788, 96] width 334 height 53
click at [700, 111] on div "Select" at bounding box center [784, 108] width 325 height 27
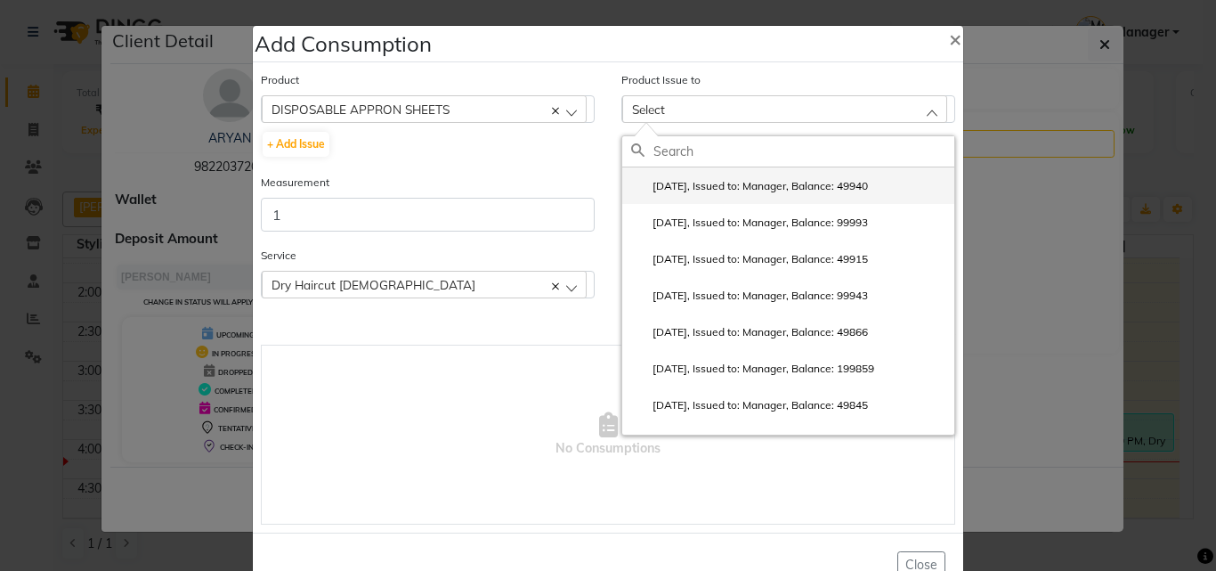
click at [754, 190] on label "[DATE], Issued to: Manager, Balance: 49940" at bounding box center [749, 186] width 237 height 16
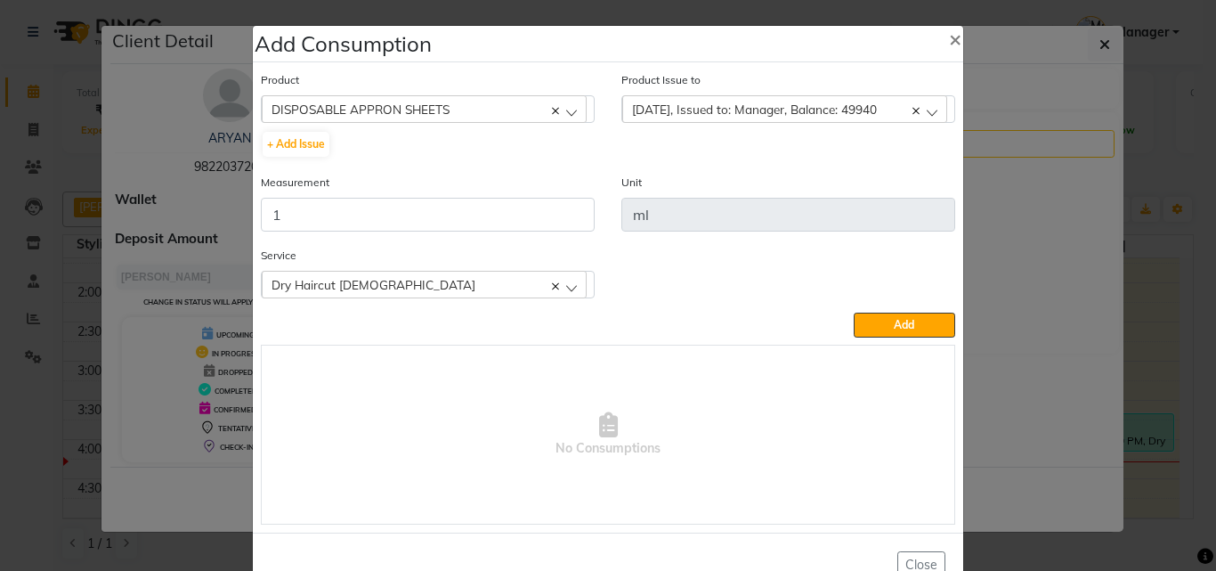
click at [911, 318] on button "Add" at bounding box center [904, 324] width 101 height 25
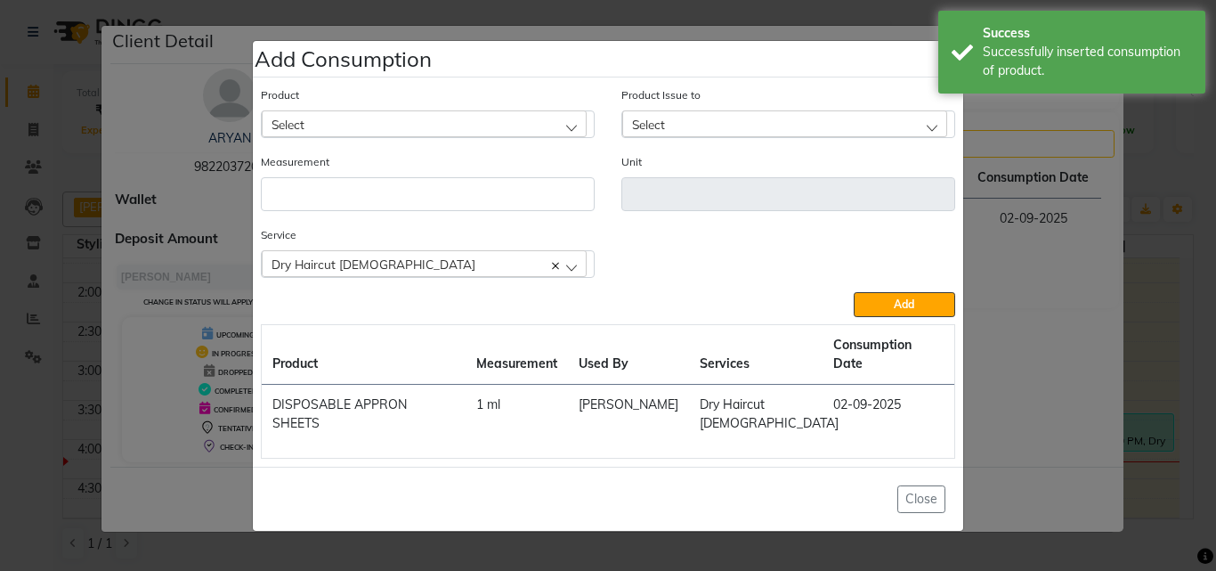
click at [1148, 322] on ngb-modal-window "Add Consumption × Product Select 4-88 Product Issue to Select [DATE], Issued to…" at bounding box center [608, 285] width 1216 height 571
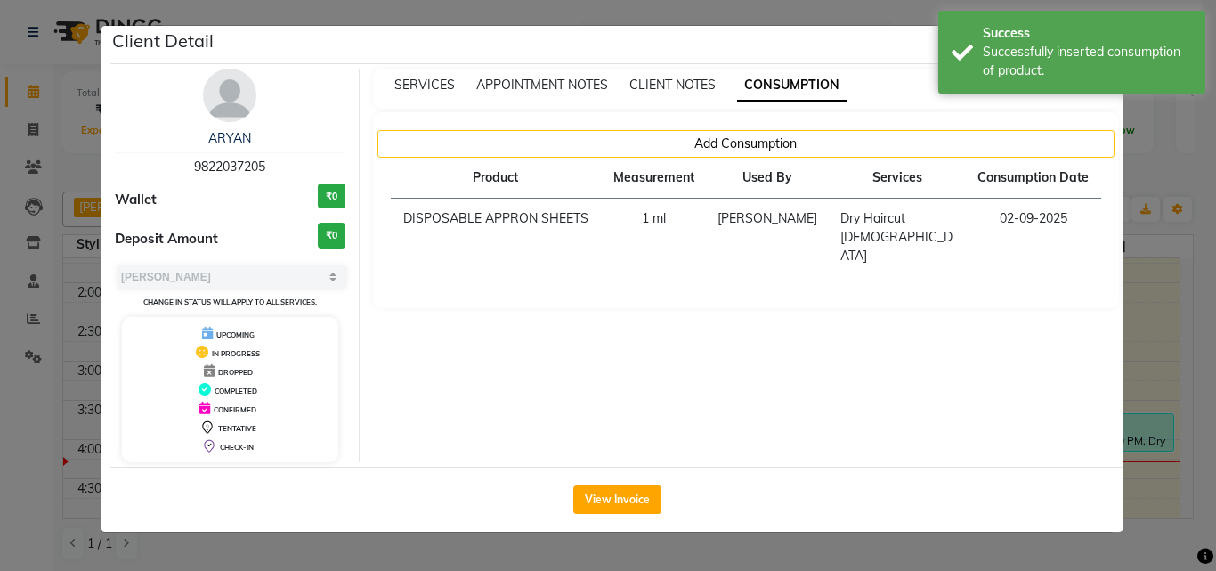
click at [1145, 323] on ngb-modal-window "Client Detail ARYAN 9822037205 Wallet ₹0 Deposit Amount ₹0 Select MARK DONE UPC…" at bounding box center [608, 285] width 1216 height 571
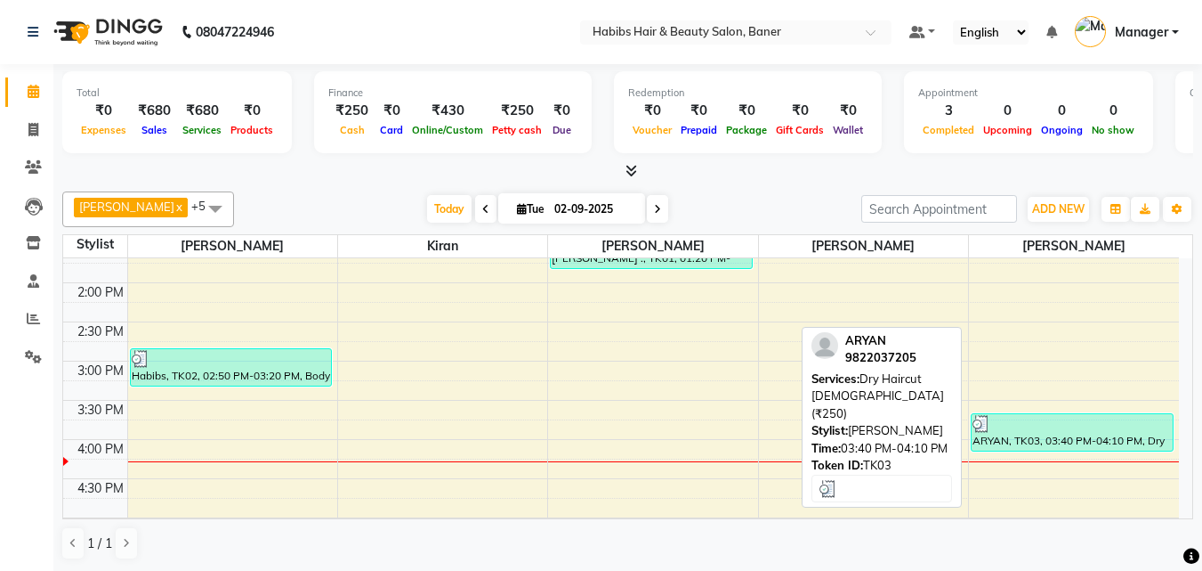
click at [1066, 430] on div at bounding box center [1072, 424] width 199 height 18
select select "3"
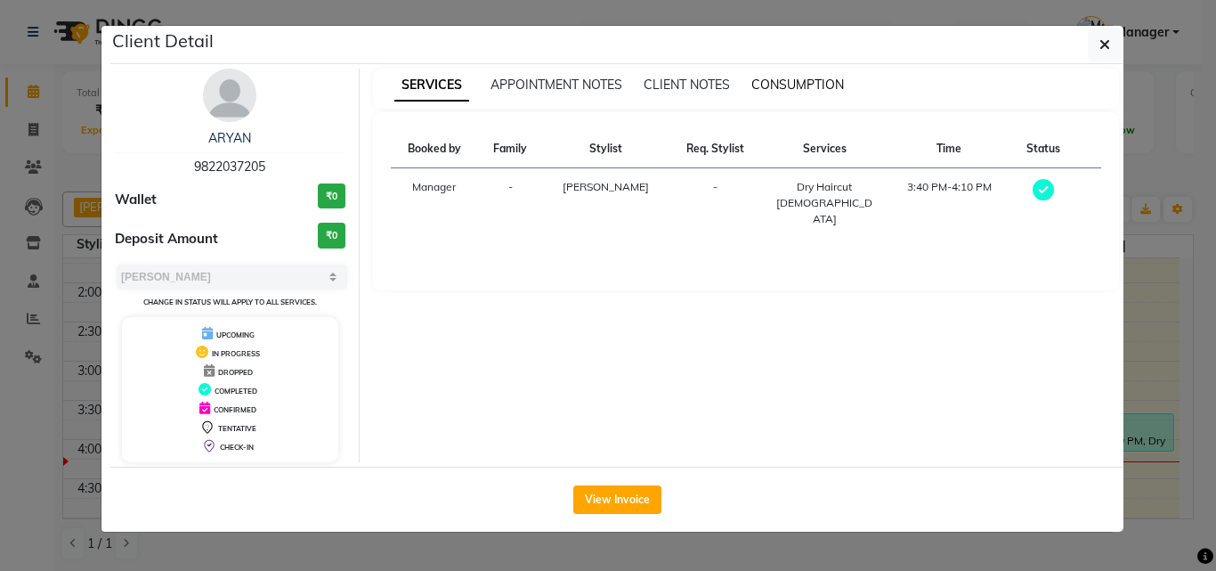
click at [783, 83] on span "CONSUMPTION" at bounding box center [797, 85] width 93 height 16
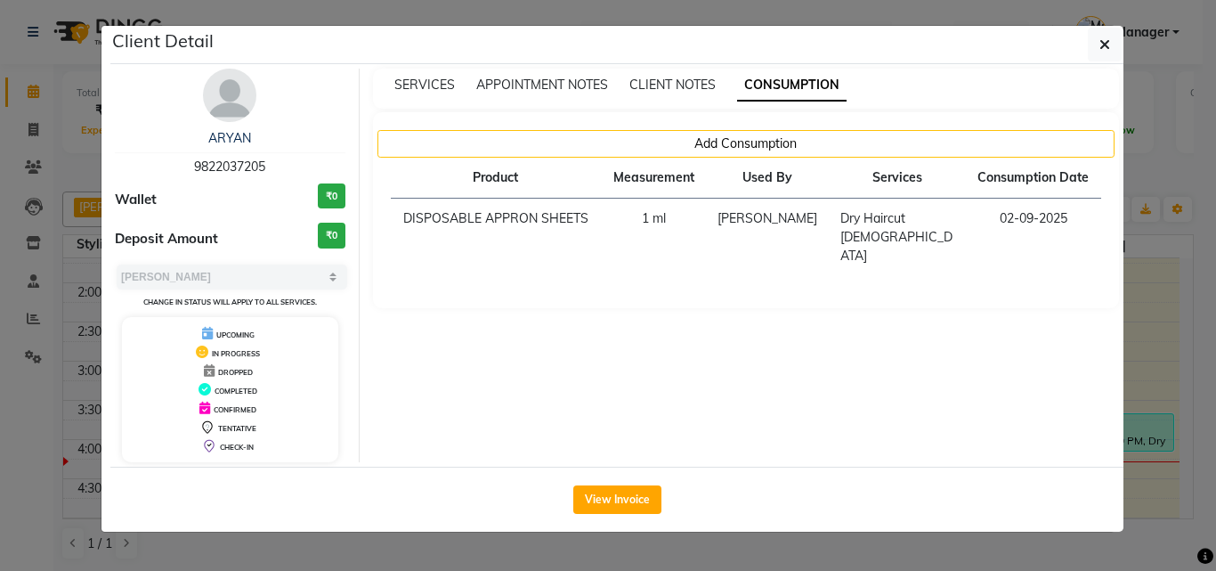
click at [1151, 316] on ngb-modal-window "Client Detail ARYAN 9822037205 Wallet ₹0 Deposit Amount ₹0 Select MARK DONE UPC…" at bounding box center [608, 285] width 1216 height 571
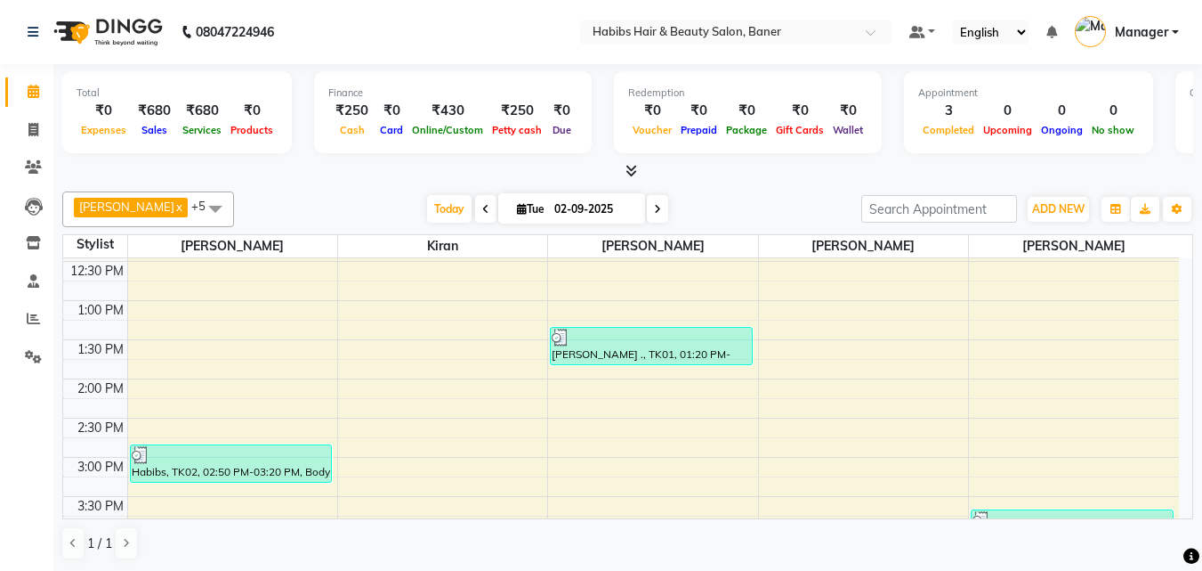
scroll to position [356, 0]
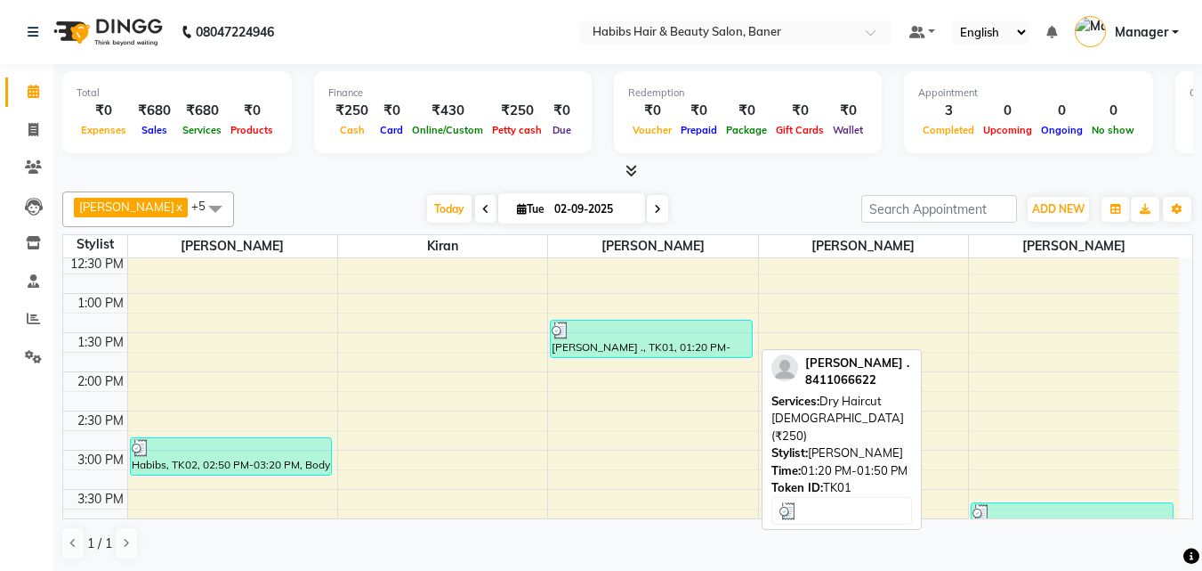
click at [644, 344] on div "[PERSON_NAME] ., TK01, 01:20 PM-01:50 PM, Dry Haircut [DEMOGRAPHIC_DATA] (₹250)" at bounding box center [651, 338] width 201 height 36
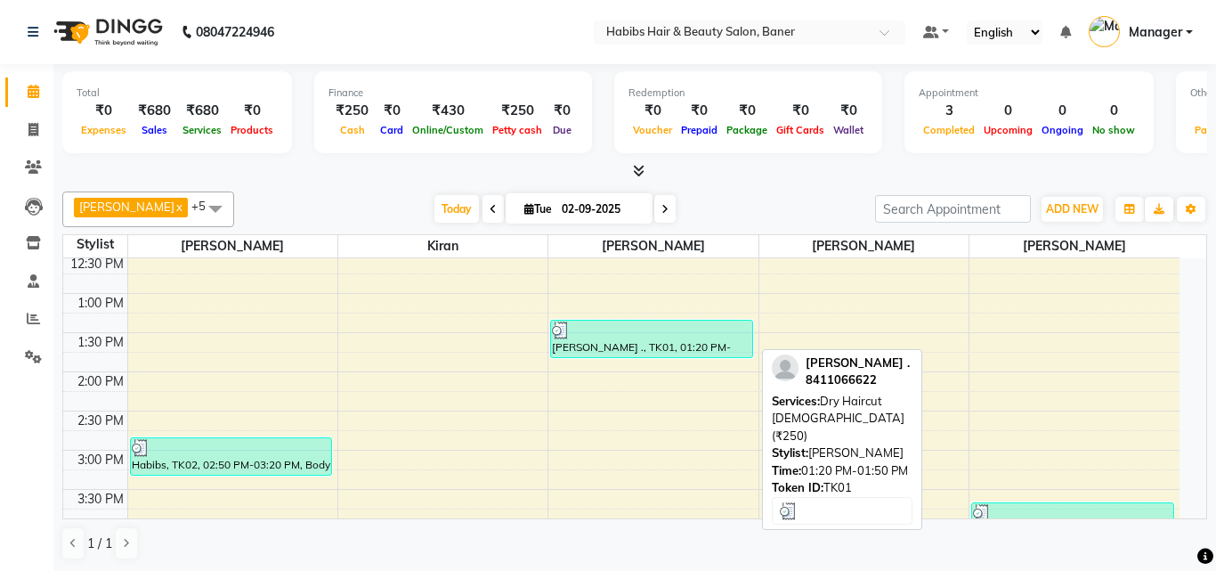
select select "3"
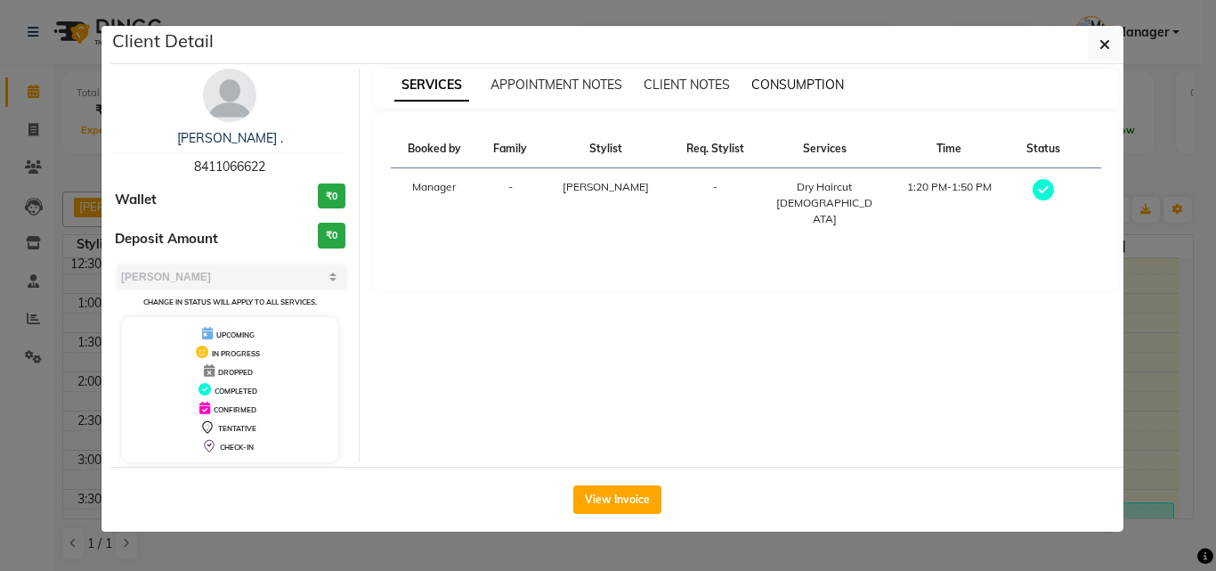
click at [777, 82] on span "CONSUMPTION" at bounding box center [797, 85] width 93 height 16
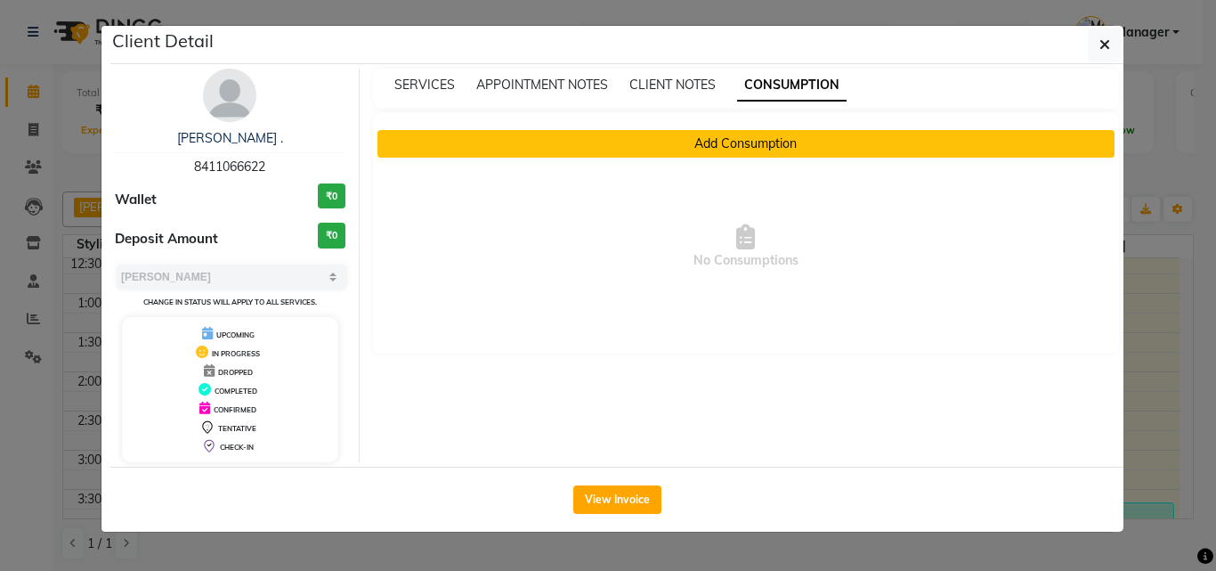
click at [731, 155] on button "Add Consumption" at bounding box center [746, 144] width 738 height 28
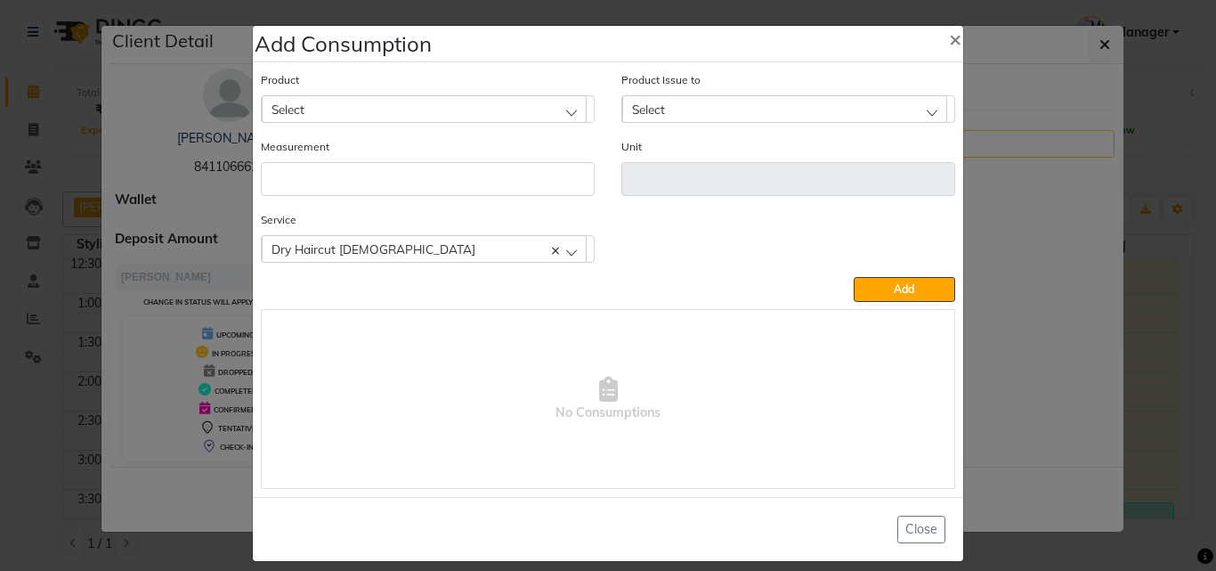
click at [425, 111] on div "Select" at bounding box center [424, 108] width 325 height 27
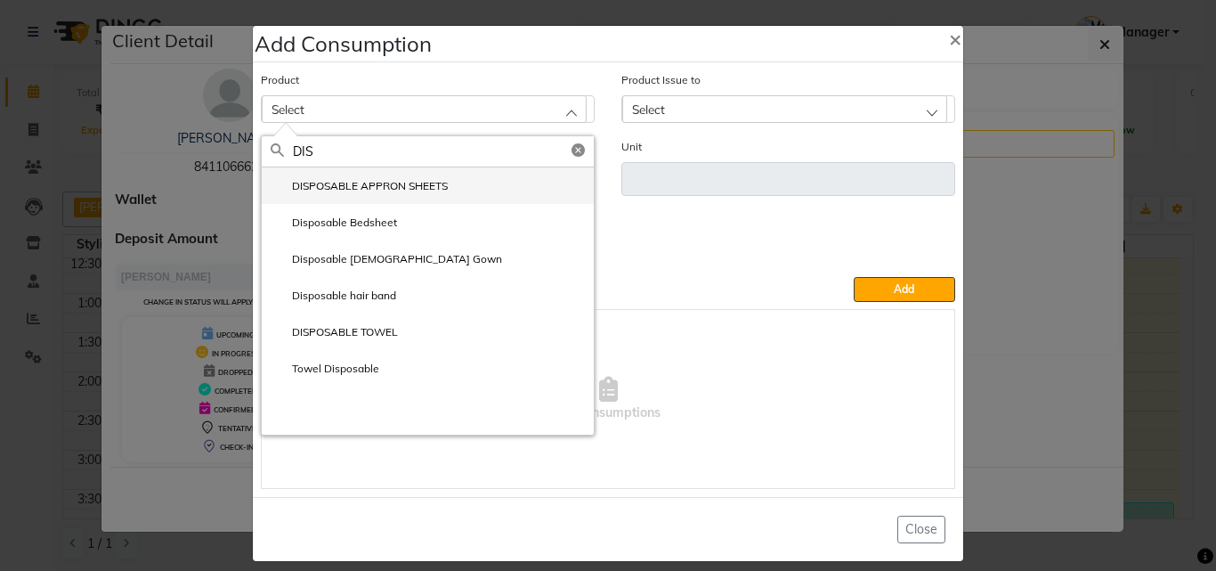
type input "DIS"
click at [376, 174] on li "DISPOSABLE APPRON SHEETS" at bounding box center [428, 185] width 332 height 36
type input "ml"
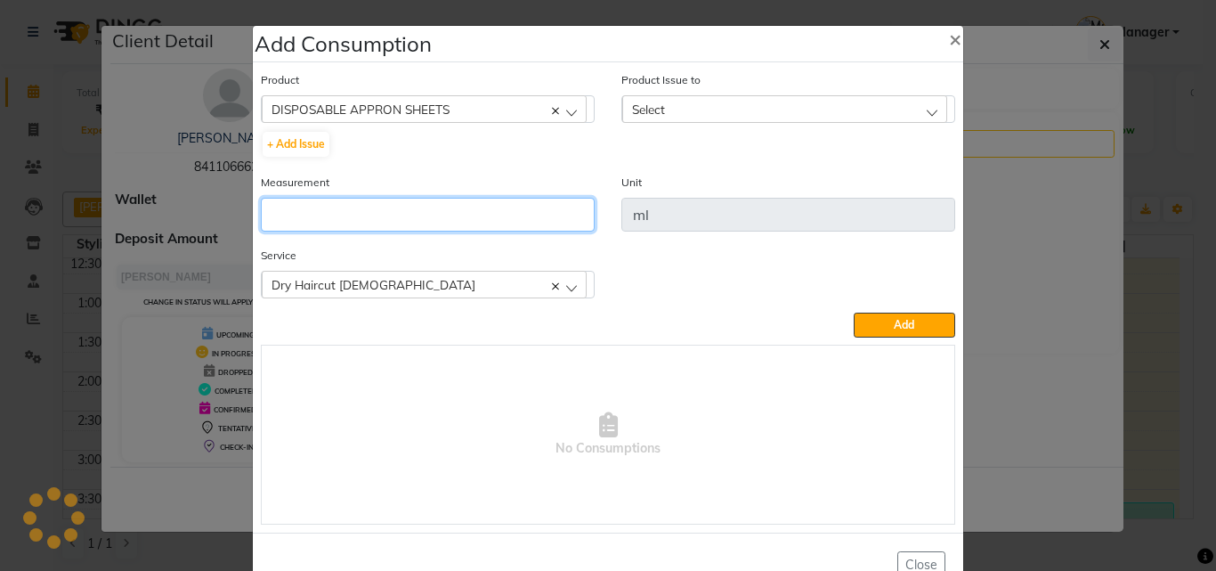
click at [380, 211] on input "number" at bounding box center [428, 215] width 334 height 34
type input "1"
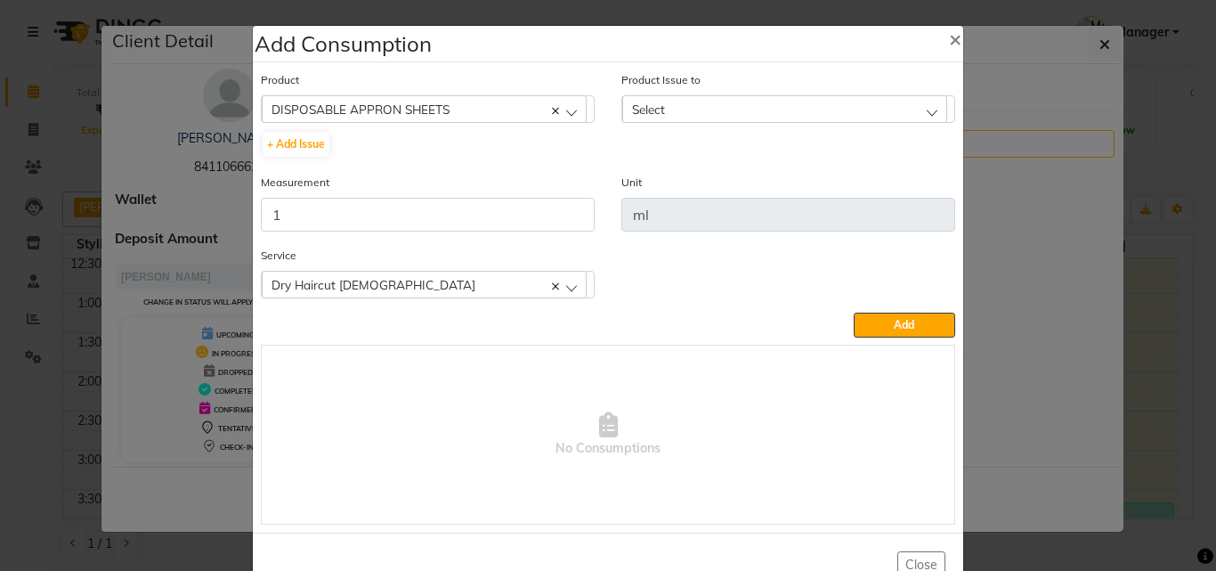
click at [763, 112] on div "Select" at bounding box center [784, 108] width 325 height 27
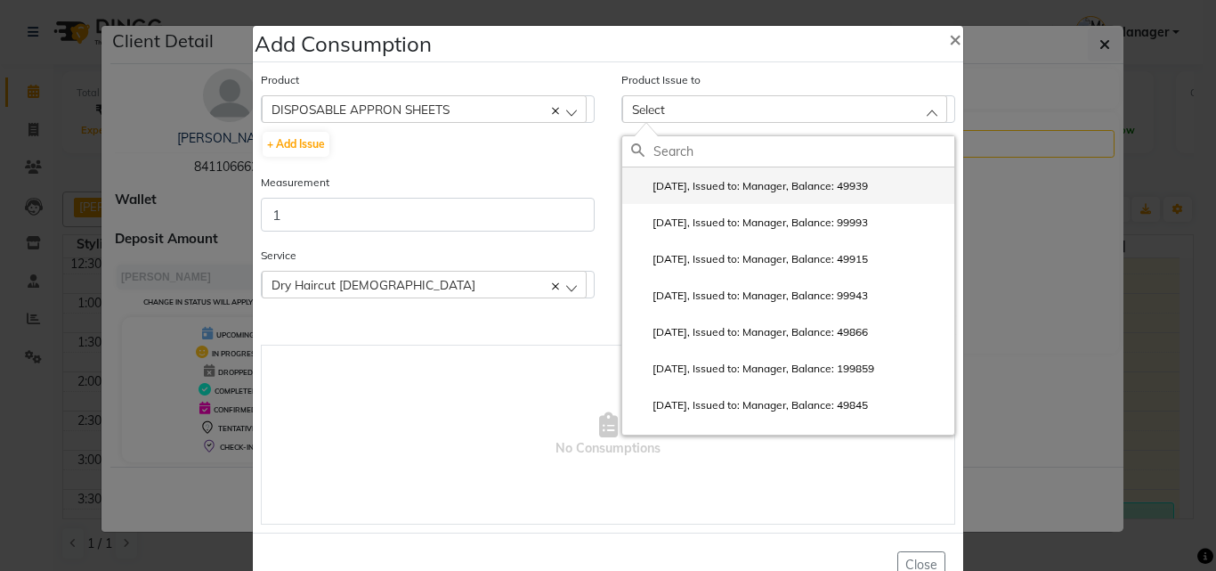
click at [756, 179] on label "[DATE], Issued to: Manager, Balance: 49939" at bounding box center [749, 186] width 237 height 16
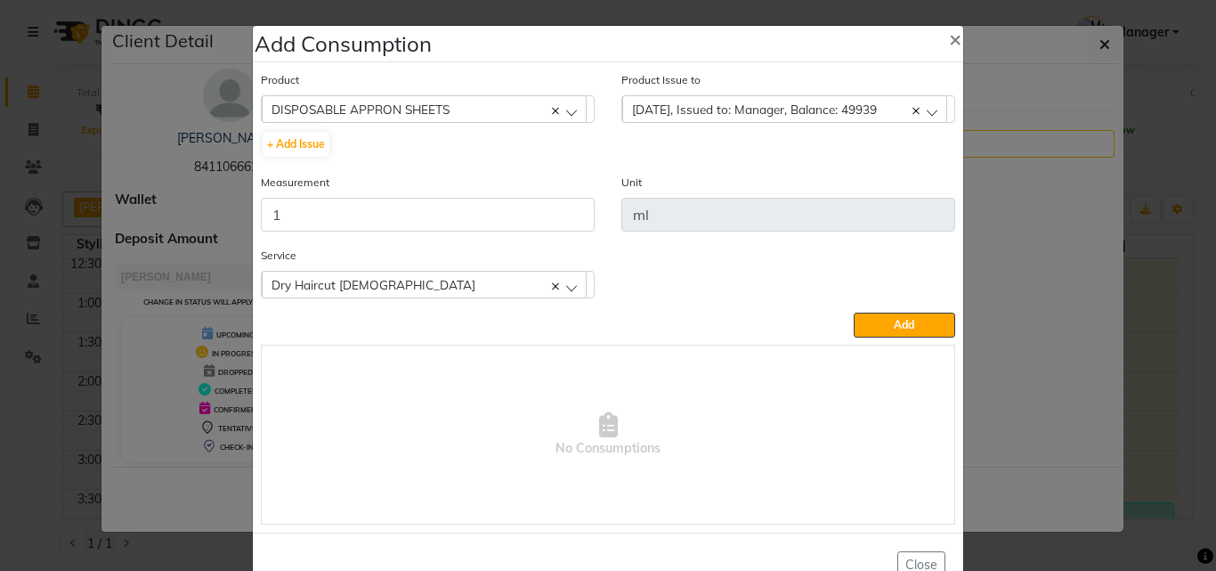
drag, startPoint x: 880, startPoint y: 329, endPoint x: 894, endPoint y: 331, distance: 14.4
click at [880, 328] on button "Add" at bounding box center [904, 324] width 101 height 25
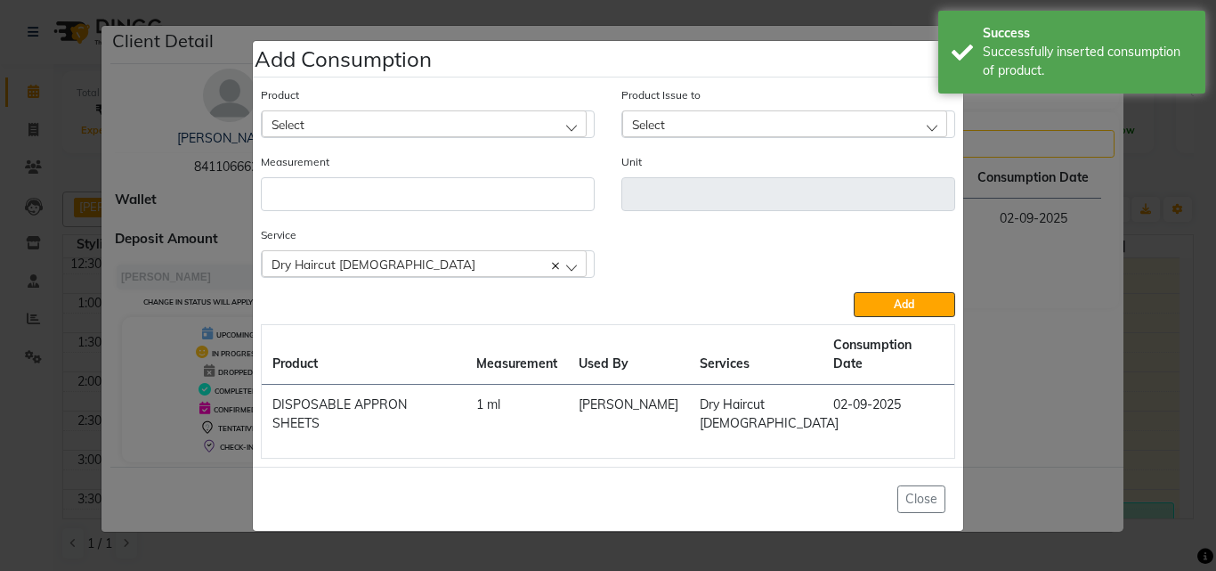
click at [1138, 295] on ngb-modal-window "Add Consumption × Product Select 4-88 Product Issue to Select [DATE], Issued to…" at bounding box center [608, 285] width 1216 height 571
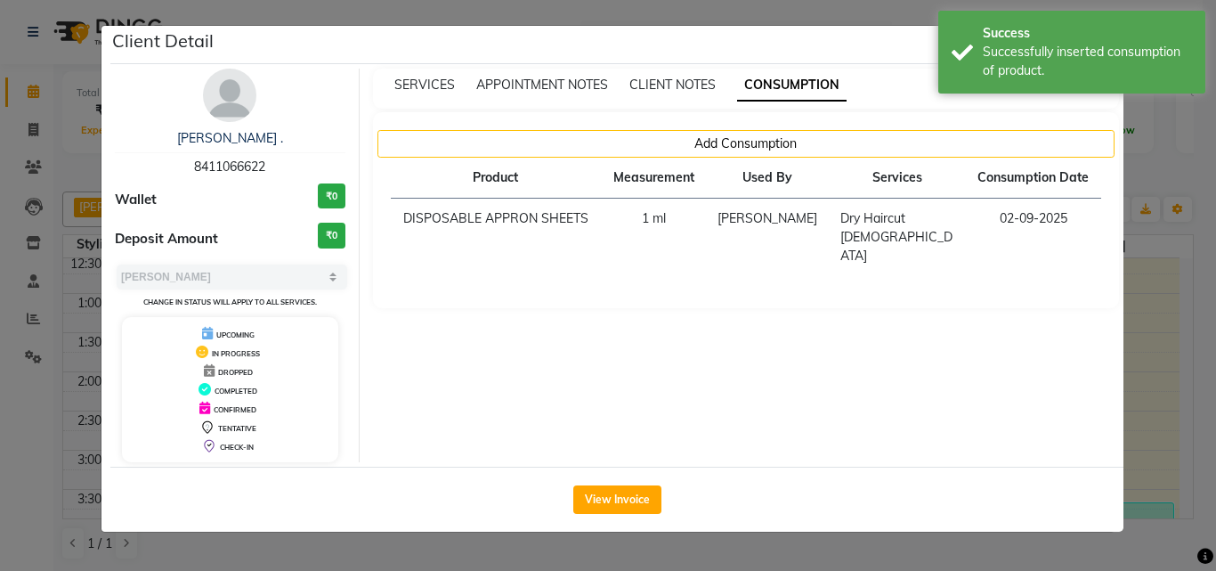
click at [1148, 304] on ngb-modal-window "Client Detail [PERSON_NAME] . 8411066622 Wallet ₹0 Deposit Amount ₹0 Select MAR…" at bounding box center [608, 285] width 1216 height 571
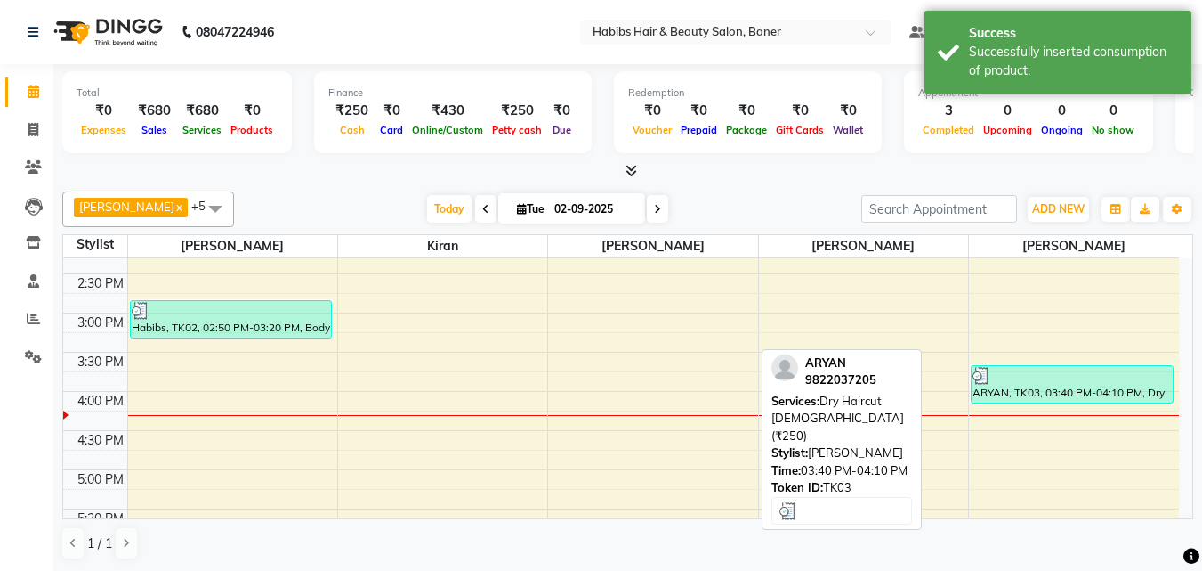
scroll to position [534, 0]
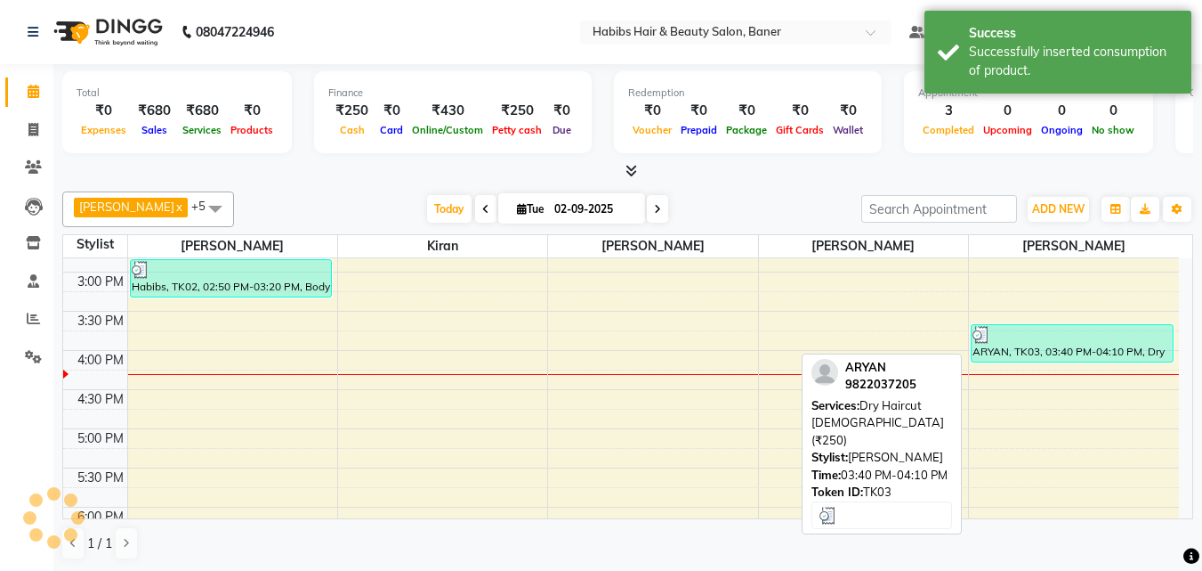
click at [1066, 350] on div "ARYAN, TK03, 03:40 PM-04:10 PM, Dry Haircut [DEMOGRAPHIC_DATA] (₹250)" at bounding box center [1072, 343] width 201 height 36
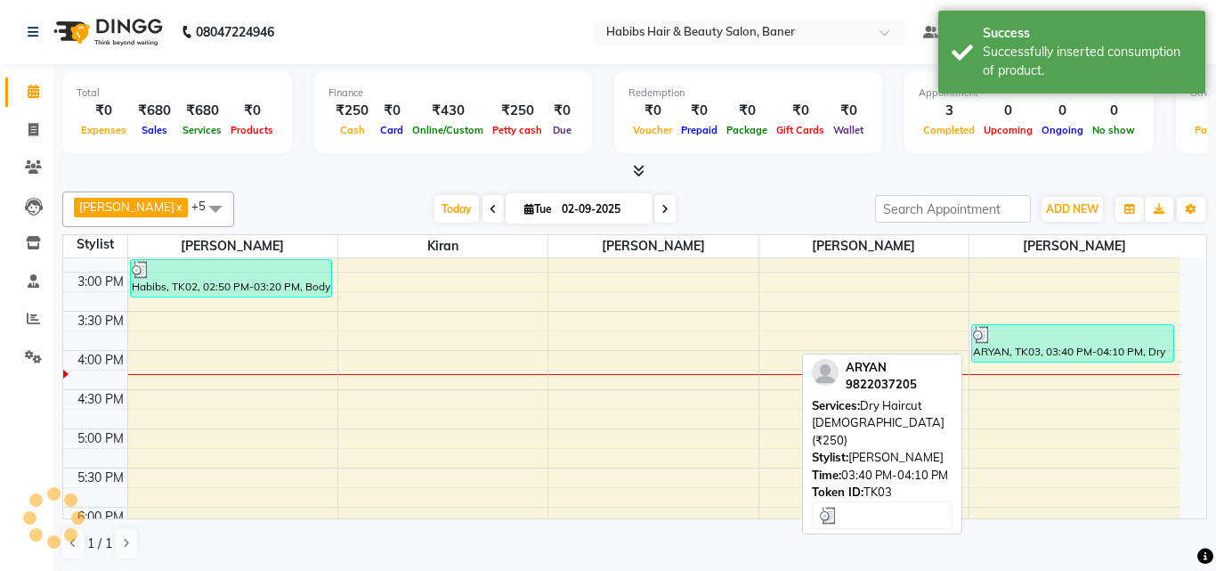
select select "3"
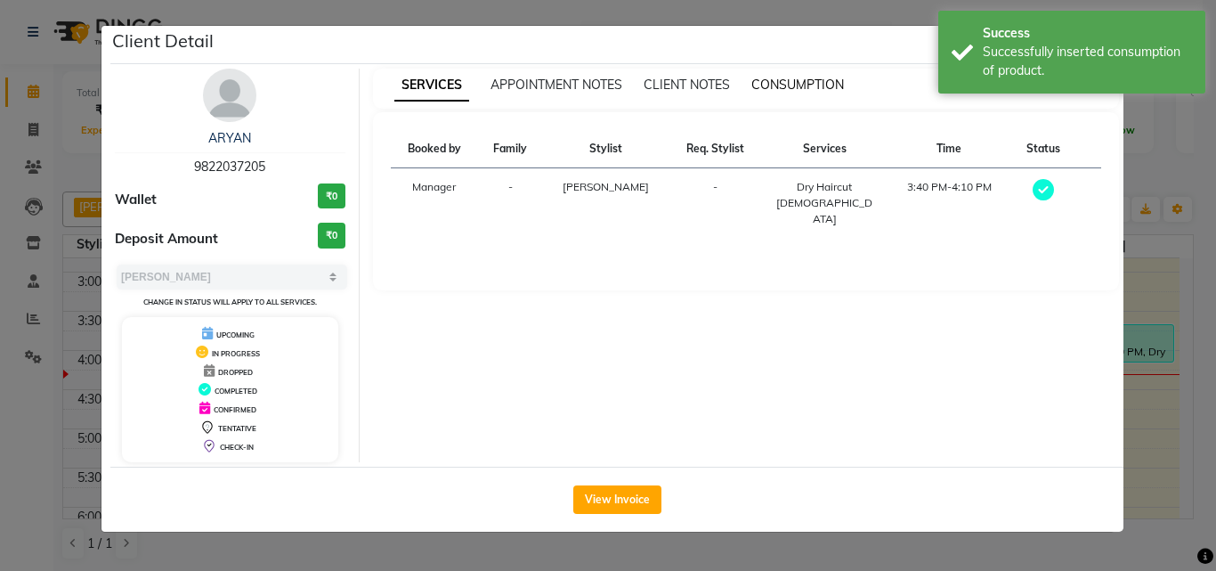
click at [780, 87] on span "CONSUMPTION" at bounding box center [797, 85] width 93 height 16
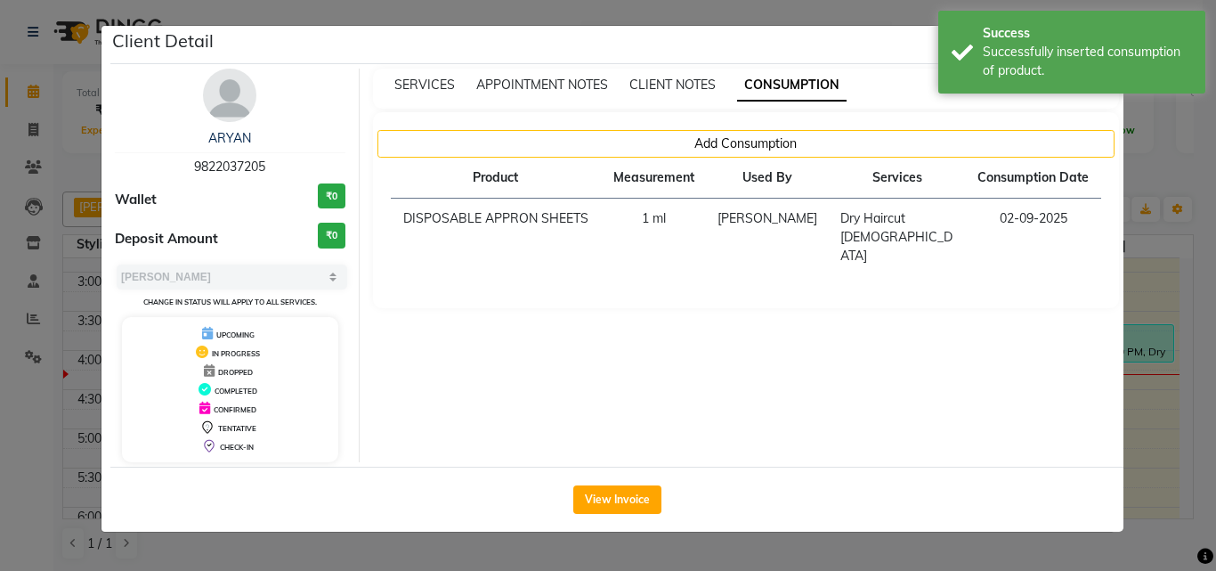
click at [1154, 314] on ngb-modal-window "Client Detail ARYAN 9822037205 Wallet ₹0 Deposit Amount ₹0 Select MARK DONE UPC…" at bounding box center [608, 285] width 1216 height 571
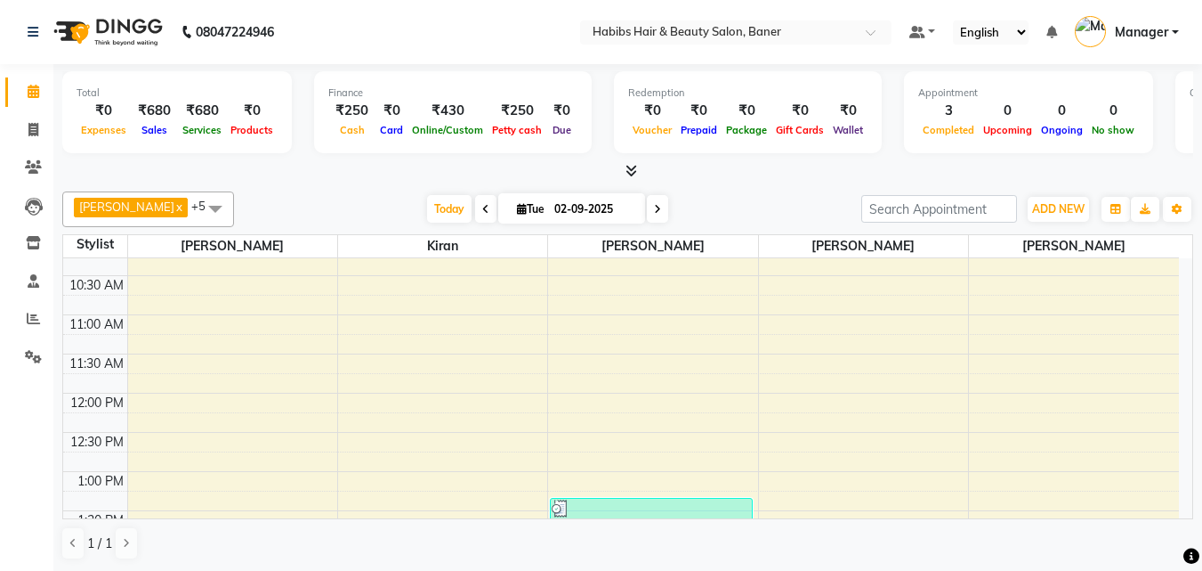
scroll to position [356, 0]
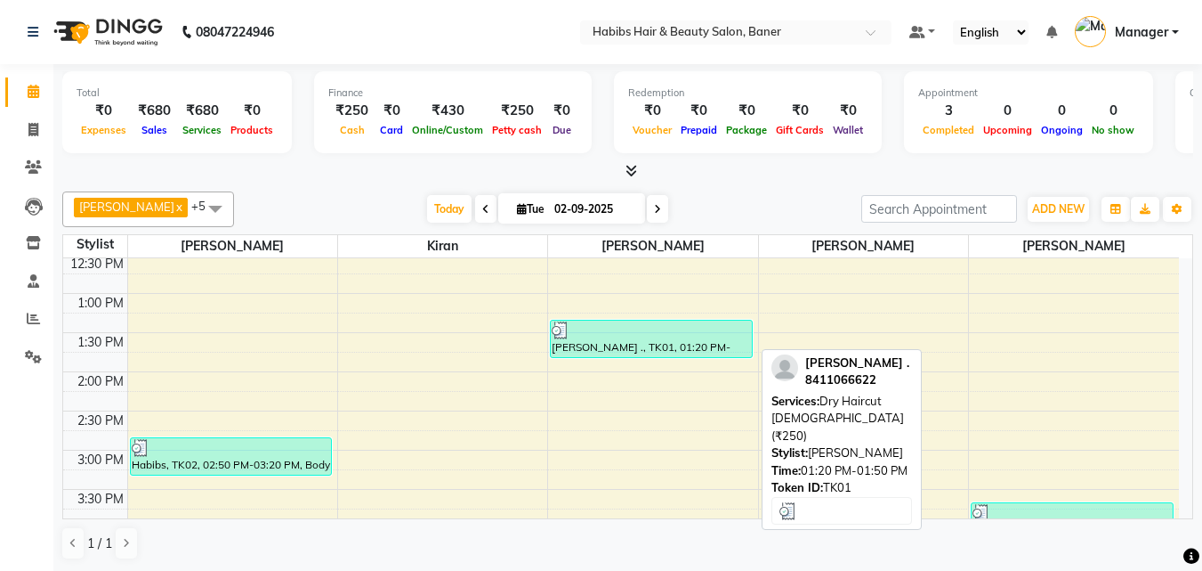
click at [641, 330] on div at bounding box center [651, 330] width 199 height 18
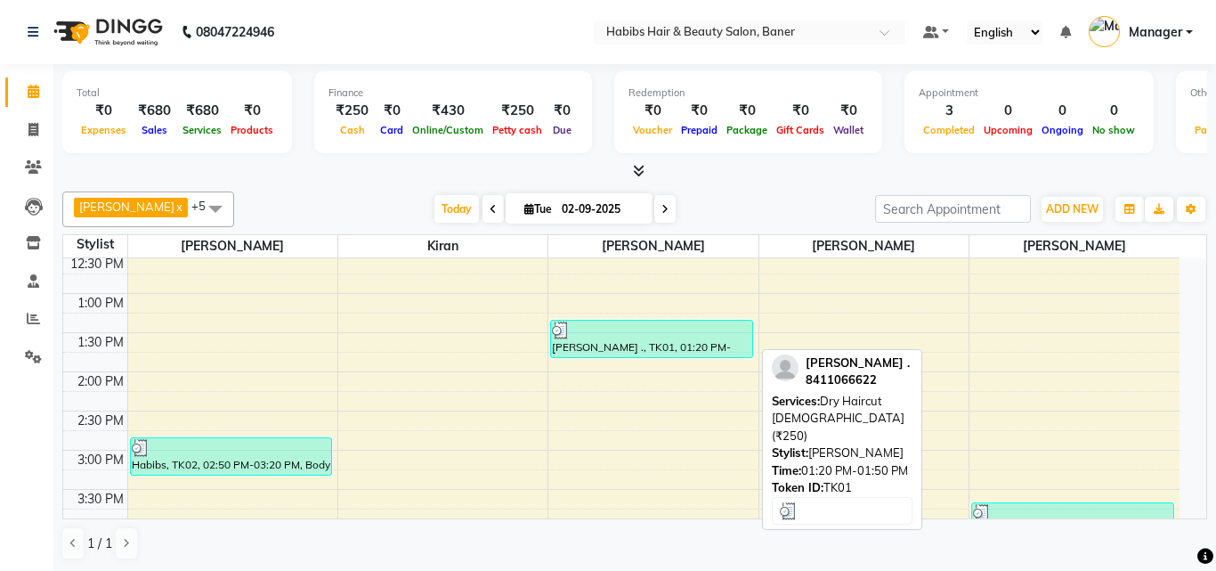
select select "3"
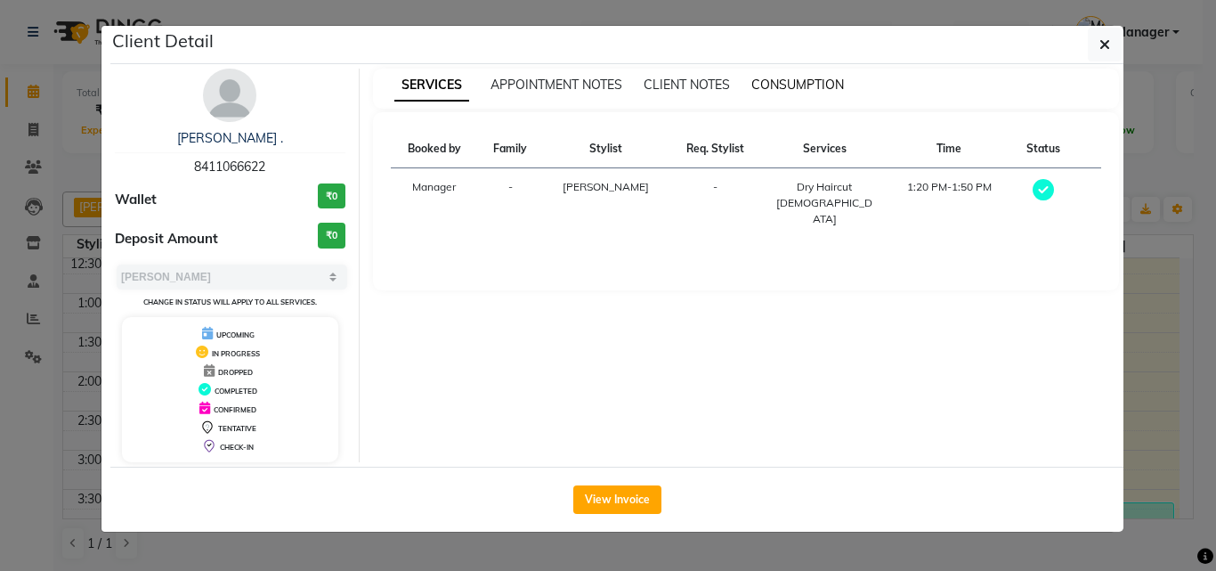
click at [795, 85] on span "CONSUMPTION" at bounding box center [797, 85] width 93 height 16
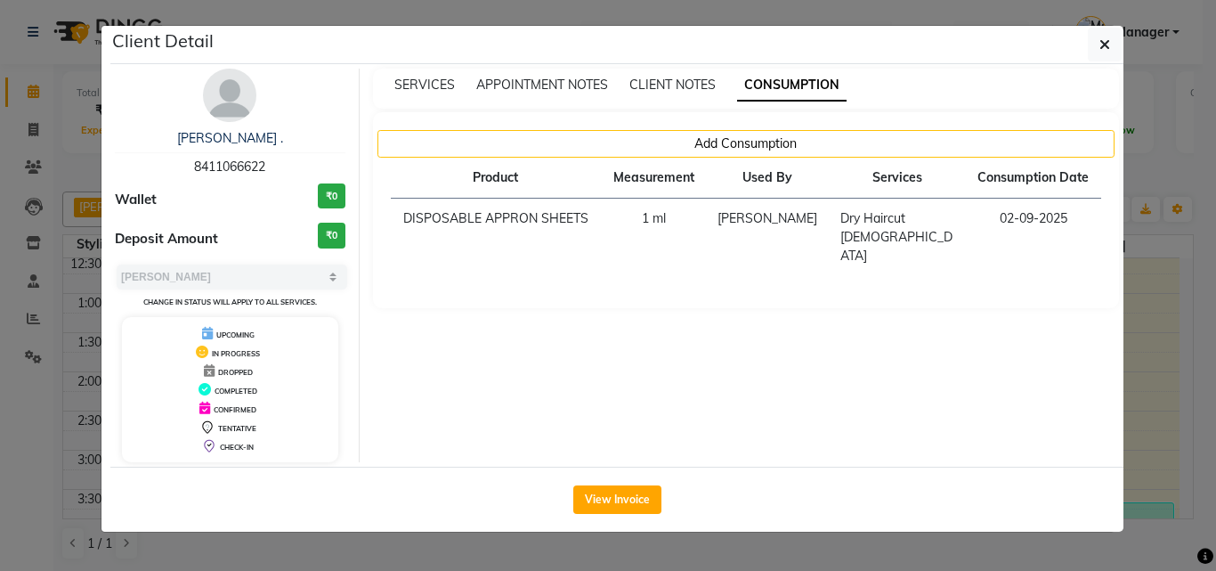
click at [1146, 311] on ngb-modal-window "Client Detail [PERSON_NAME] . 8411066622 Wallet ₹0 Deposit Amount ₹0 Select MAR…" at bounding box center [608, 285] width 1216 height 571
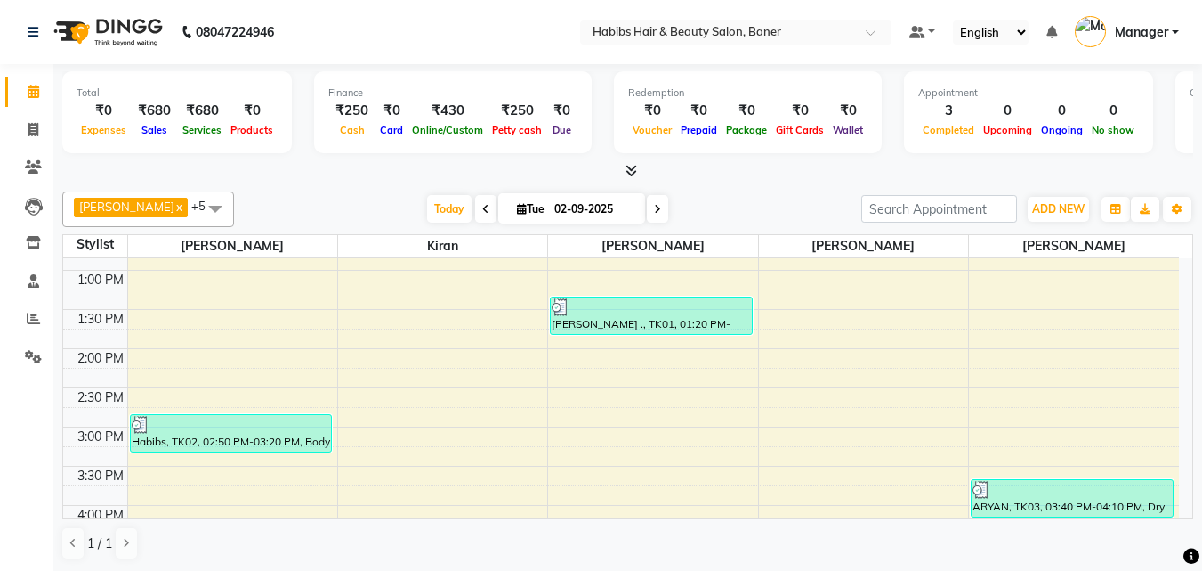
scroll to position [445, 0]
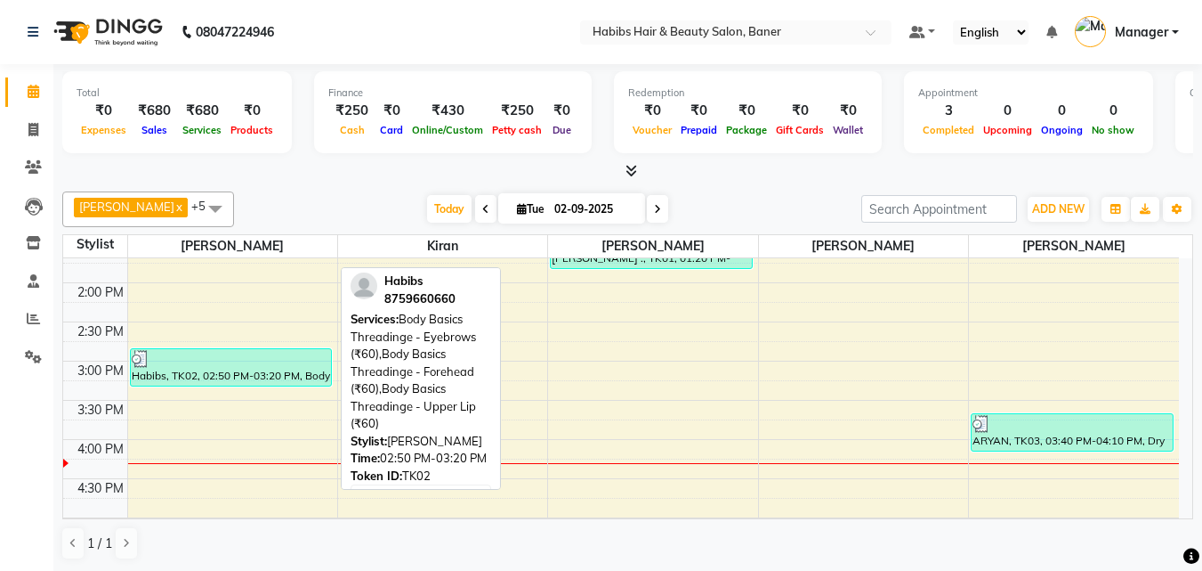
click at [242, 372] on div "Habibs, TK02, 02:50 PM-03:20 PM, Body Basics Threadinge - Eyebrows (₹60),Body B…" at bounding box center [231, 367] width 201 height 36
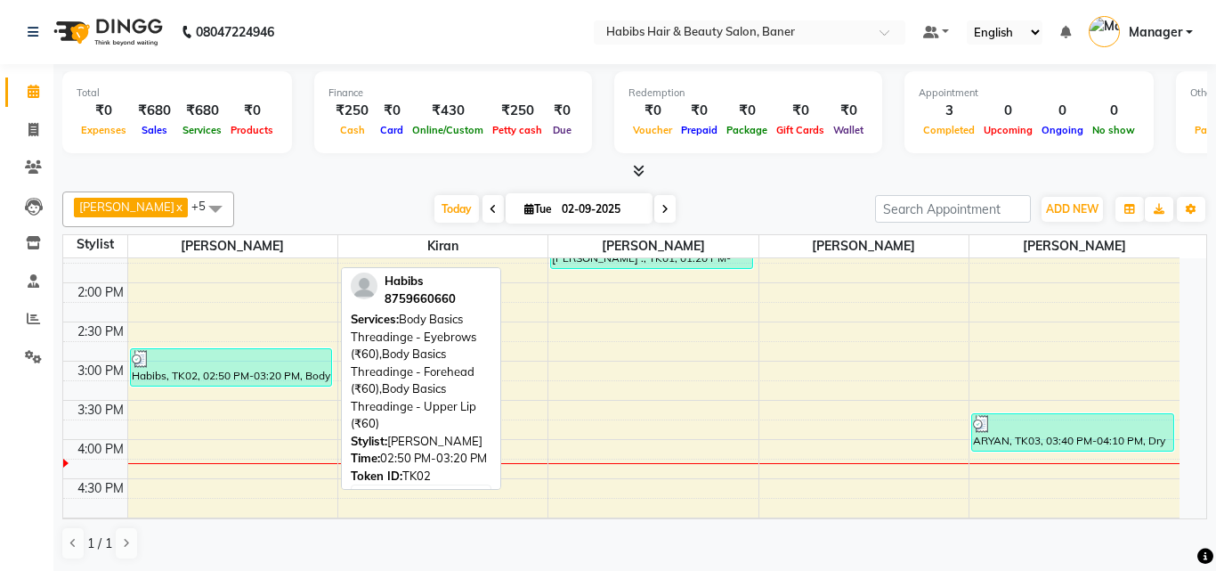
select select "3"
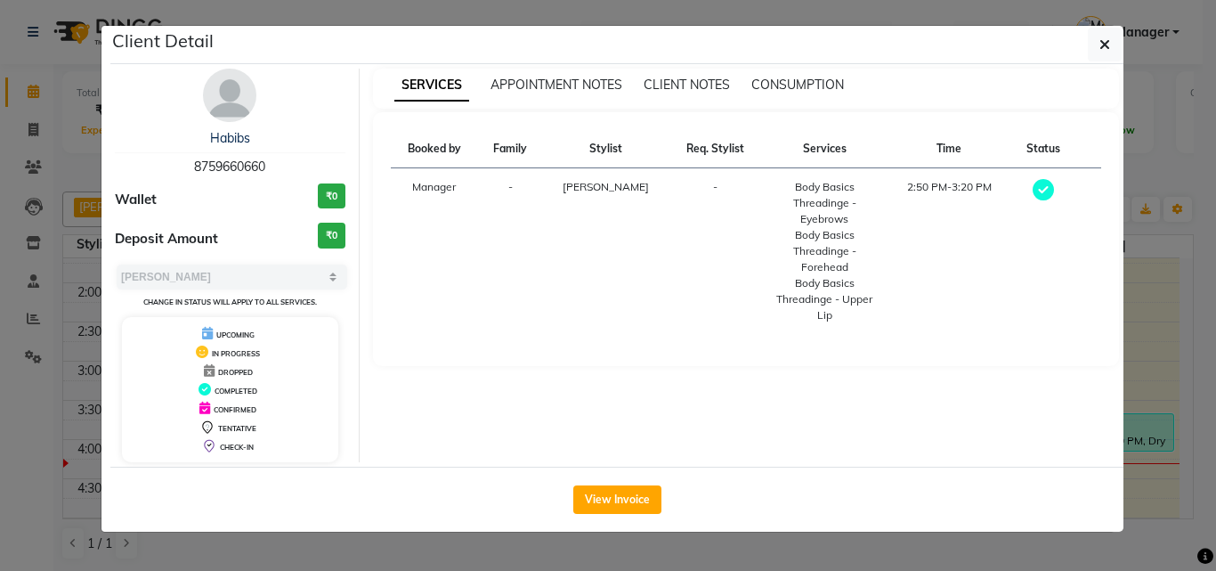
click at [1154, 344] on ngb-modal-window "Client Detail Habibs 8759660660 Wallet ₹0 Deposit Amount ₹0 Select MARK DONE UP…" at bounding box center [608, 285] width 1216 height 571
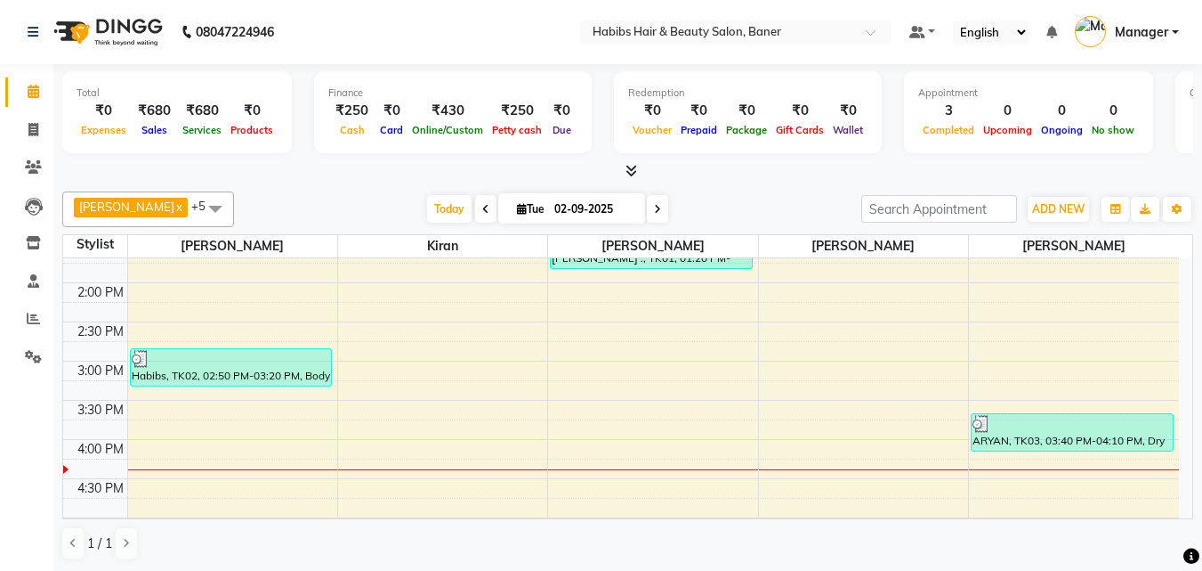
click at [636, 401] on div "8:00 AM 8:30 AM 9:00 AM 9:30 AM 10:00 AM 10:30 AM 11:00 AM 11:30 AM 12:00 PM 12…" at bounding box center [621, 400] width 1116 height 1174
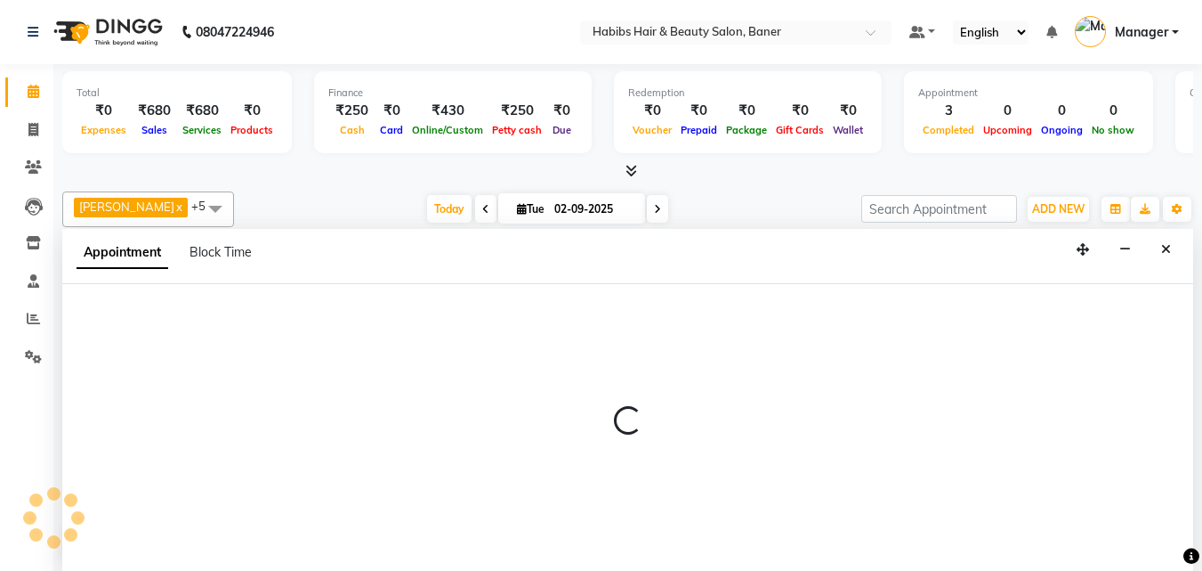
scroll to position [1, 0]
select select "88113"
select select "930"
select select "tentative"
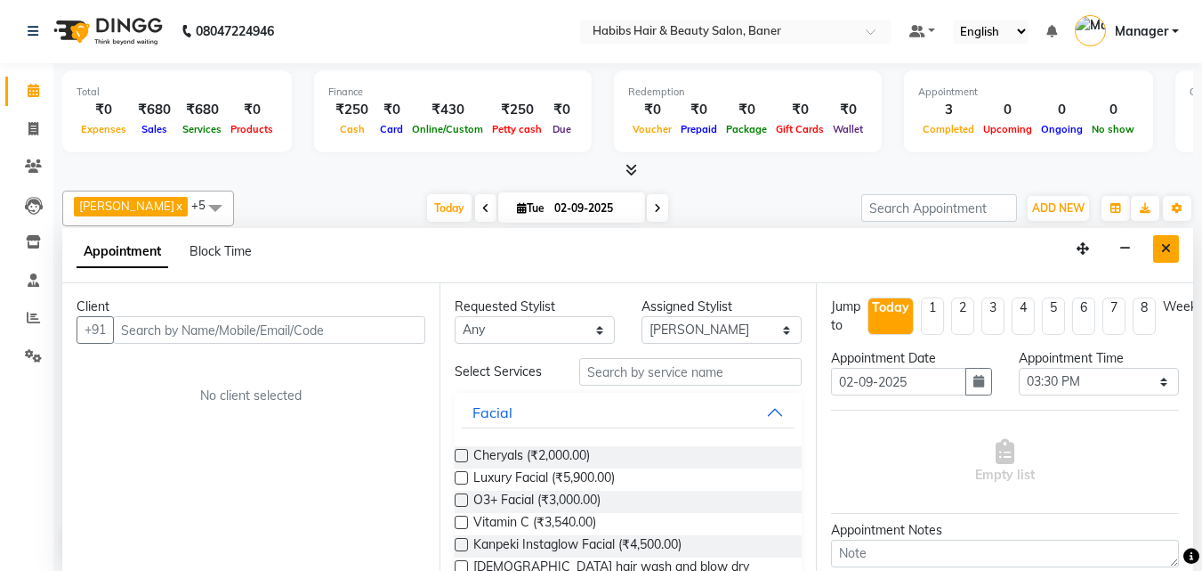
click at [1164, 240] on button "Close" at bounding box center [1166, 249] width 26 height 28
